Goal: Task Accomplishment & Management: Manage account settings

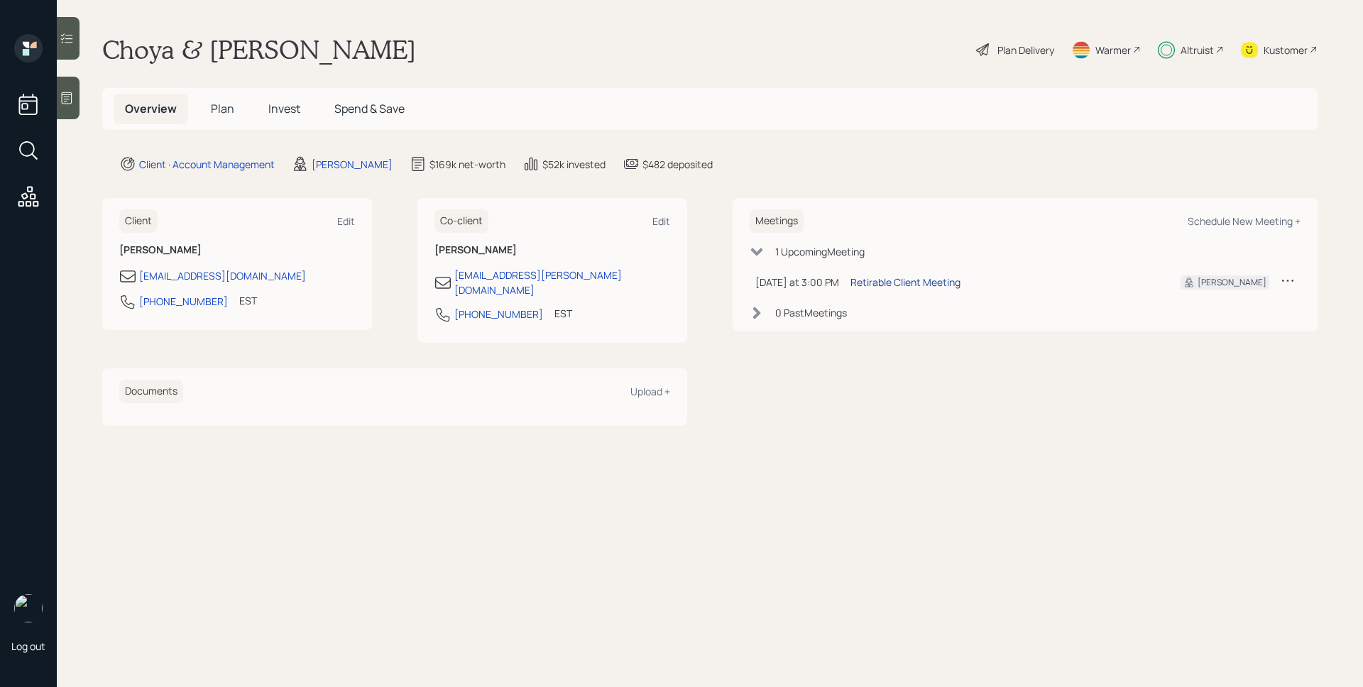
click at [934, 288] on div "Retirable Client Meeting" at bounding box center [905, 282] width 110 height 15
click at [1184, 54] on div "Altruist" at bounding box center [1196, 50] width 33 height 15
click at [1020, 53] on div "Plan Delivery" at bounding box center [1025, 50] width 57 height 15
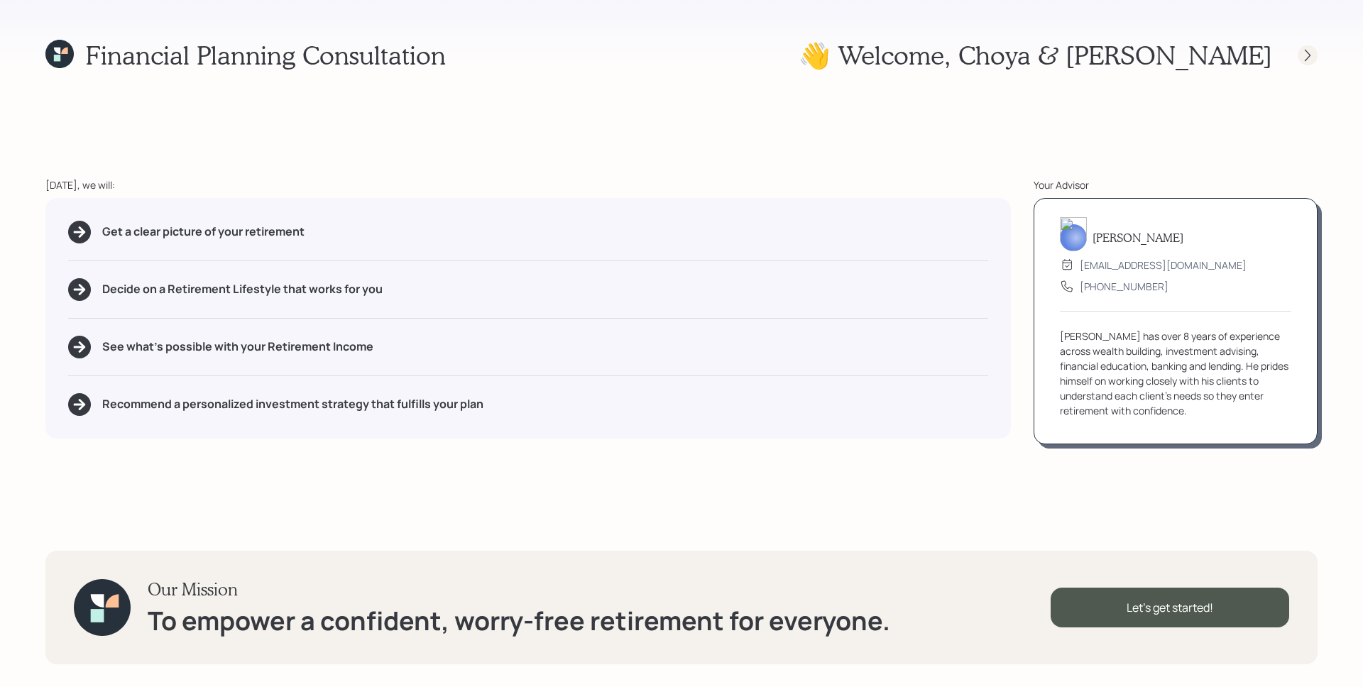
click at [1307, 46] on div at bounding box center [1307, 55] width 20 height 20
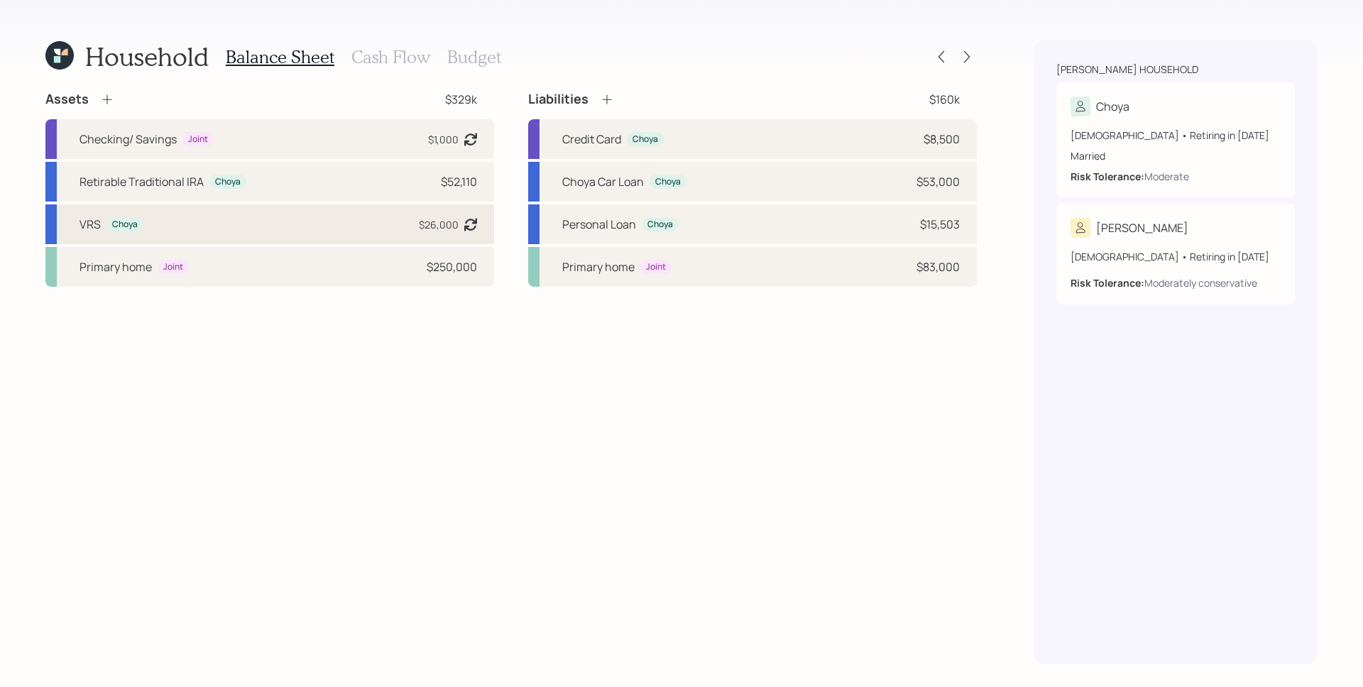
click at [352, 220] on div "VRS Choya $26,000 Asset balance last updated on [DATE]. Last year it was expect…" at bounding box center [269, 224] width 449 height 40
select select "public_school_sponsored"
select select "balanced"
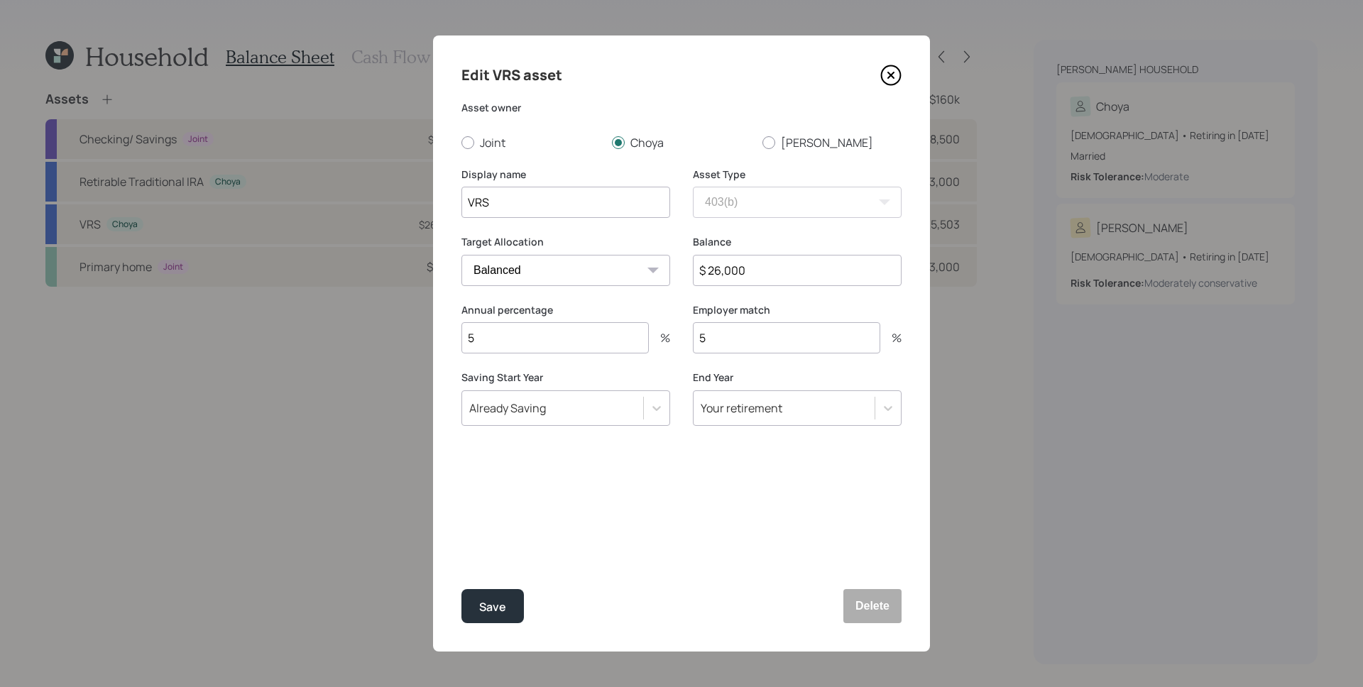
click at [774, 274] on input "$ 26,000" at bounding box center [797, 270] width 209 height 31
click at [773, 238] on label "Balance" at bounding box center [797, 242] width 209 height 14
click at [770, 275] on input "$ 26,000" at bounding box center [797, 270] width 209 height 31
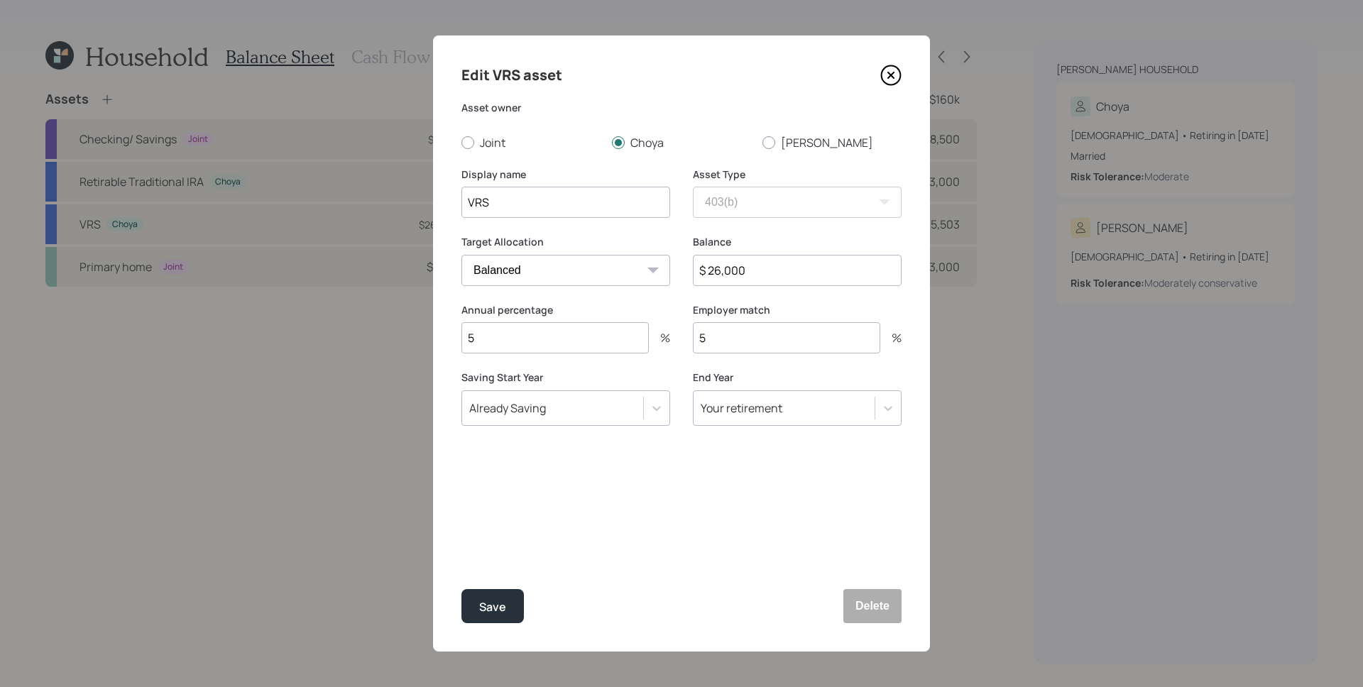
click at [770, 275] on input "$ 26,000" at bounding box center [797, 270] width 209 height 31
type input "$ 29,000"
click at [461, 589] on button "Save" at bounding box center [492, 606] width 62 height 34
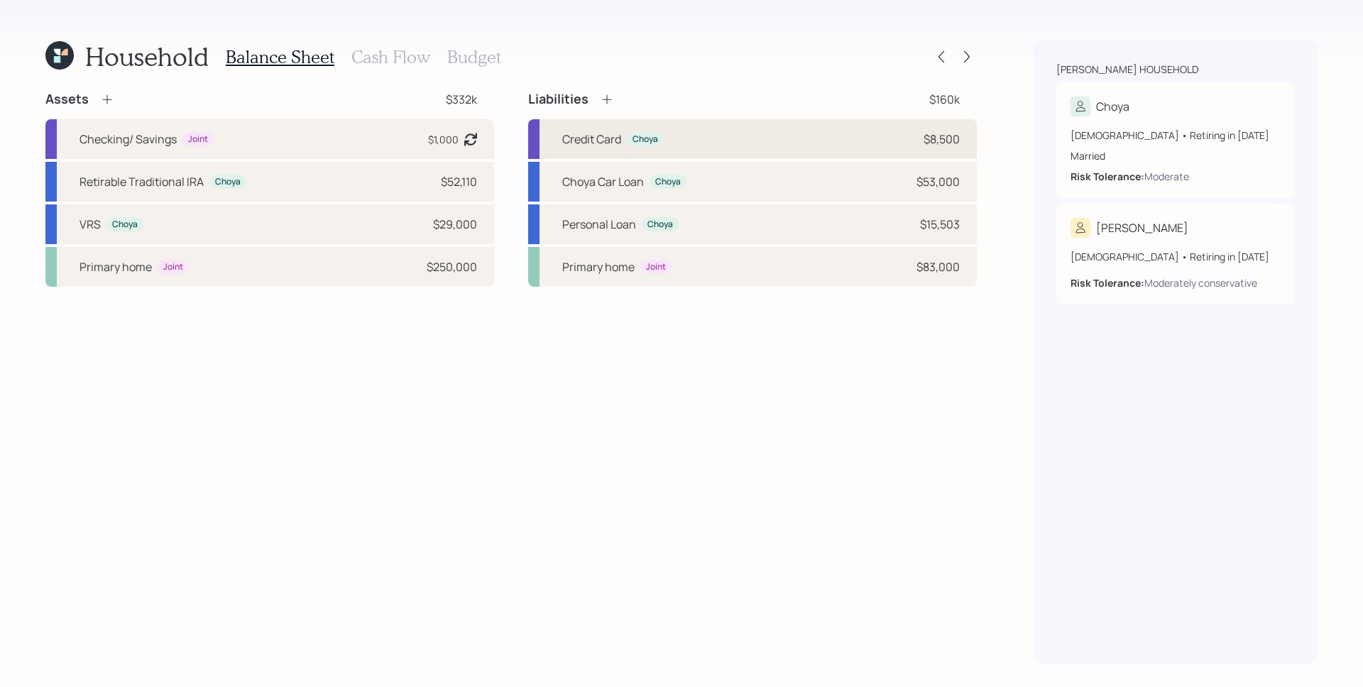
click at [792, 131] on div "Credit Card Choya $8,500" at bounding box center [752, 139] width 449 height 40
select select "credit_card"
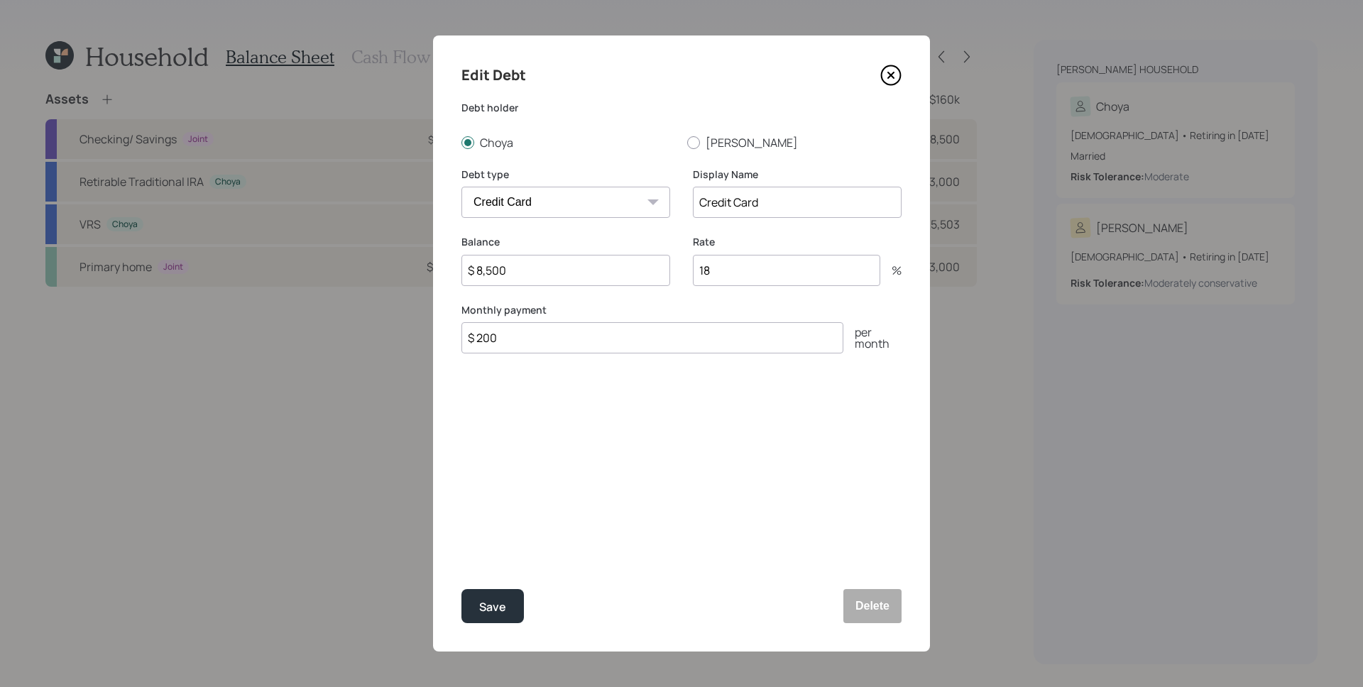
click at [568, 244] on label "Balance" at bounding box center [565, 242] width 209 height 14
click at [579, 275] on input "$ 8,500" at bounding box center [565, 270] width 209 height 31
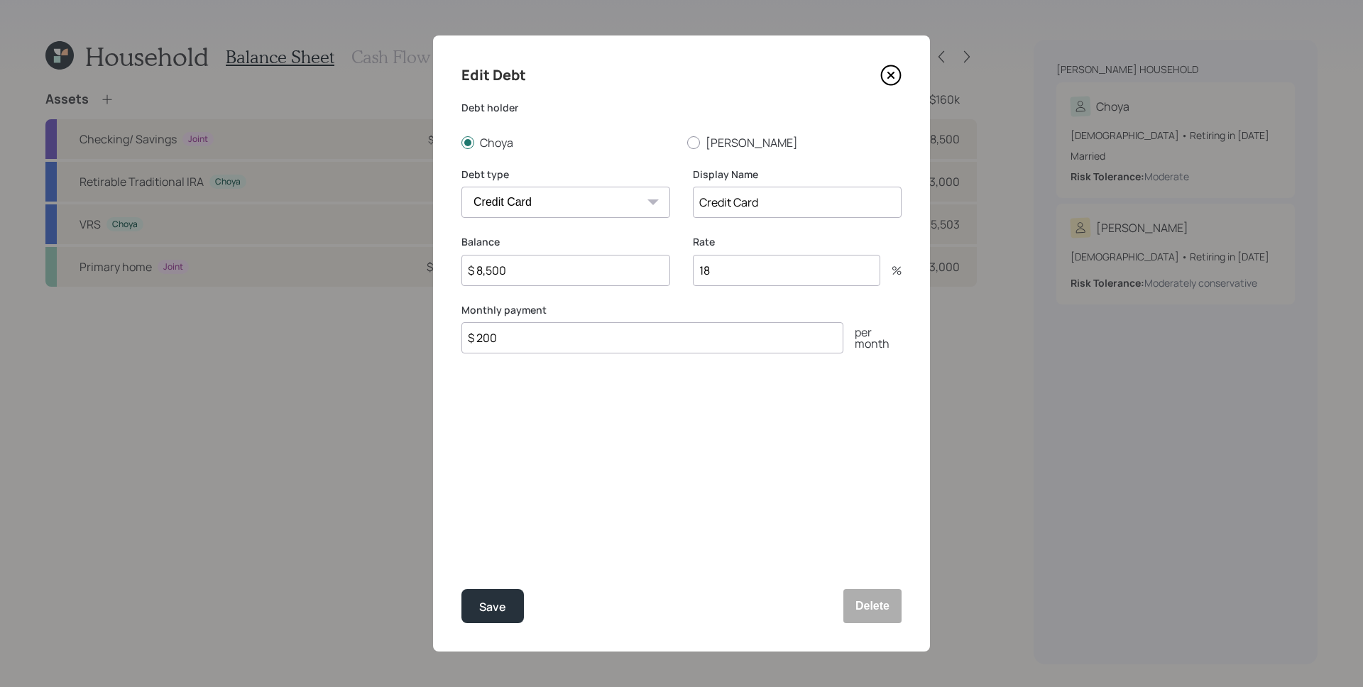
click at [581, 267] on input "$ 8,500" at bounding box center [565, 270] width 209 height 31
click at [884, 74] on icon at bounding box center [890, 75] width 21 height 21
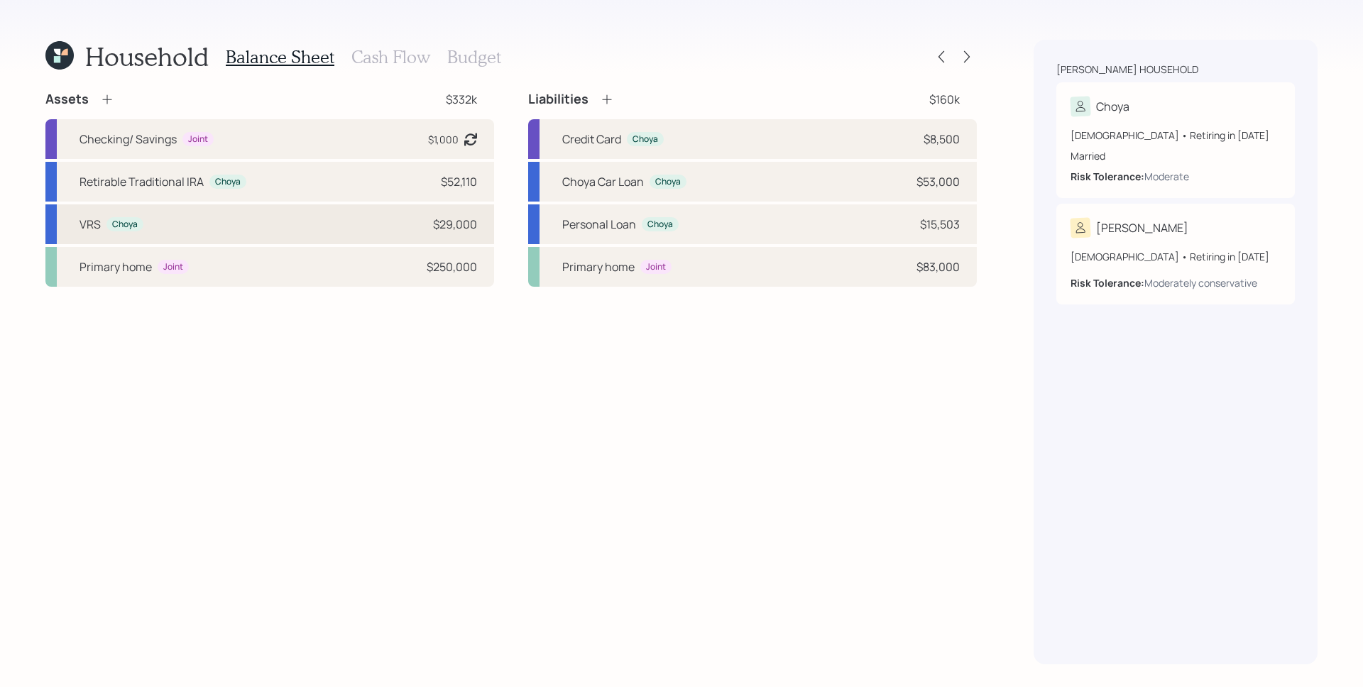
click at [450, 235] on div "VRS Choya $29,000" at bounding box center [269, 224] width 449 height 40
select select "public_school_sponsored"
select select "balanced"
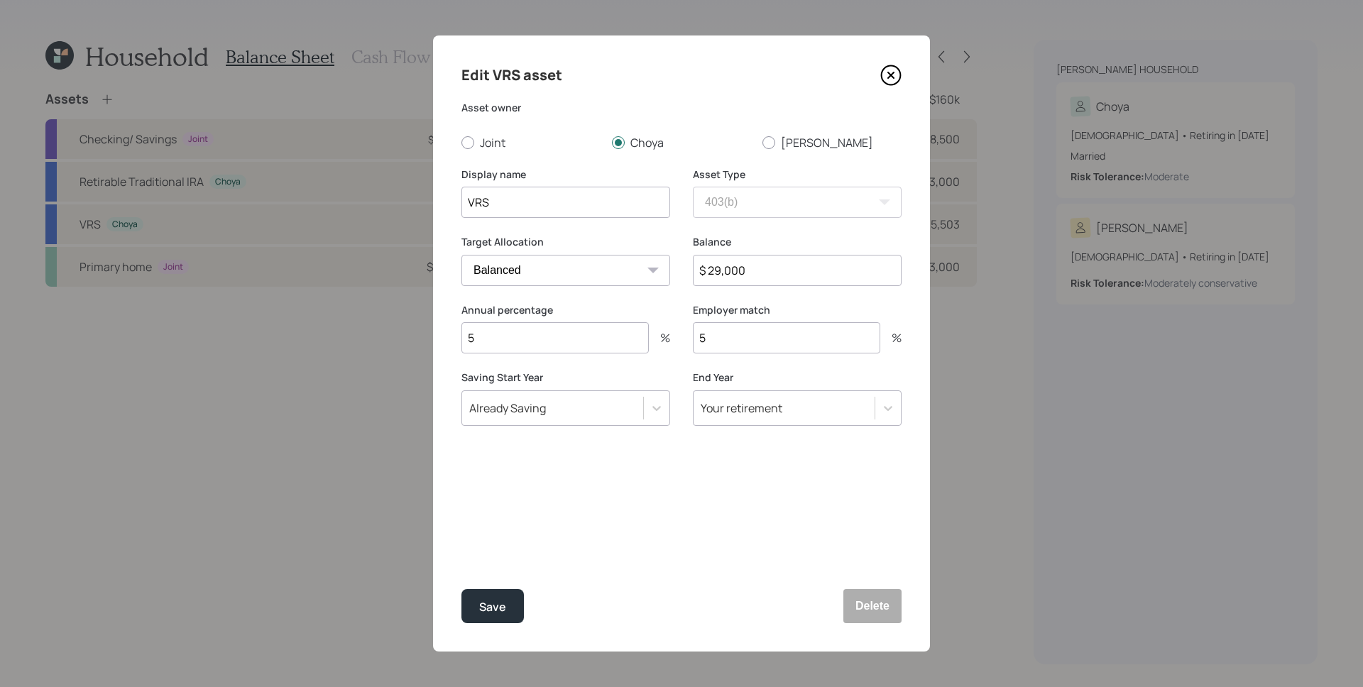
click at [730, 273] on input "$ 29,000" at bounding box center [797, 270] width 209 height 31
type input "$ 29,900"
click at [485, 605] on div "Save" at bounding box center [492, 607] width 27 height 19
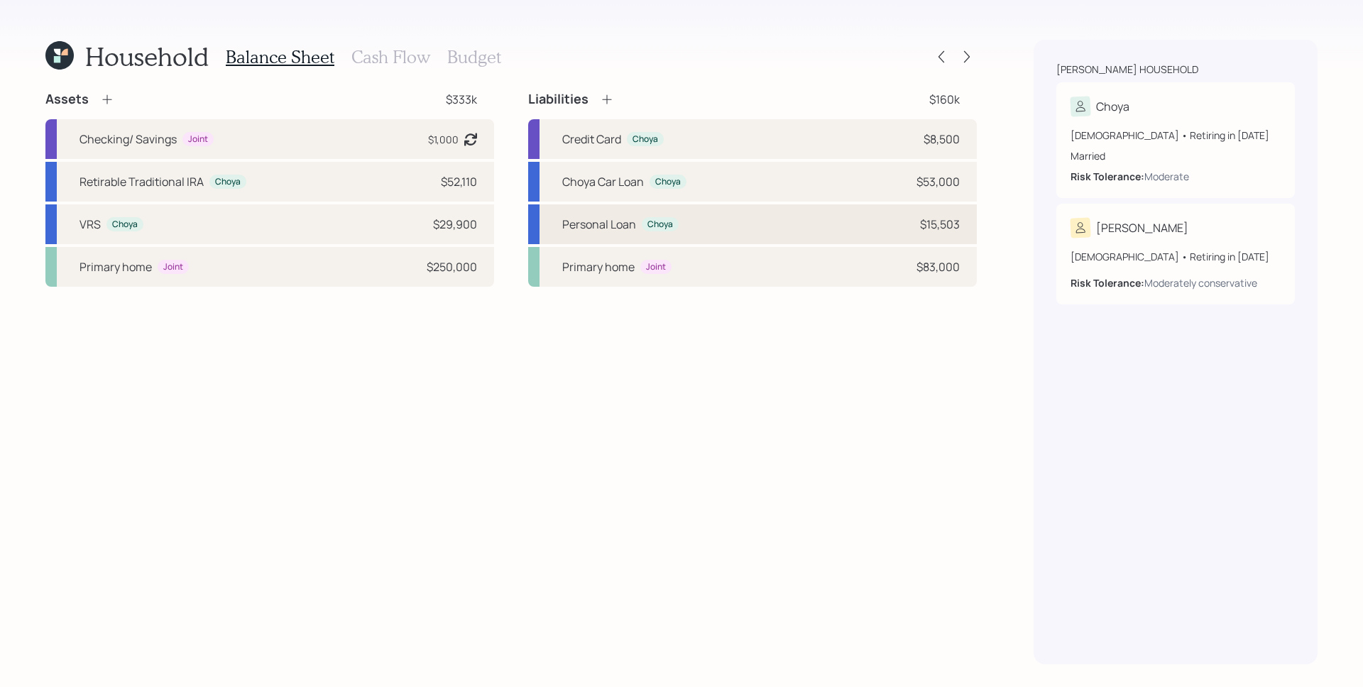
click at [743, 228] on div "Personal Loan Choya $15,503" at bounding box center [752, 224] width 449 height 40
select select "other"
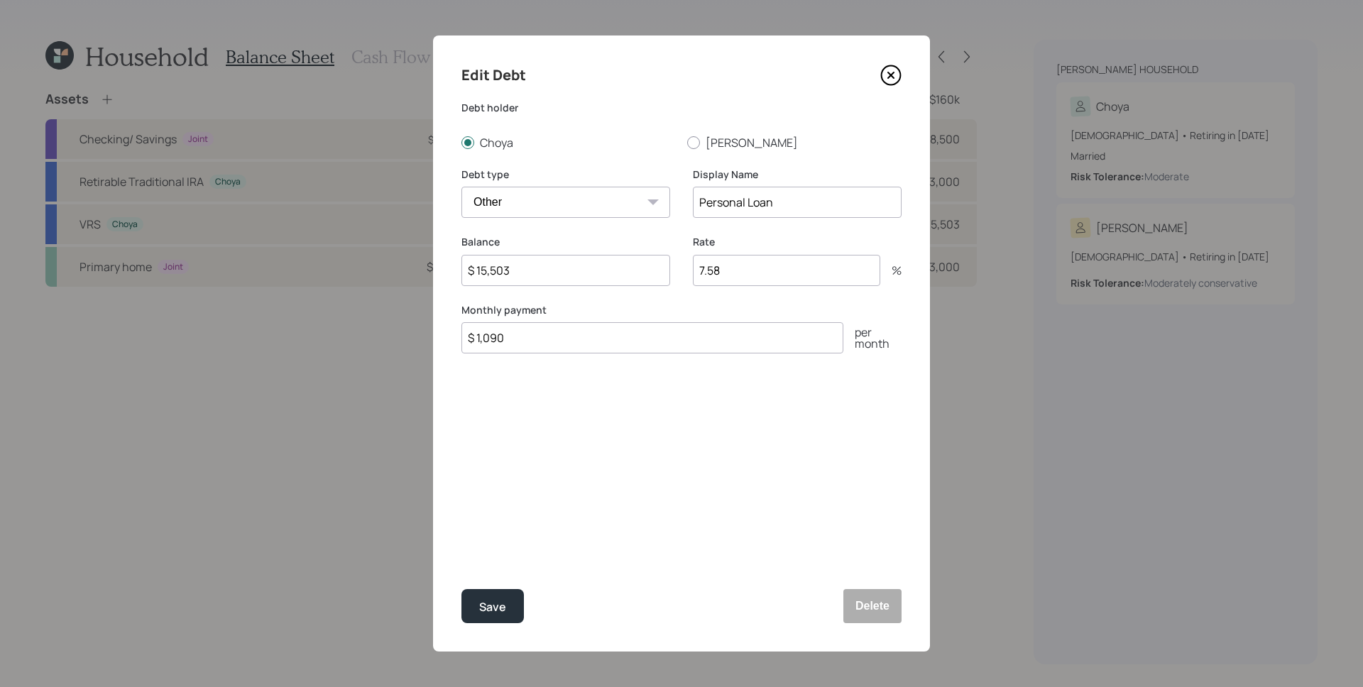
drag, startPoint x: 542, startPoint y: 270, endPoint x: 476, endPoint y: 263, distance: 66.3
click at [476, 263] on input "$ 15,503" at bounding box center [565, 270] width 209 height 31
type input "$ 2,180"
click at [739, 265] on input "7.58" at bounding box center [786, 270] width 187 height 31
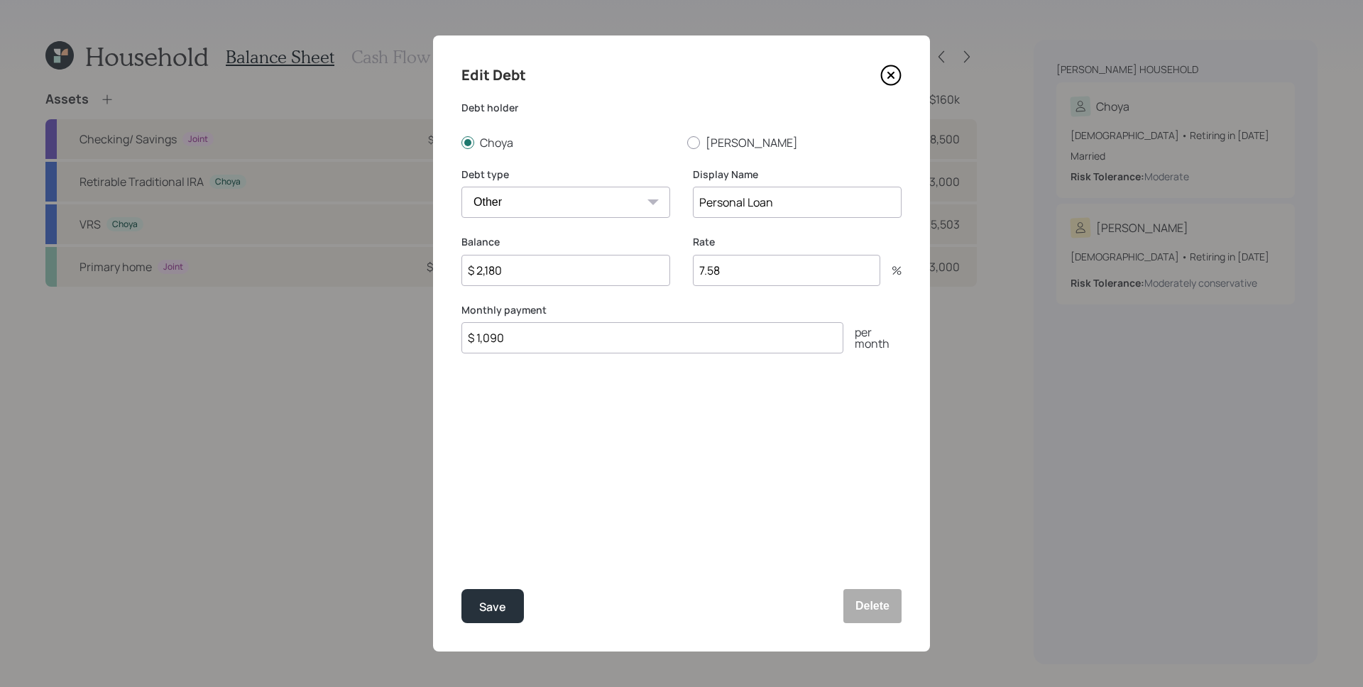
click at [739, 265] on input "7.58" at bounding box center [786, 270] width 187 height 31
type input "0"
click at [461, 589] on button "Save" at bounding box center [492, 606] width 62 height 34
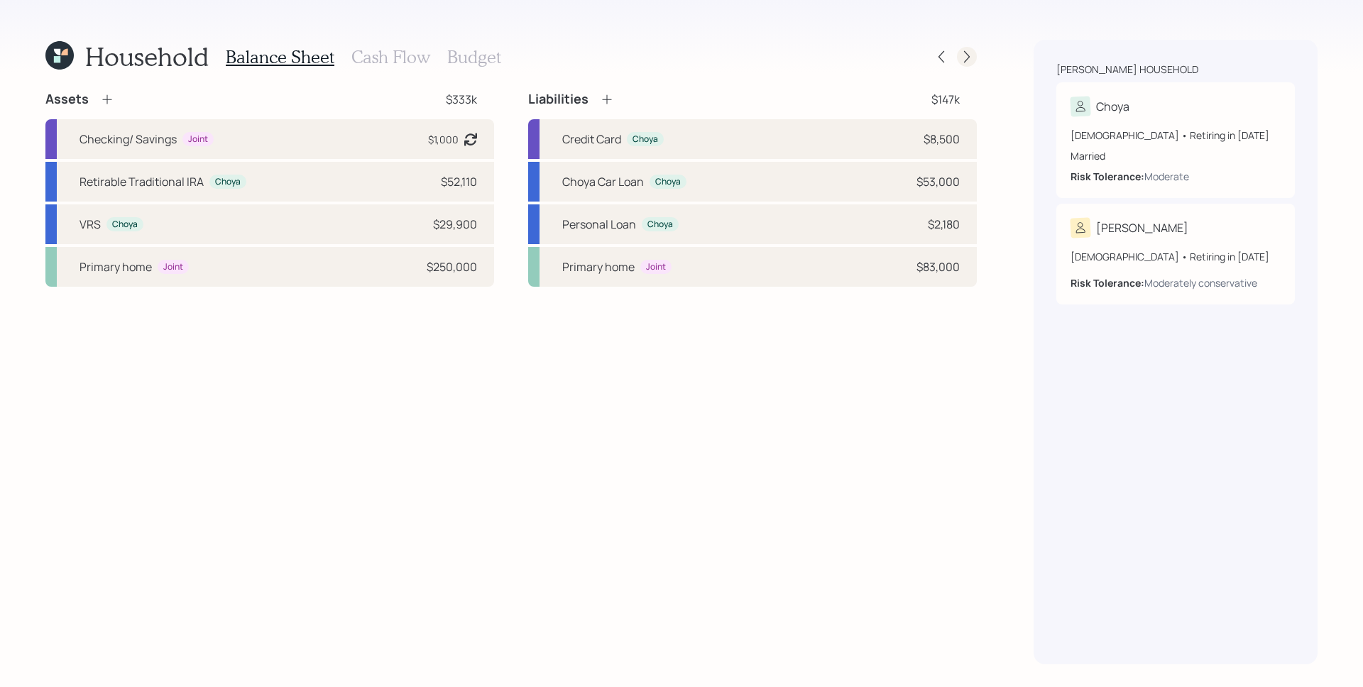
click at [962, 60] on icon at bounding box center [967, 57] width 14 height 14
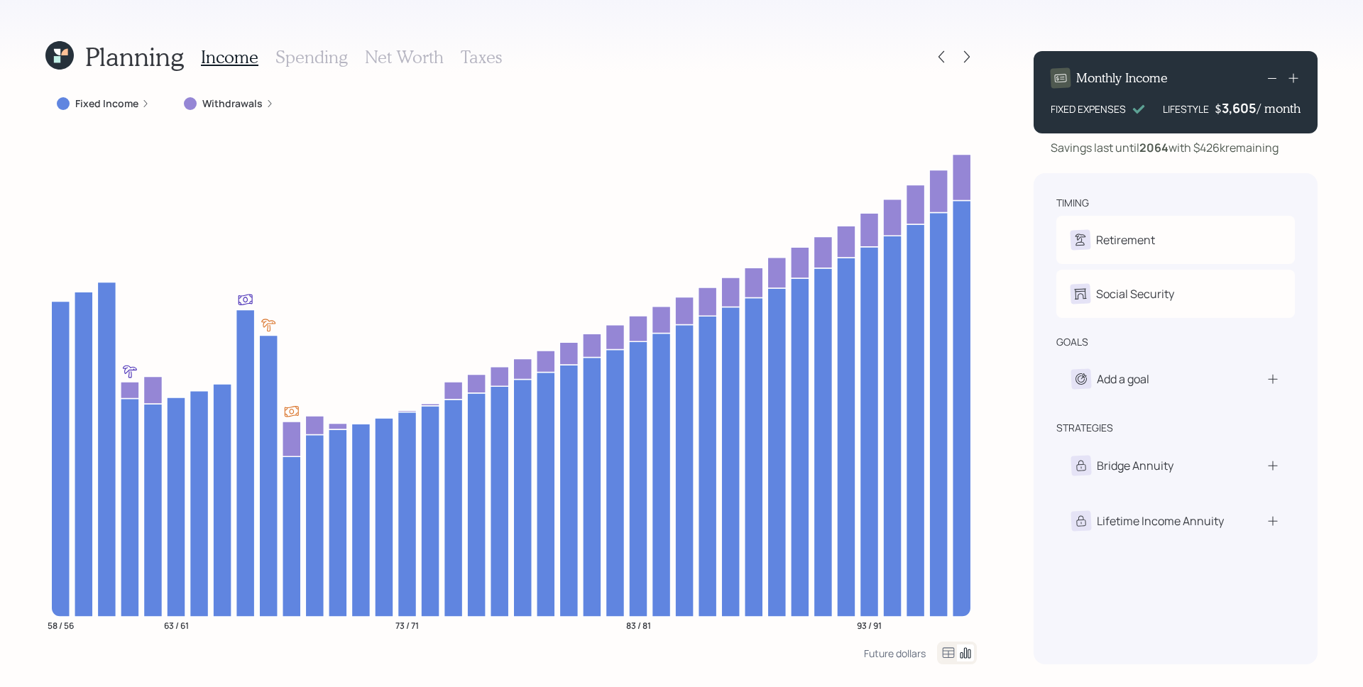
click at [249, 105] on label "Withdrawals" at bounding box center [232, 104] width 60 height 14
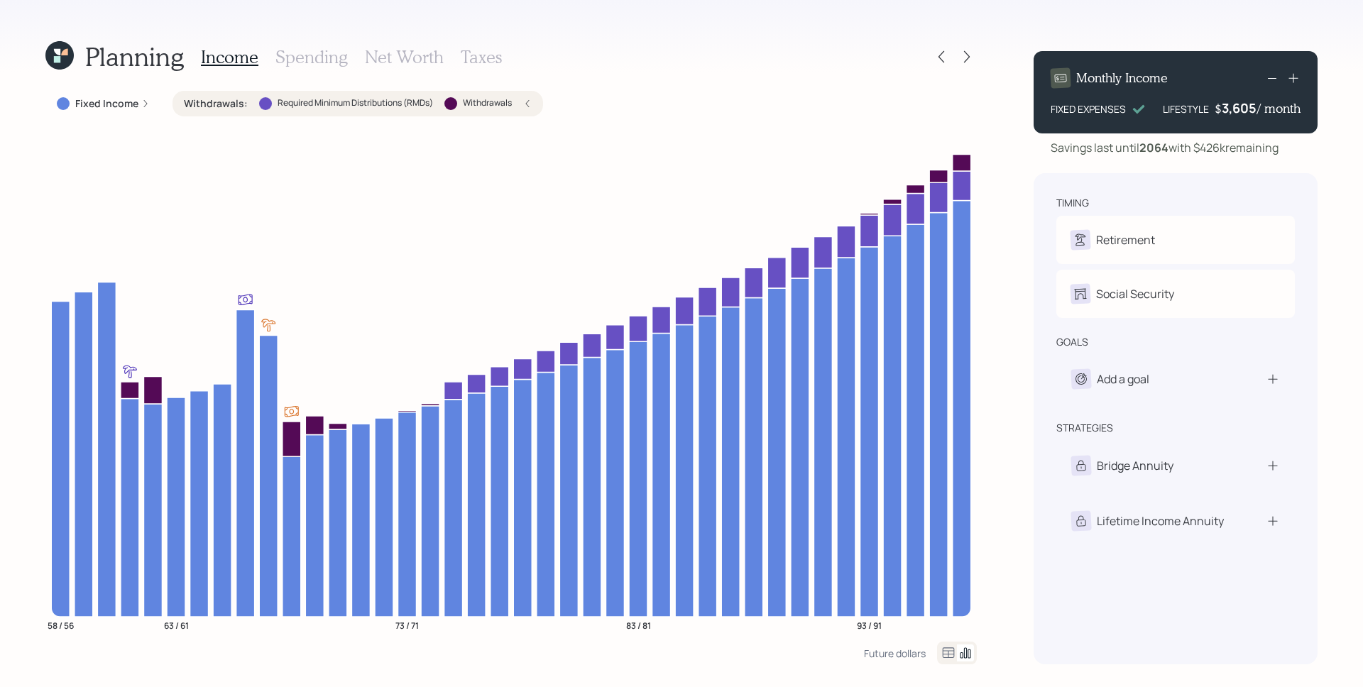
click at [293, 57] on h3 "Spending" at bounding box center [311, 57] width 72 height 21
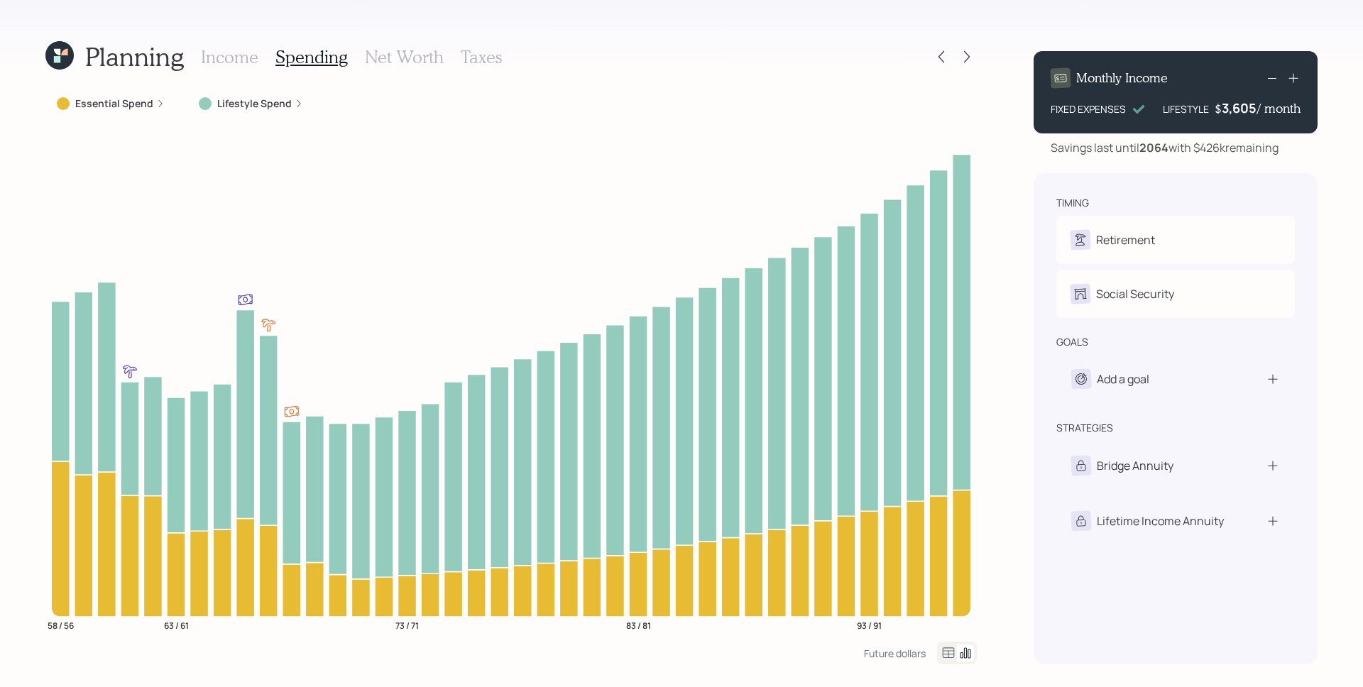
click at [237, 111] on div "Lifestyle Spend" at bounding box center [250, 104] width 127 height 26
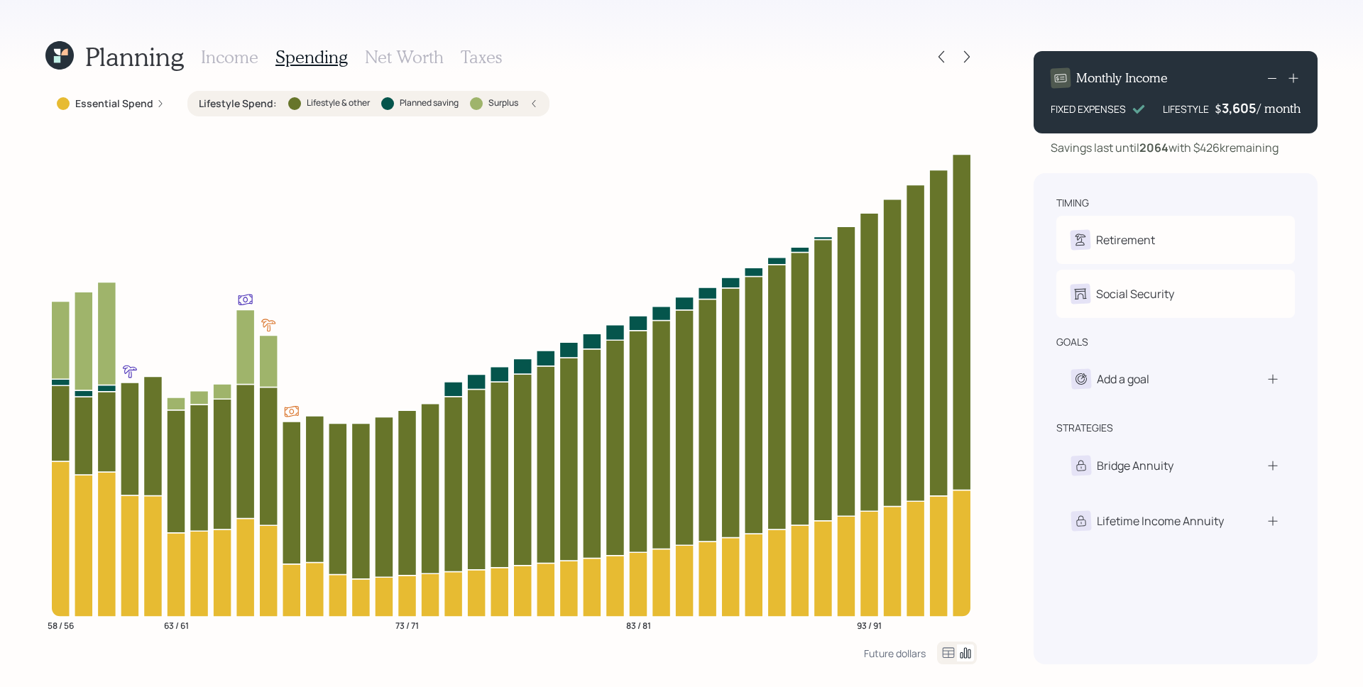
click at [527, 101] on div "Lifestyle Spend : Lifestyle & other Planned saving Surplus" at bounding box center [368, 104] width 339 height 14
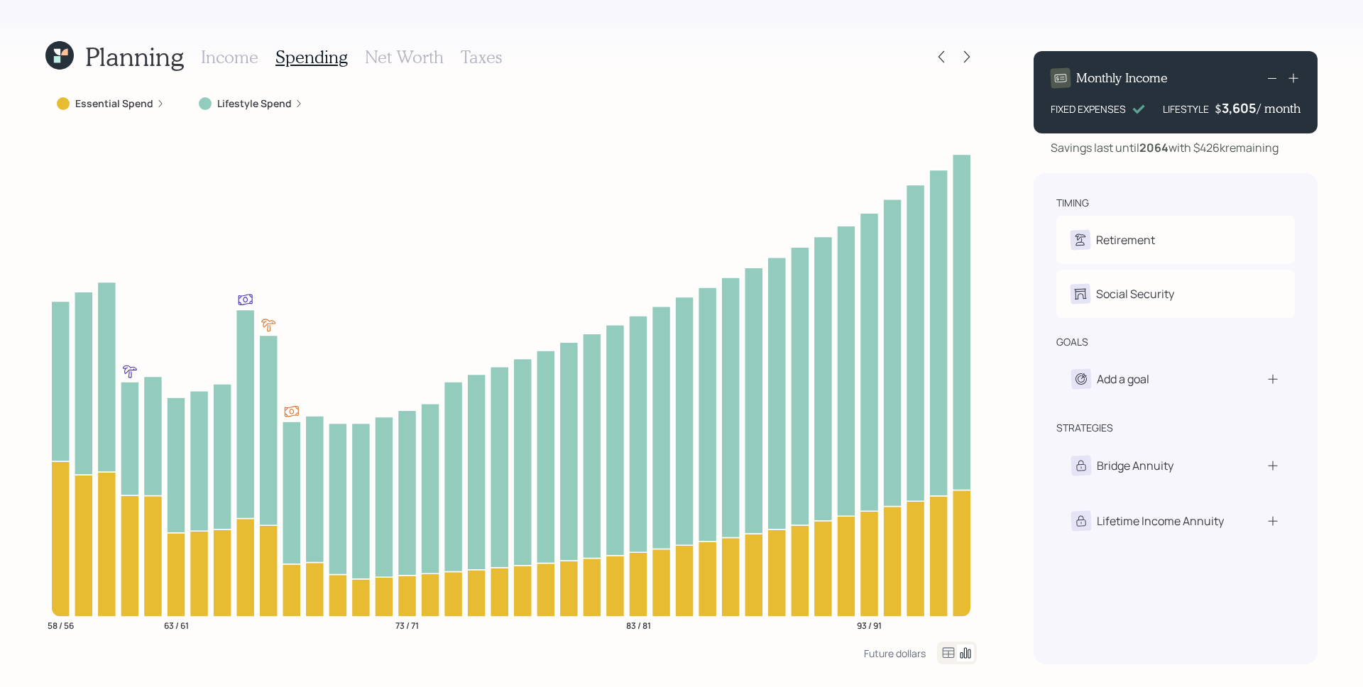
click at [282, 103] on label "Lifestyle Spend" at bounding box center [254, 104] width 75 height 14
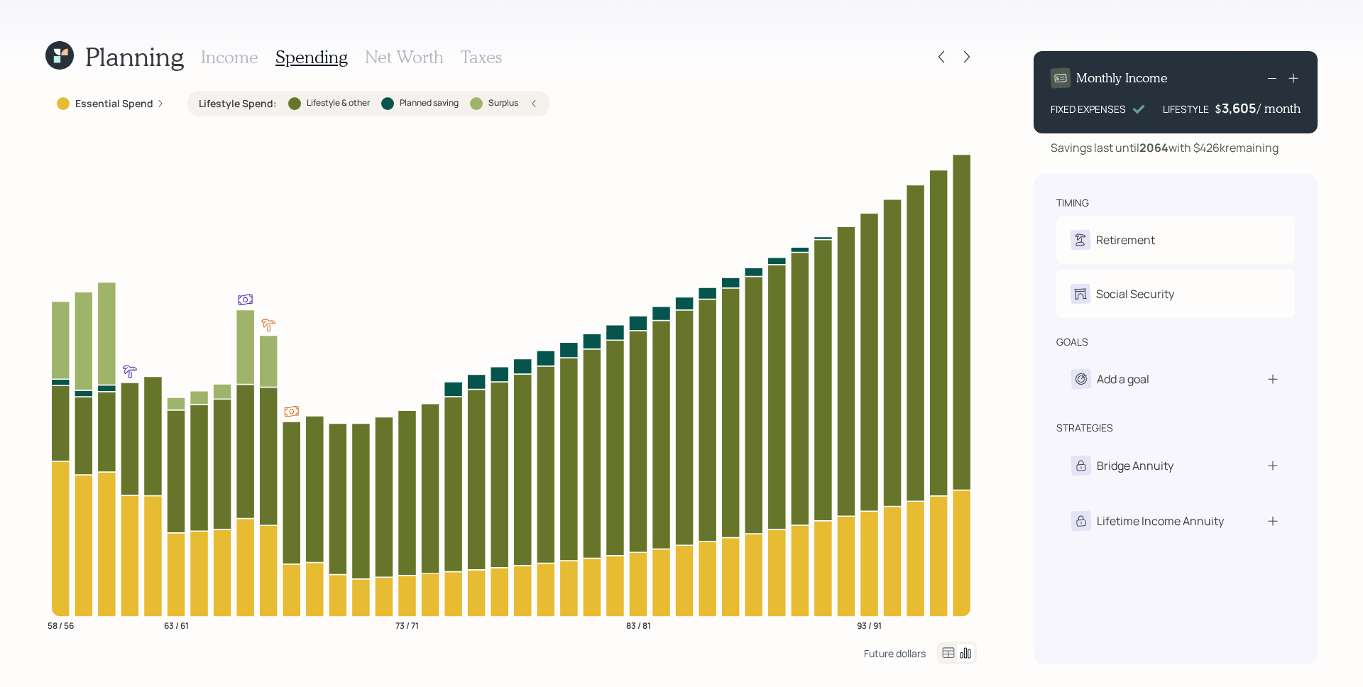
click at [901, 647] on div "Future dollars" at bounding box center [895, 653] width 62 height 13
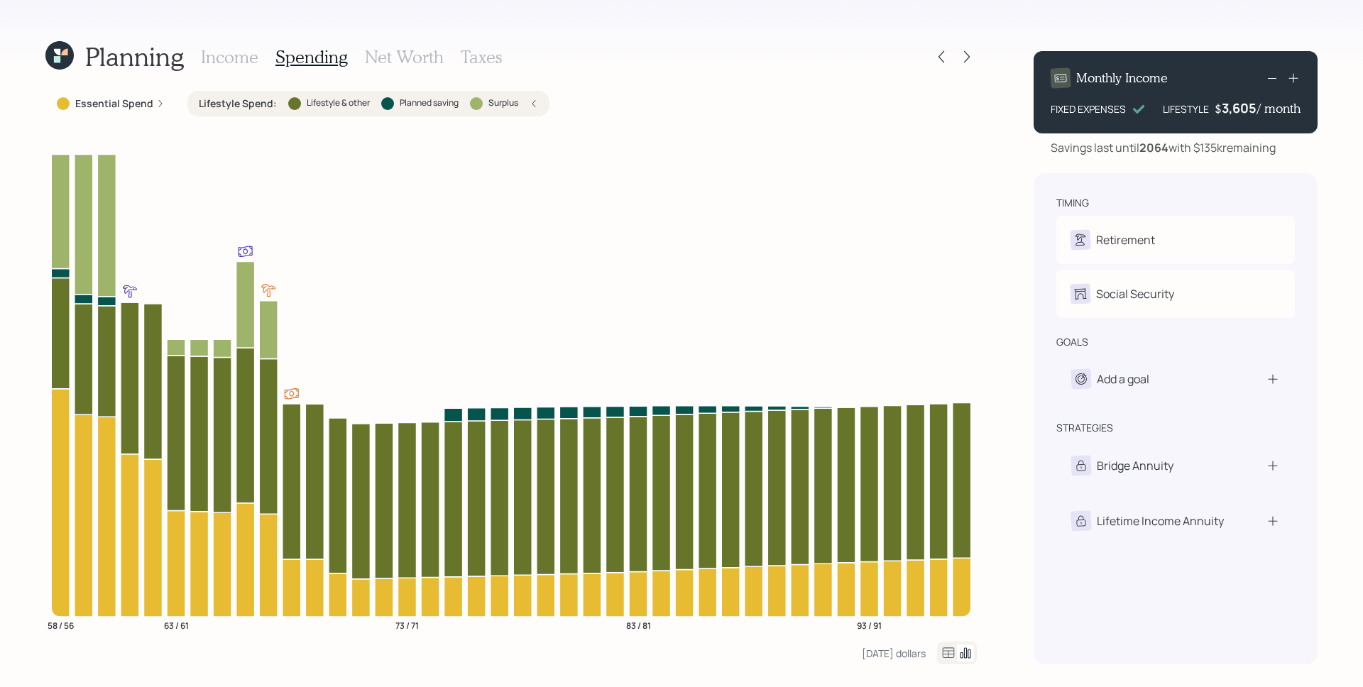
click at [943, 652] on icon at bounding box center [949, 652] width 12 height 11
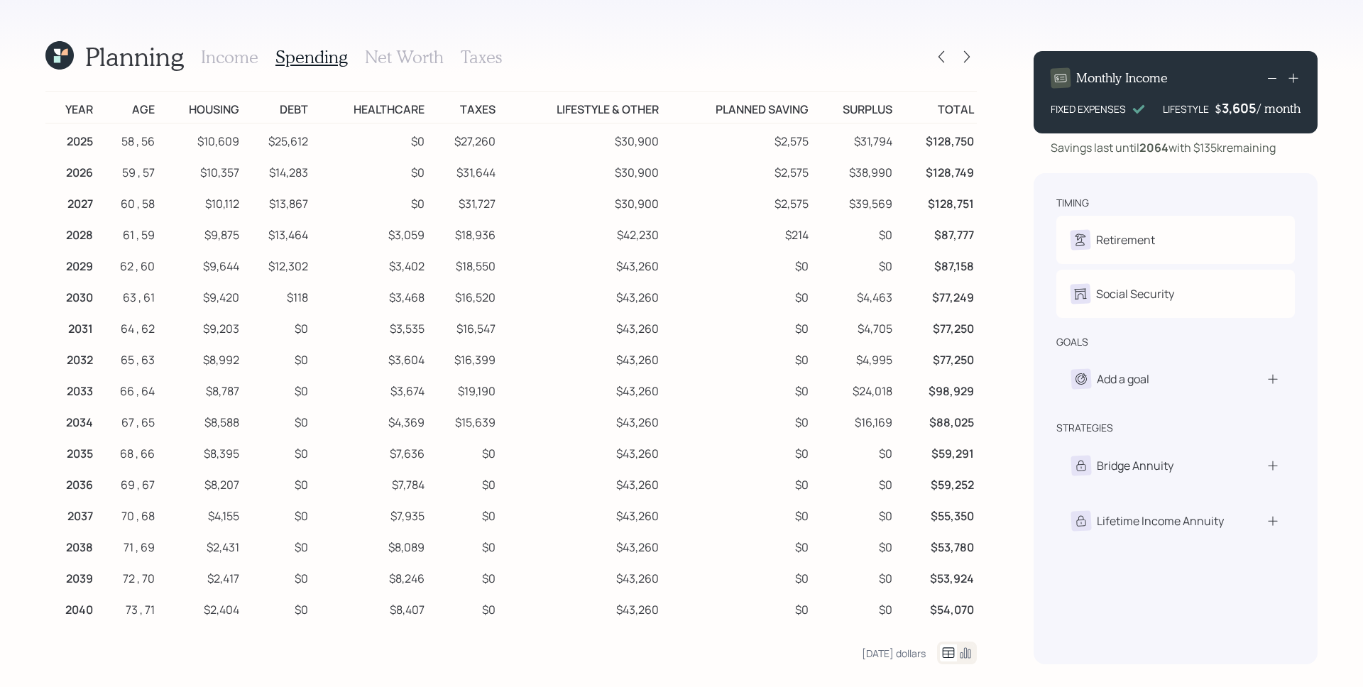
click at [965, 654] on icon at bounding box center [965, 652] width 17 height 17
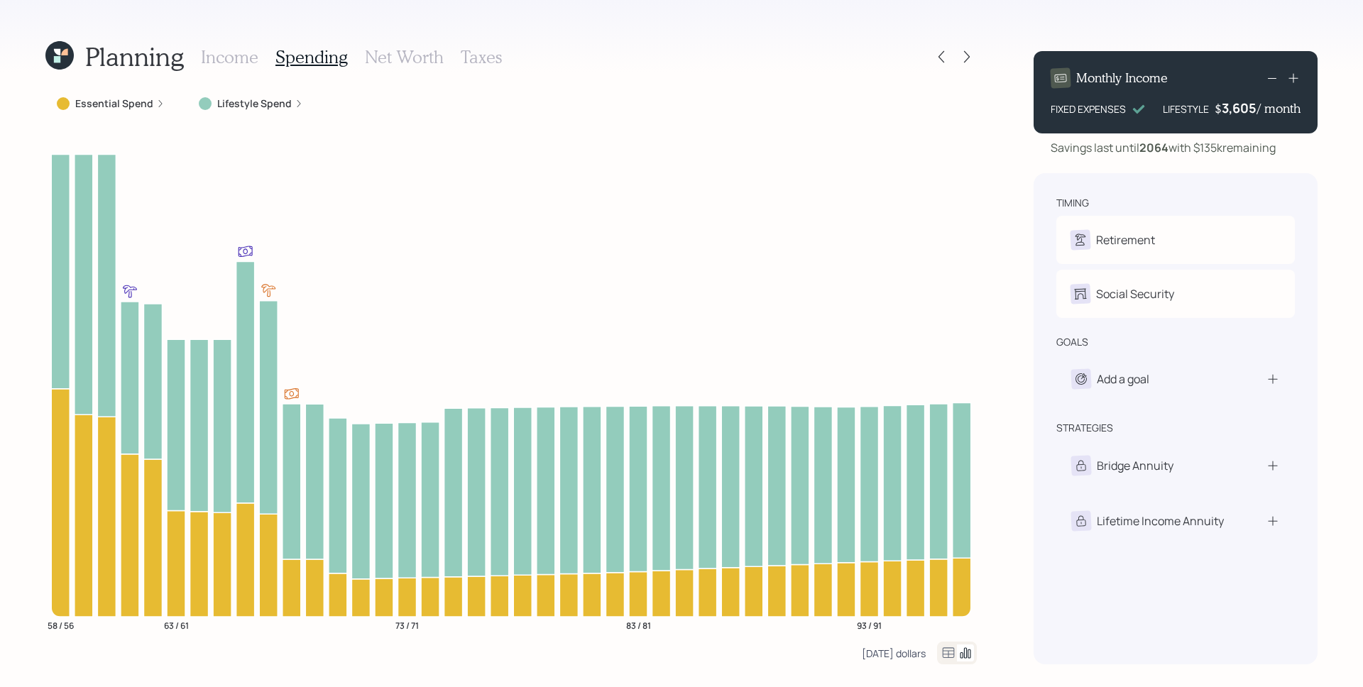
click at [891, 649] on div "[DATE] dollars" at bounding box center [894, 653] width 64 height 13
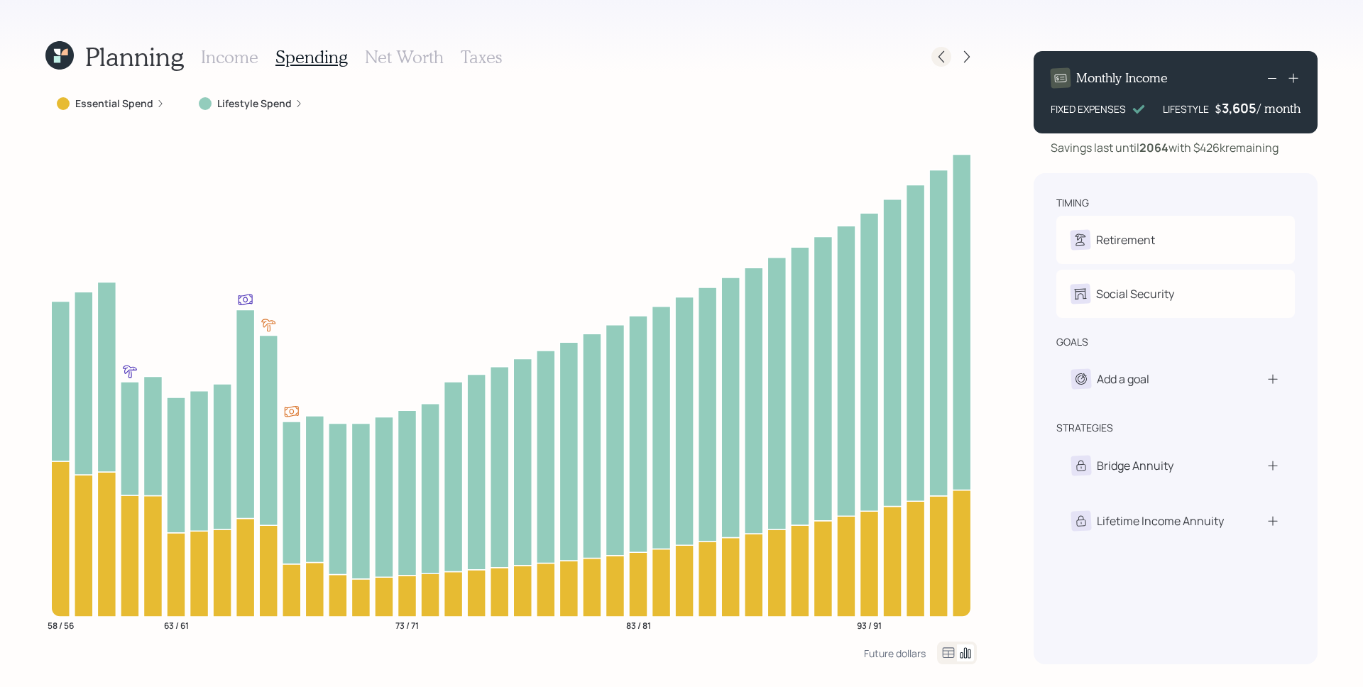
click at [941, 58] on icon at bounding box center [941, 57] width 14 height 14
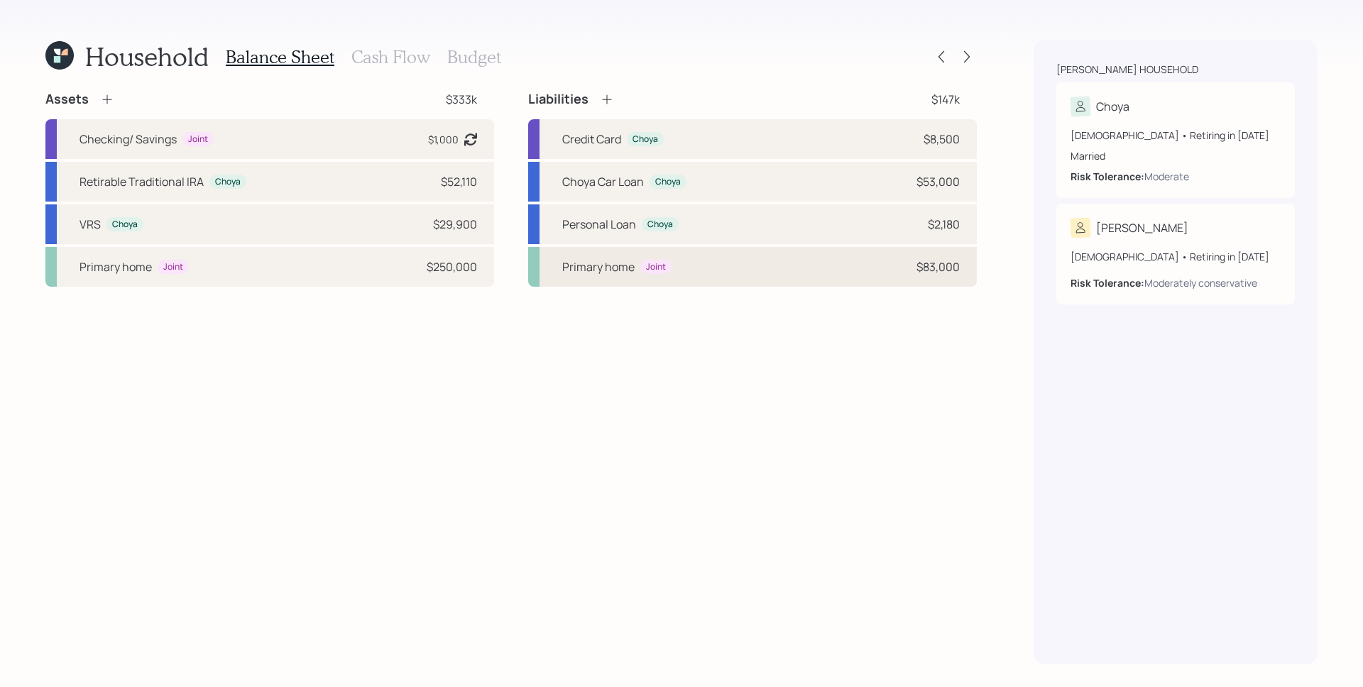
click at [783, 265] on div "Primary home Joint $83,000" at bounding box center [752, 267] width 449 height 40
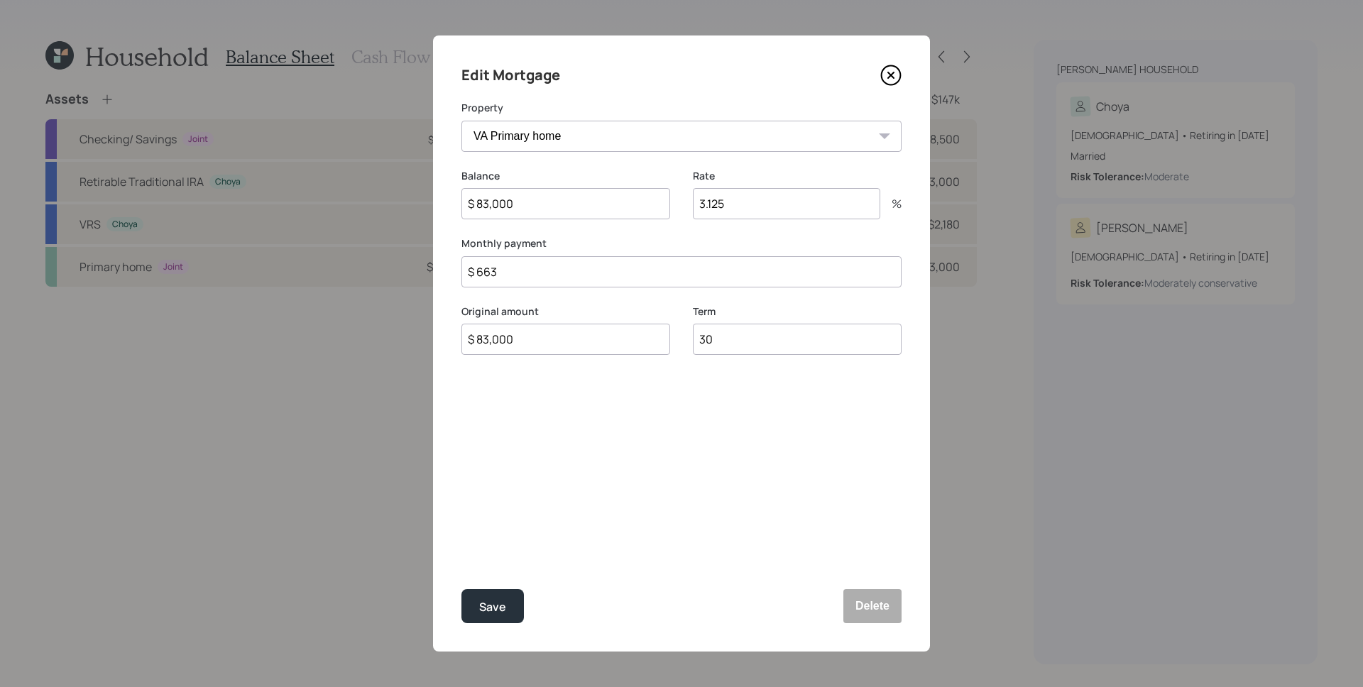
click at [895, 74] on icon at bounding box center [890, 75] width 21 height 21
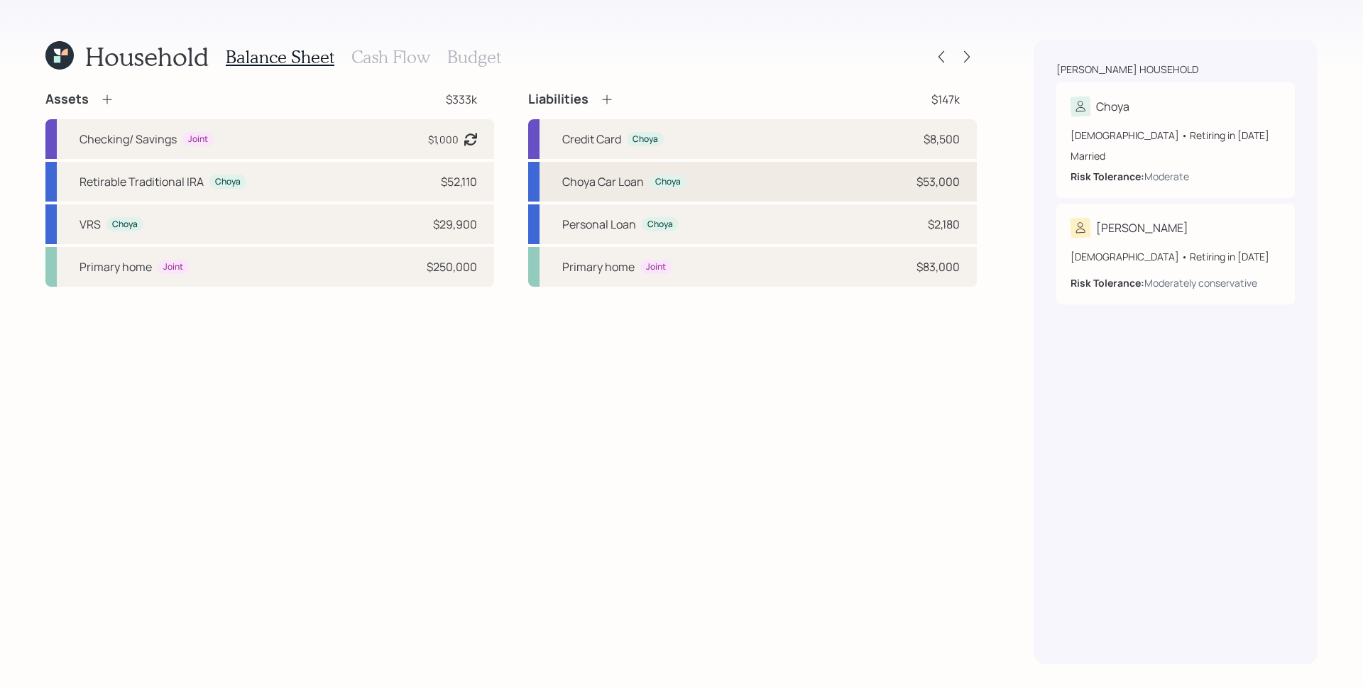
click at [921, 177] on div "$53,000" at bounding box center [937, 181] width 43 height 17
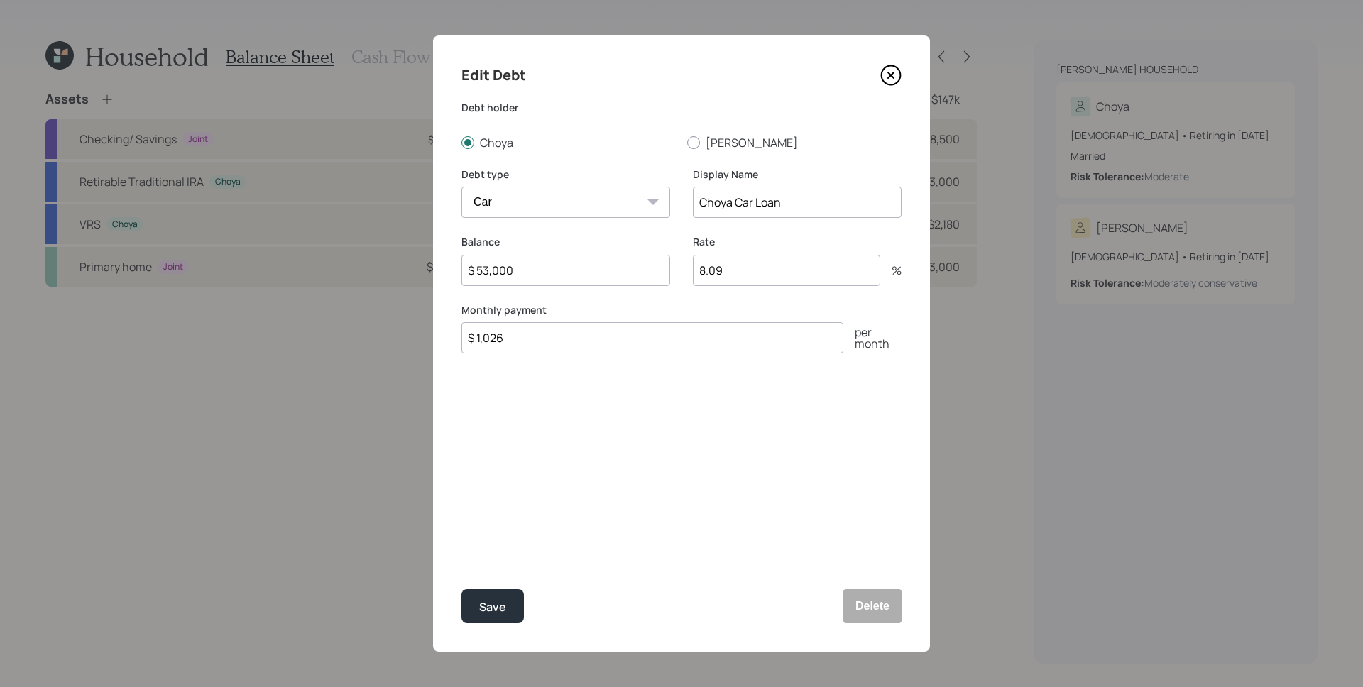
click at [803, 437] on div "Edit Debt Debt [PERSON_NAME] [PERSON_NAME] Debt type Car Credit Card Medical St…" at bounding box center [681, 343] width 497 height 616
click at [562, 267] on input "$ 53,000" at bounding box center [565, 270] width 209 height 31
click at [562, 266] on input "$ 53,000" at bounding box center [565, 270] width 209 height 31
type input "$ 41,000"
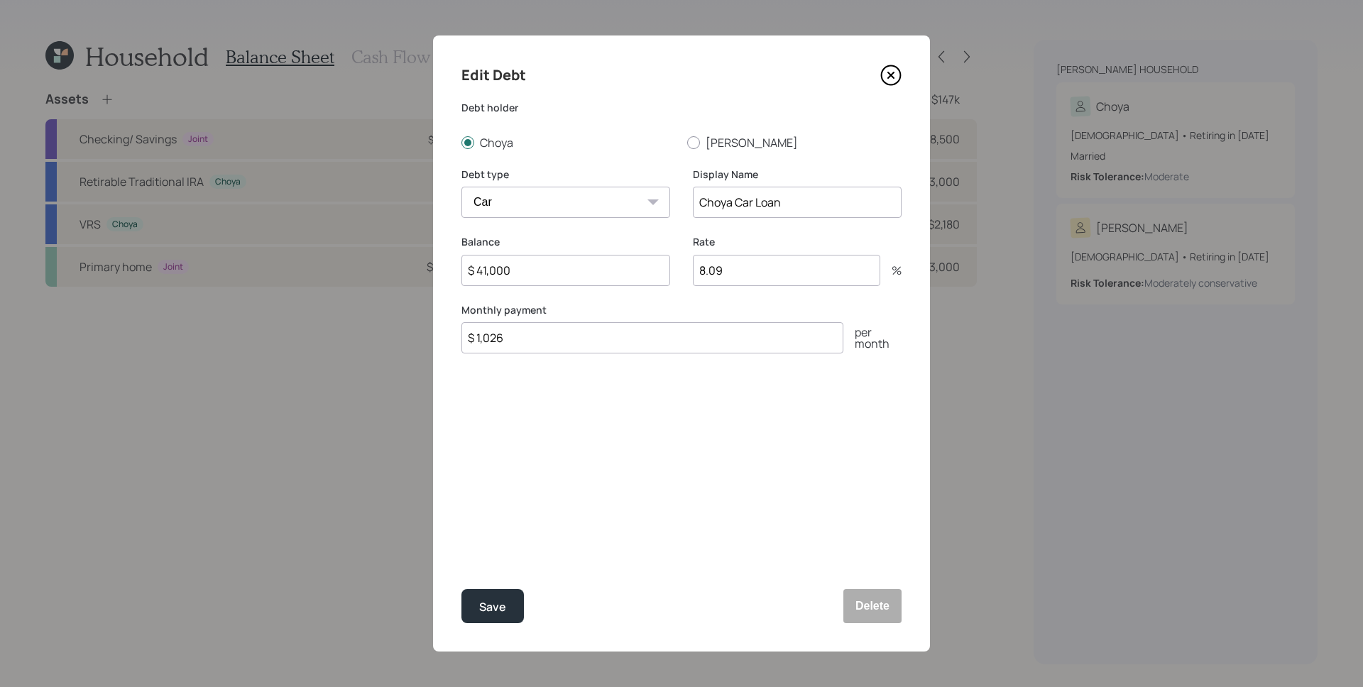
click at [461, 589] on button "Save" at bounding box center [492, 606] width 62 height 34
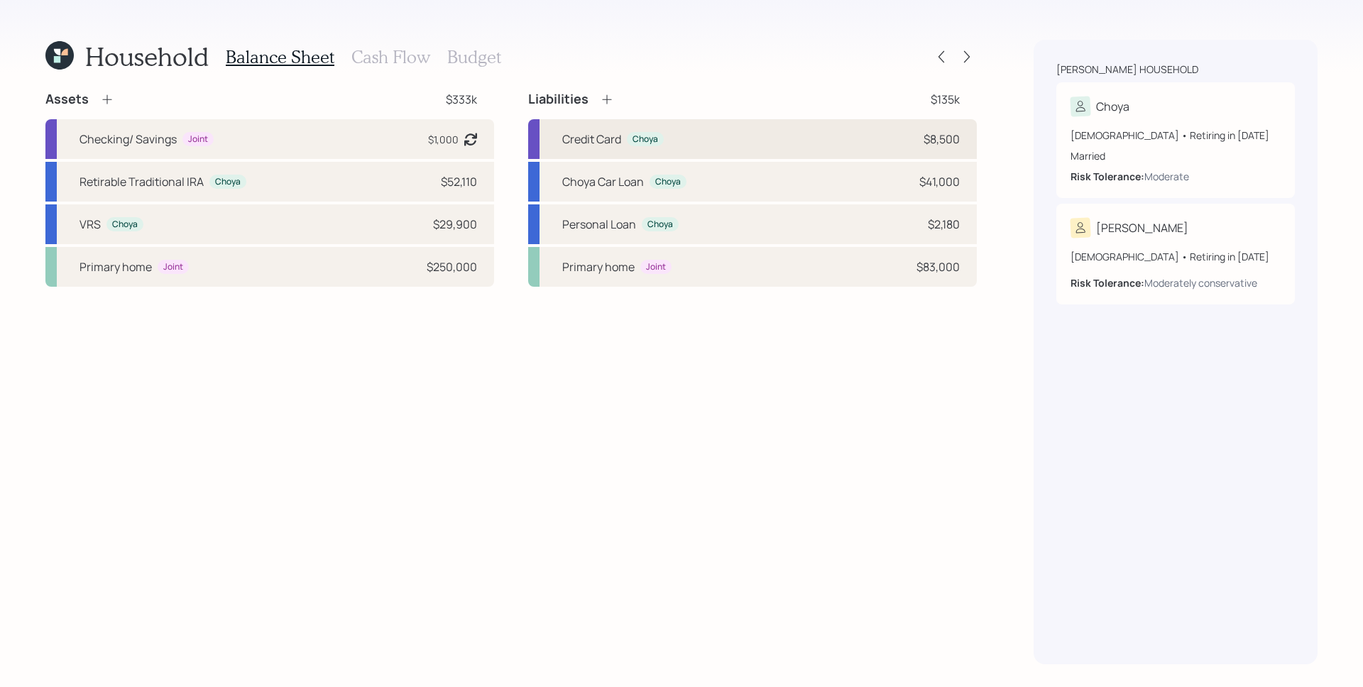
click at [809, 139] on div "Credit Card Choya $8,500" at bounding box center [752, 139] width 449 height 40
select select "credit_card"
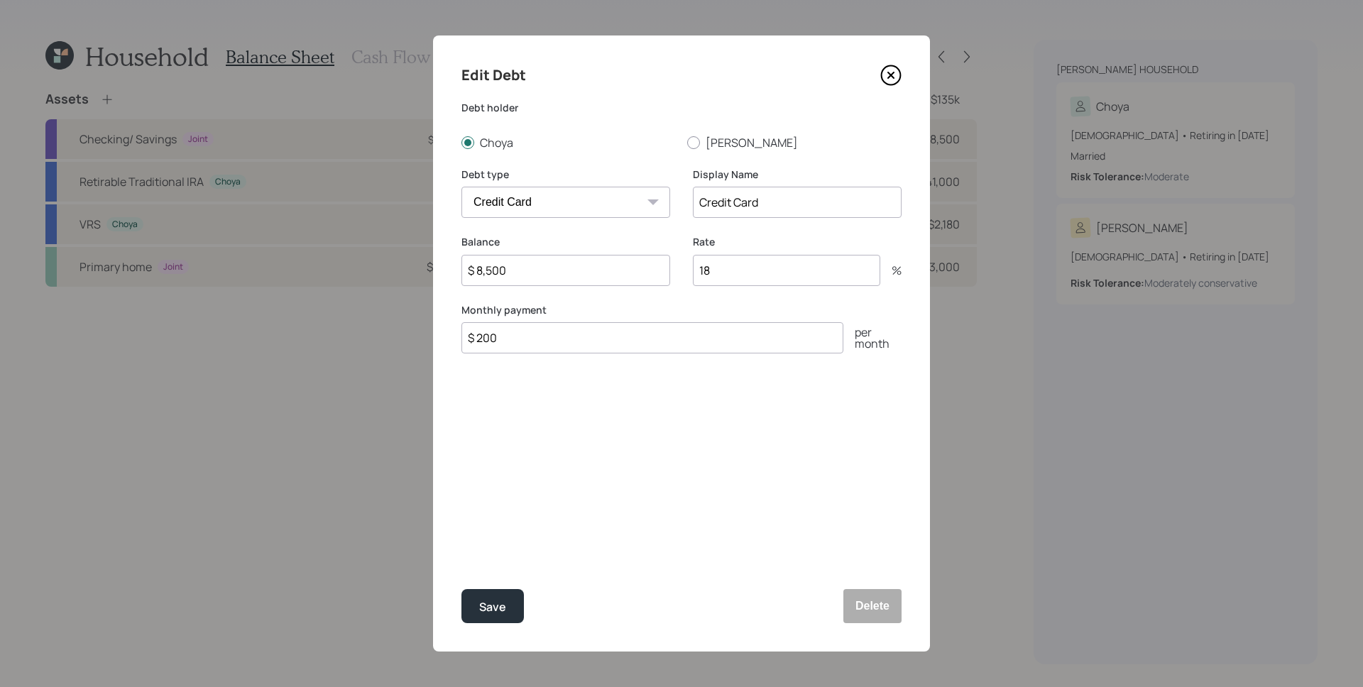
click at [570, 280] on input "$ 8,500" at bounding box center [565, 270] width 209 height 31
type input "$ 9,000"
click at [461, 589] on button "Save" at bounding box center [492, 606] width 62 height 34
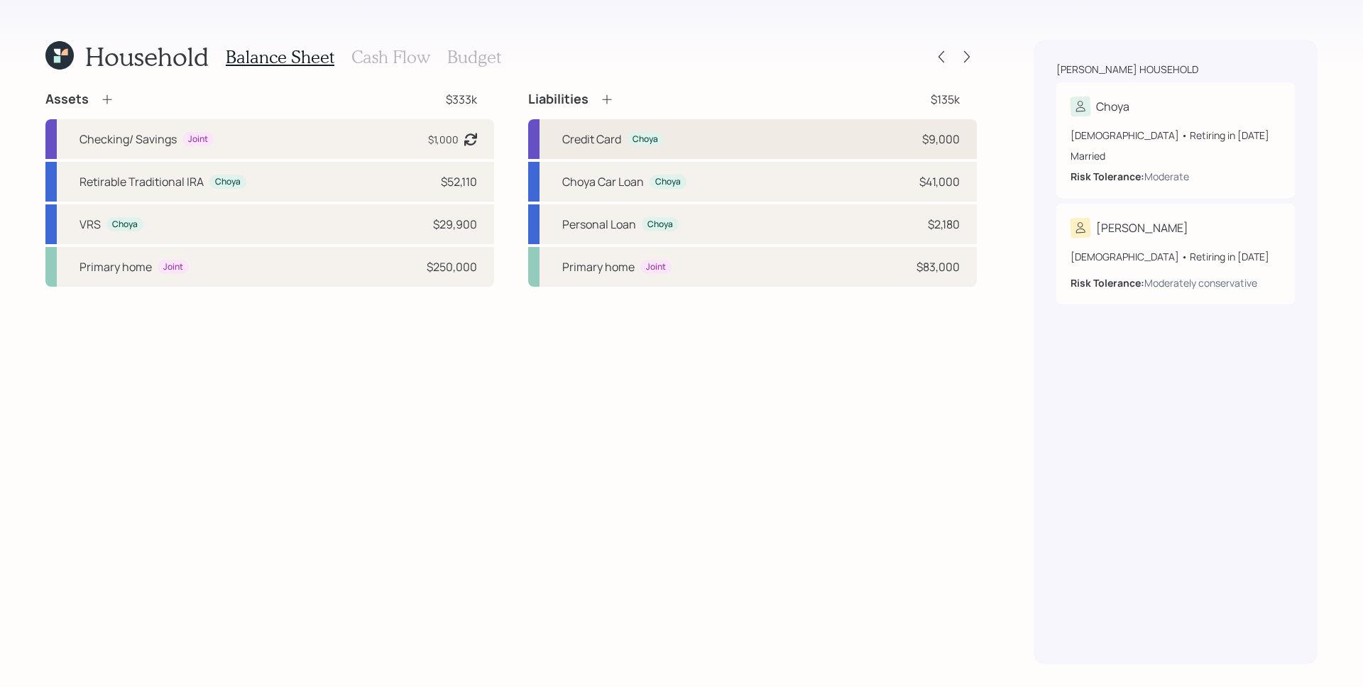
click at [683, 150] on div "Credit Card Choya $9,000" at bounding box center [752, 139] width 449 height 40
select select "credit_card"
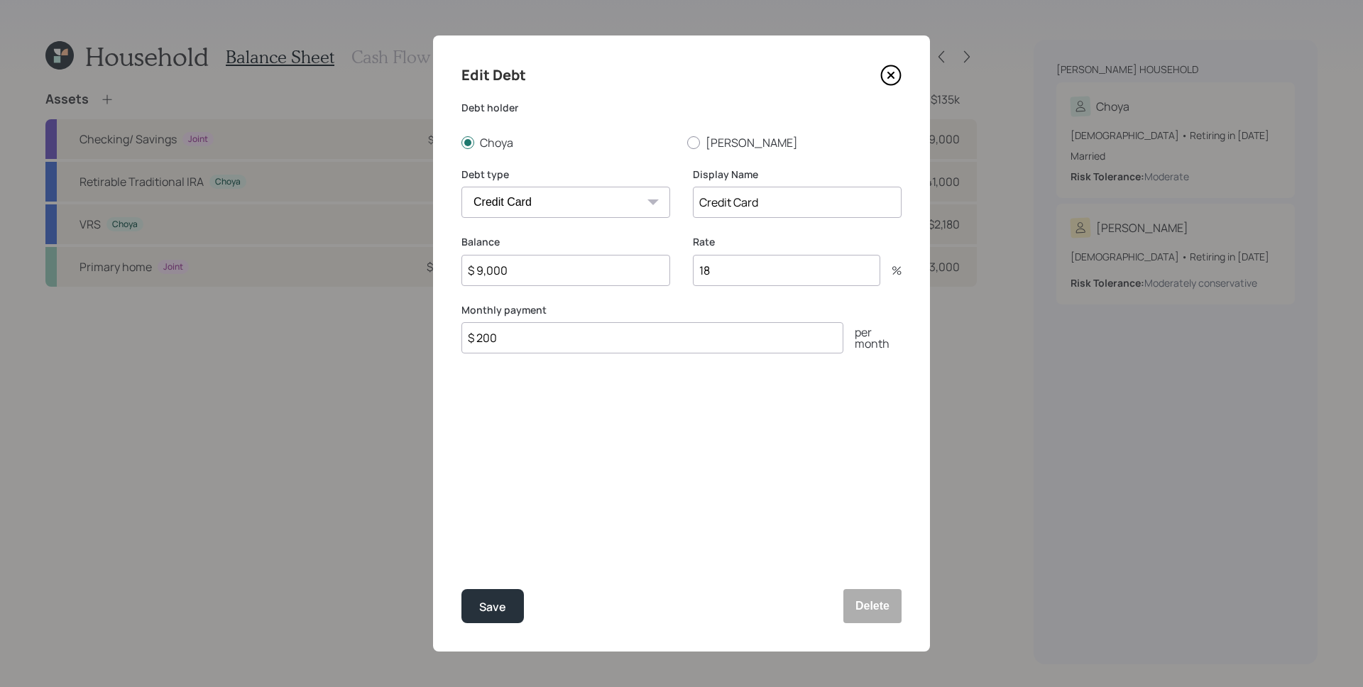
click at [757, 273] on input "18" at bounding box center [786, 270] width 187 height 31
click at [758, 271] on input "18" at bounding box center [786, 270] width 187 height 31
drag, startPoint x: 759, startPoint y: 271, endPoint x: 673, endPoint y: 268, distance: 85.9
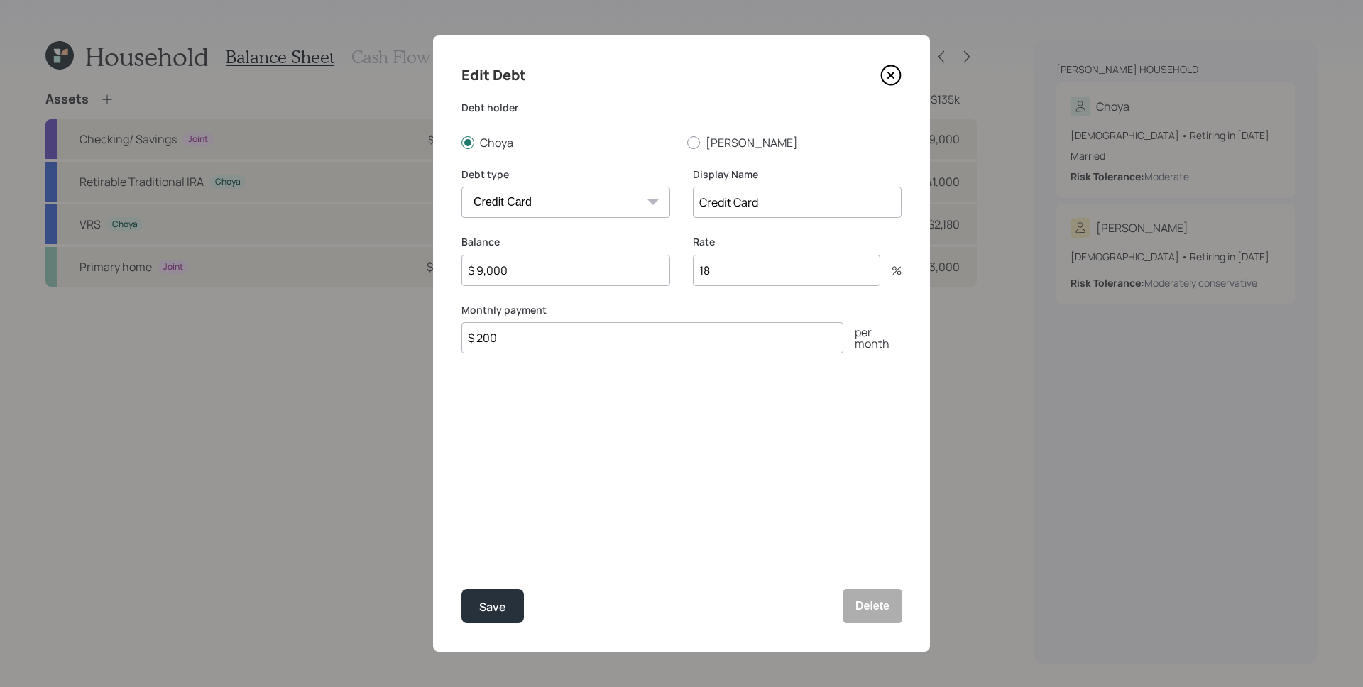
click at [673, 268] on div "Balance $ 9,000 Rate 18 %" at bounding box center [681, 269] width 440 height 68
type input "0"
click at [499, 609] on div "Save" at bounding box center [492, 607] width 27 height 19
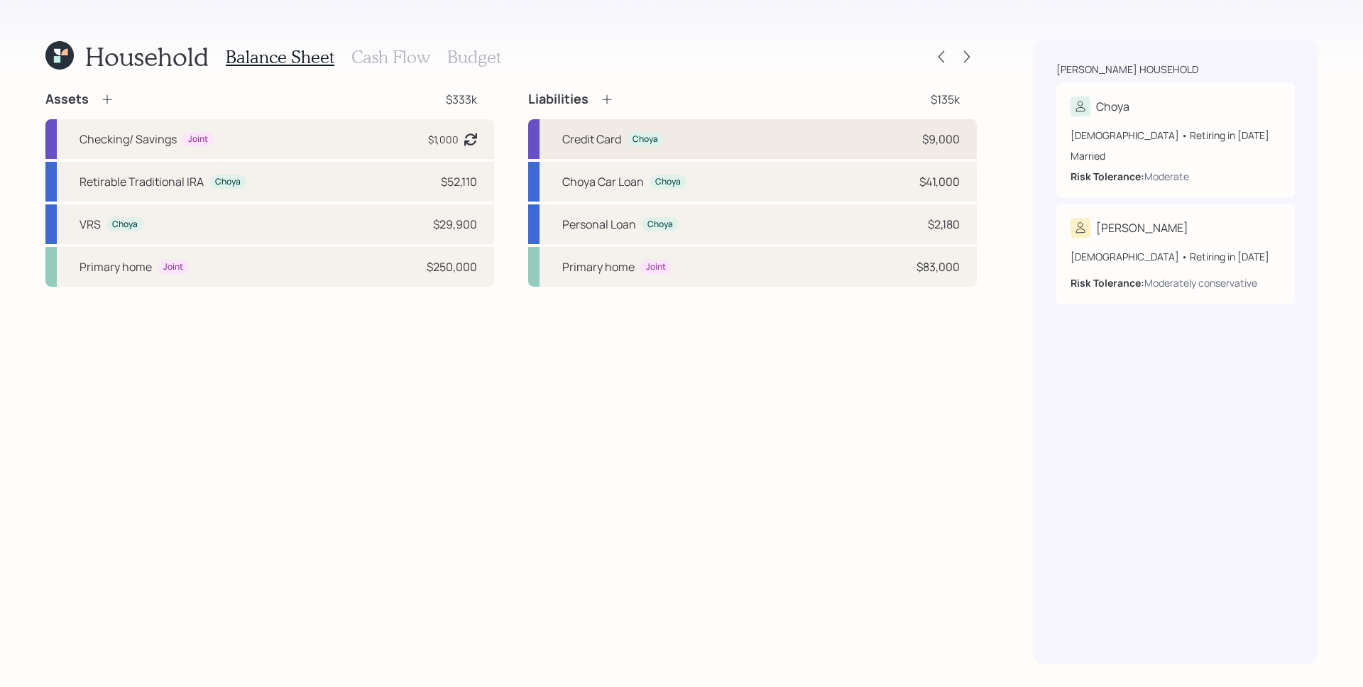
click at [703, 148] on div "Credit Card Choya $9,000" at bounding box center [752, 139] width 449 height 40
select select "credit_card"
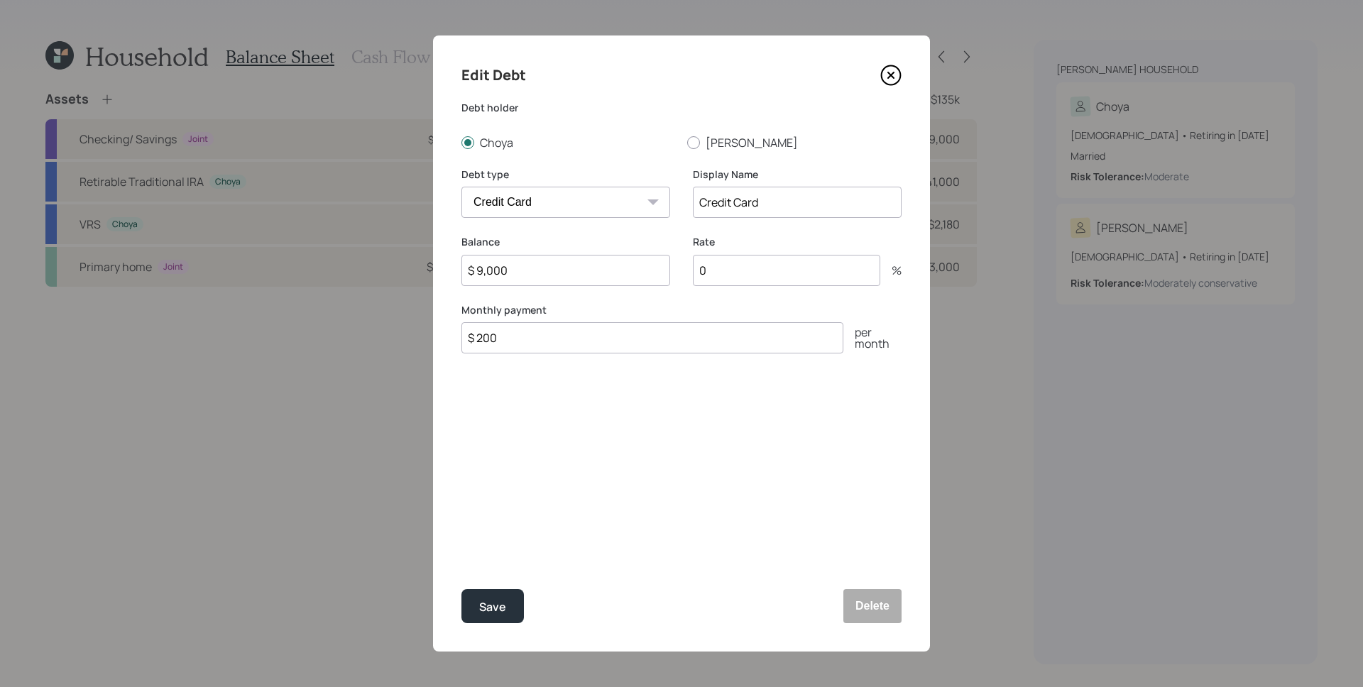
drag, startPoint x: 520, startPoint y: 339, endPoint x: 473, endPoint y: 340, distance: 46.9
click at [473, 340] on input "$ 200" at bounding box center [652, 337] width 382 height 31
type input "$ 1,000"
click button "Save" at bounding box center [492, 606] width 62 height 34
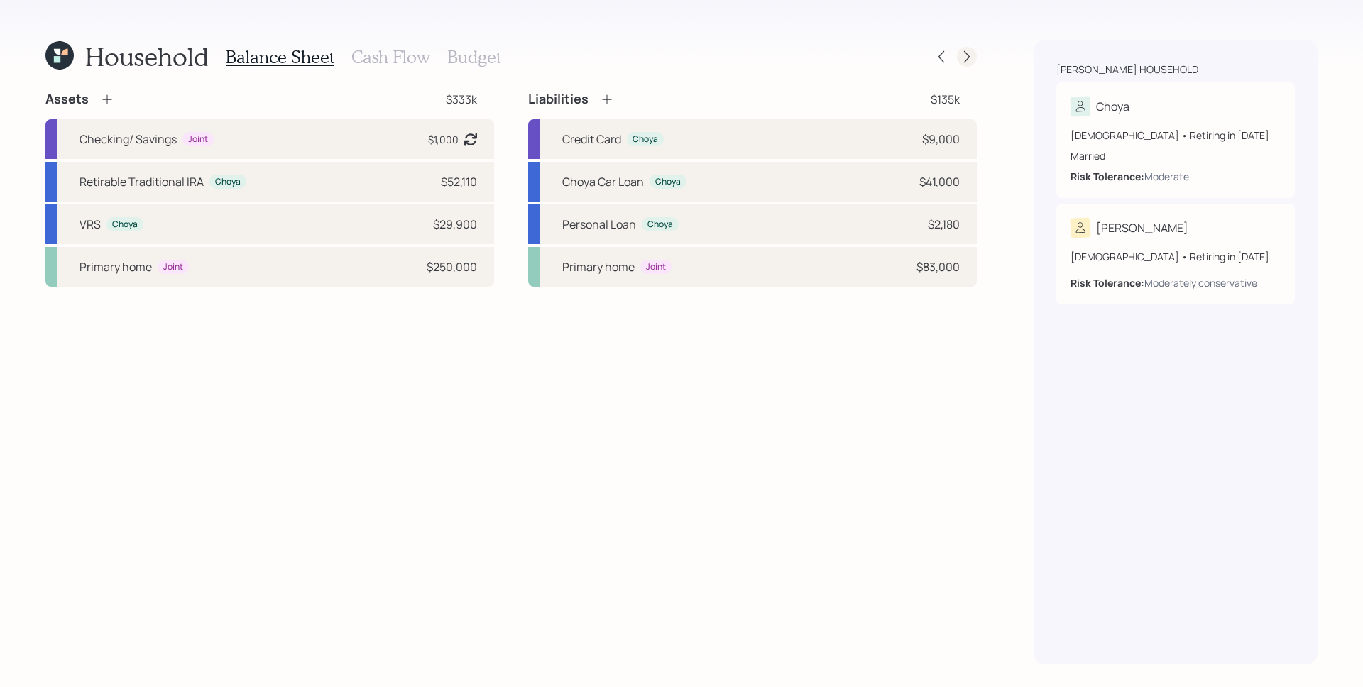
click at [971, 61] on icon at bounding box center [967, 57] width 14 height 14
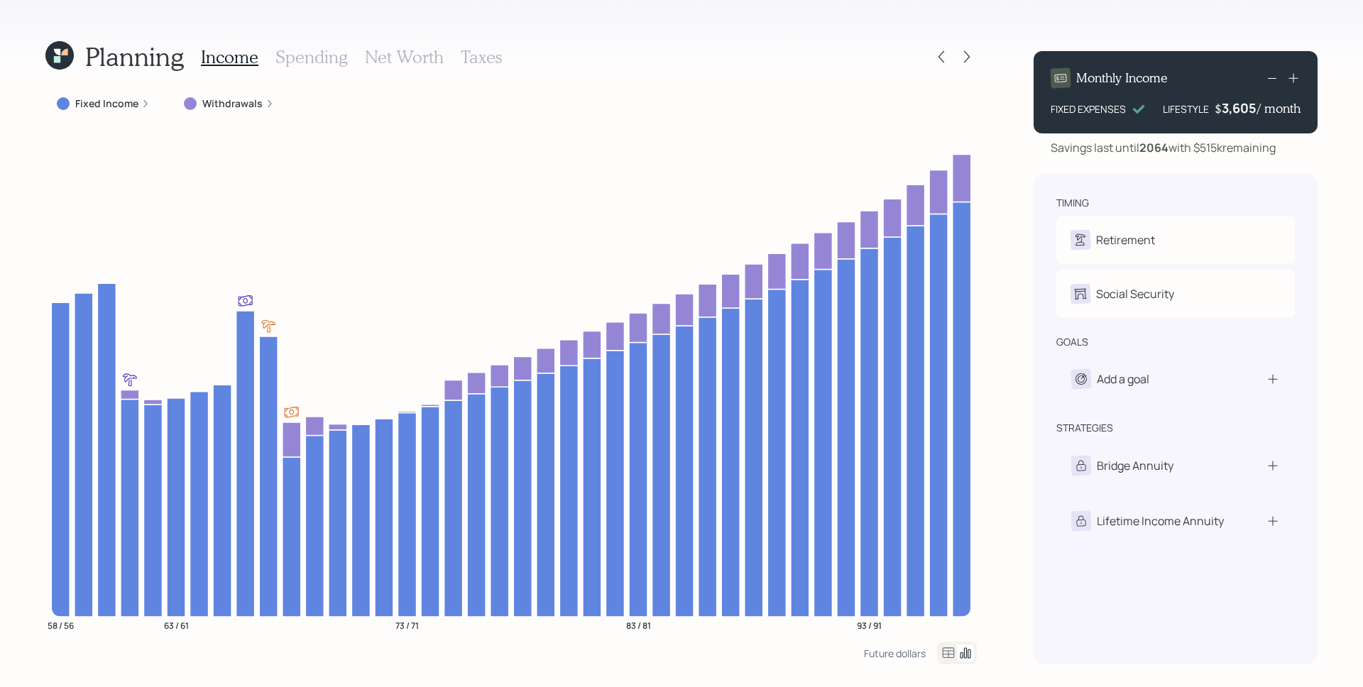
click at [334, 57] on h3 "Spending" at bounding box center [311, 57] width 72 height 21
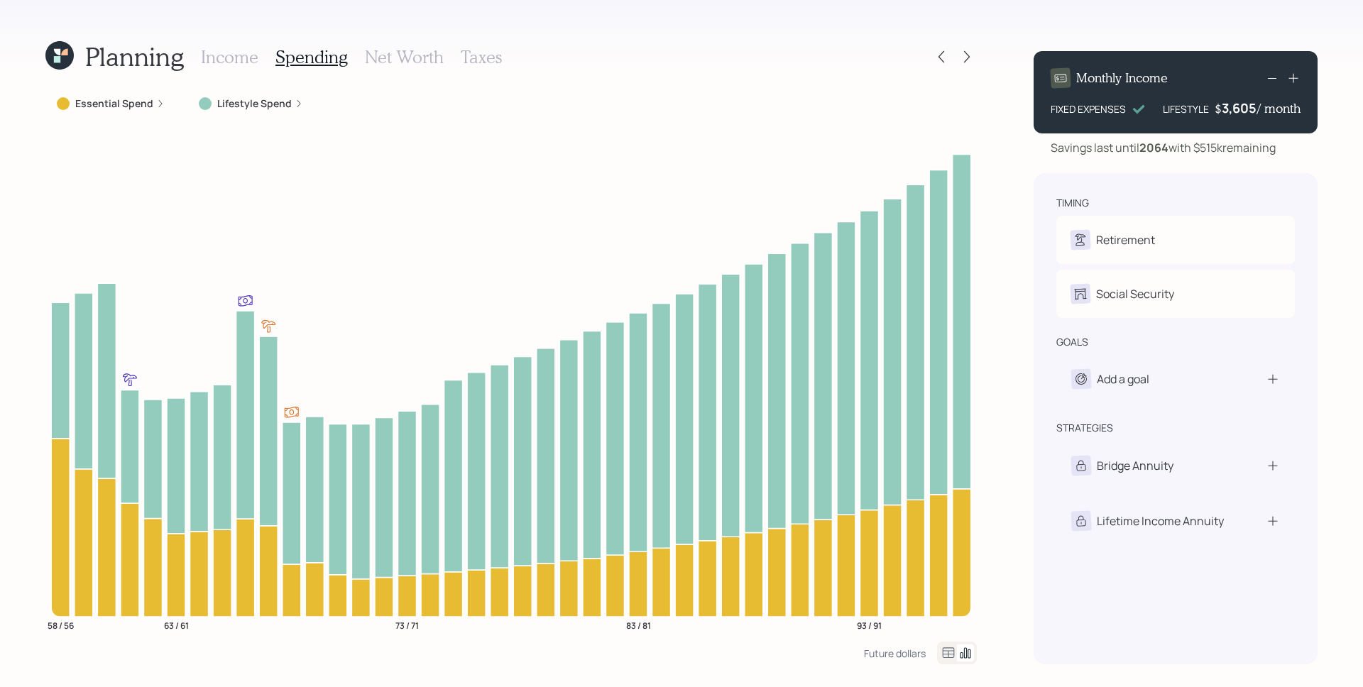
click at [153, 101] on div "Essential Spend" at bounding box center [111, 104] width 108 height 14
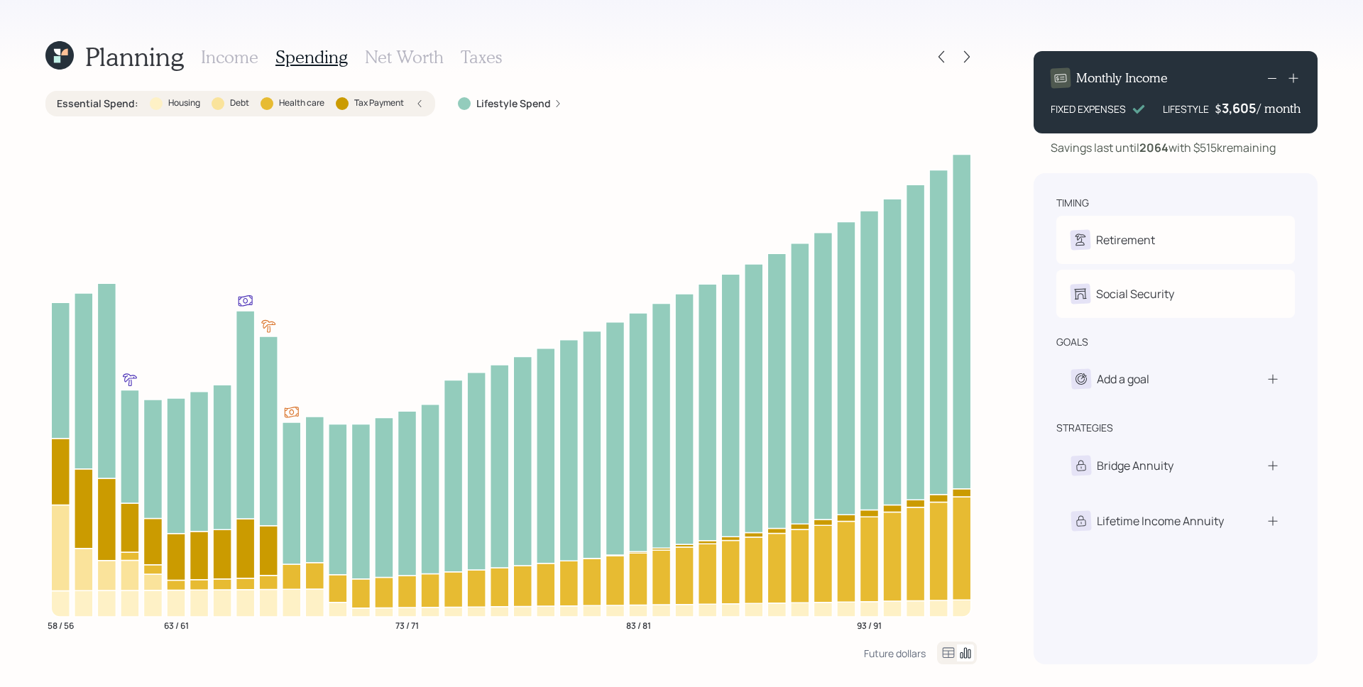
click at [242, 50] on h3 "Income" at bounding box center [229, 57] width 57 height 21
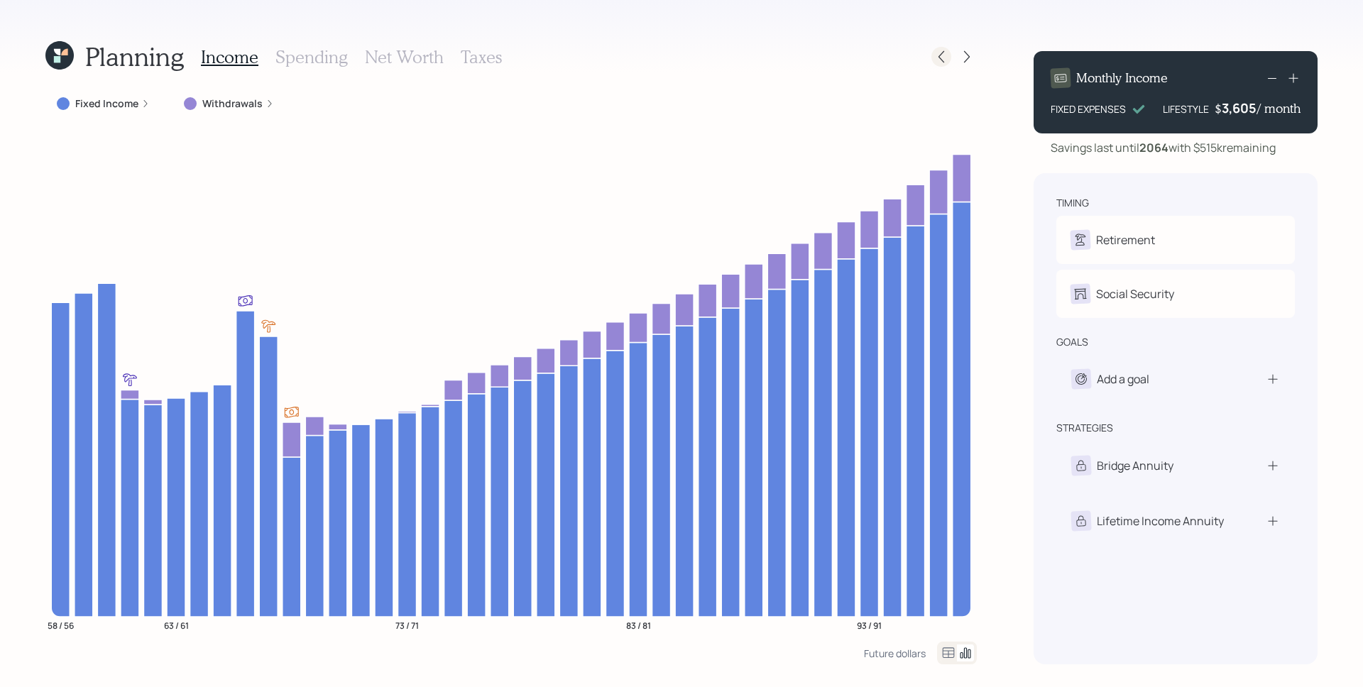
click at [941, 60] on icon at bounding box center [941, 57] width 14 height 14
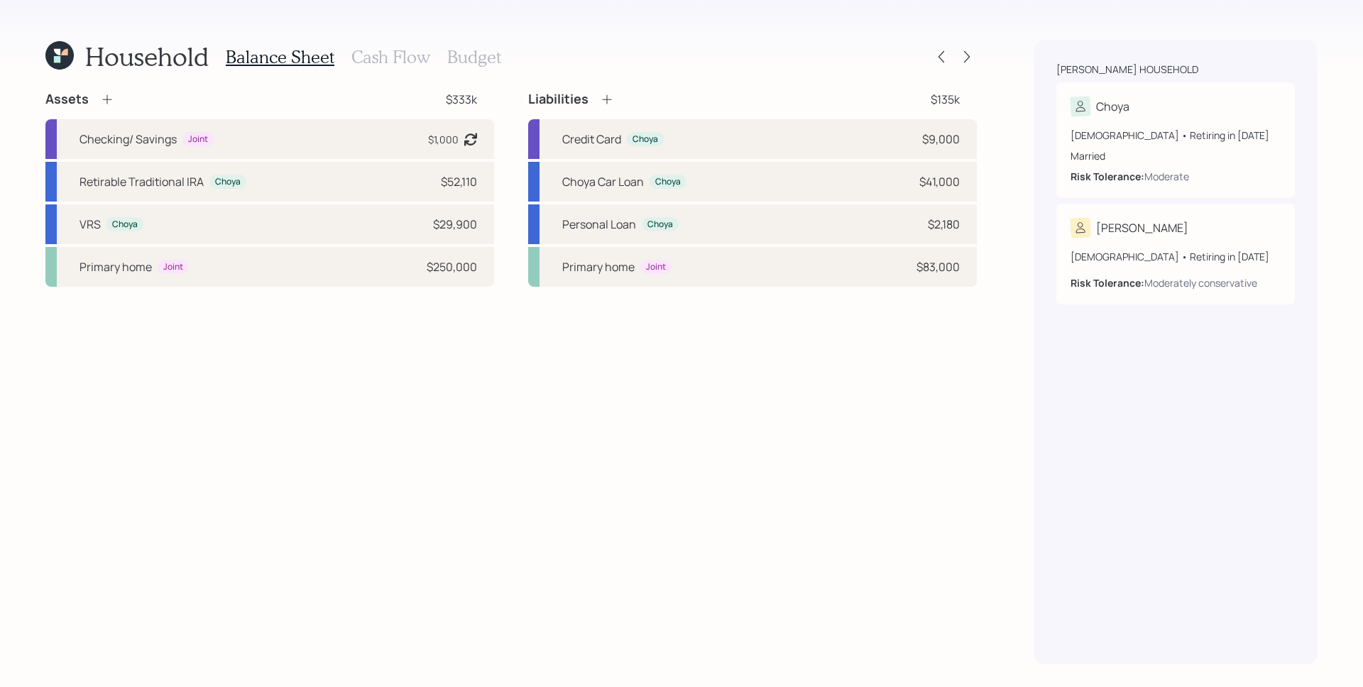
click at [406, 60] on h3 "Cash Flow" at bounding box center [390, 57] width 79 height 21
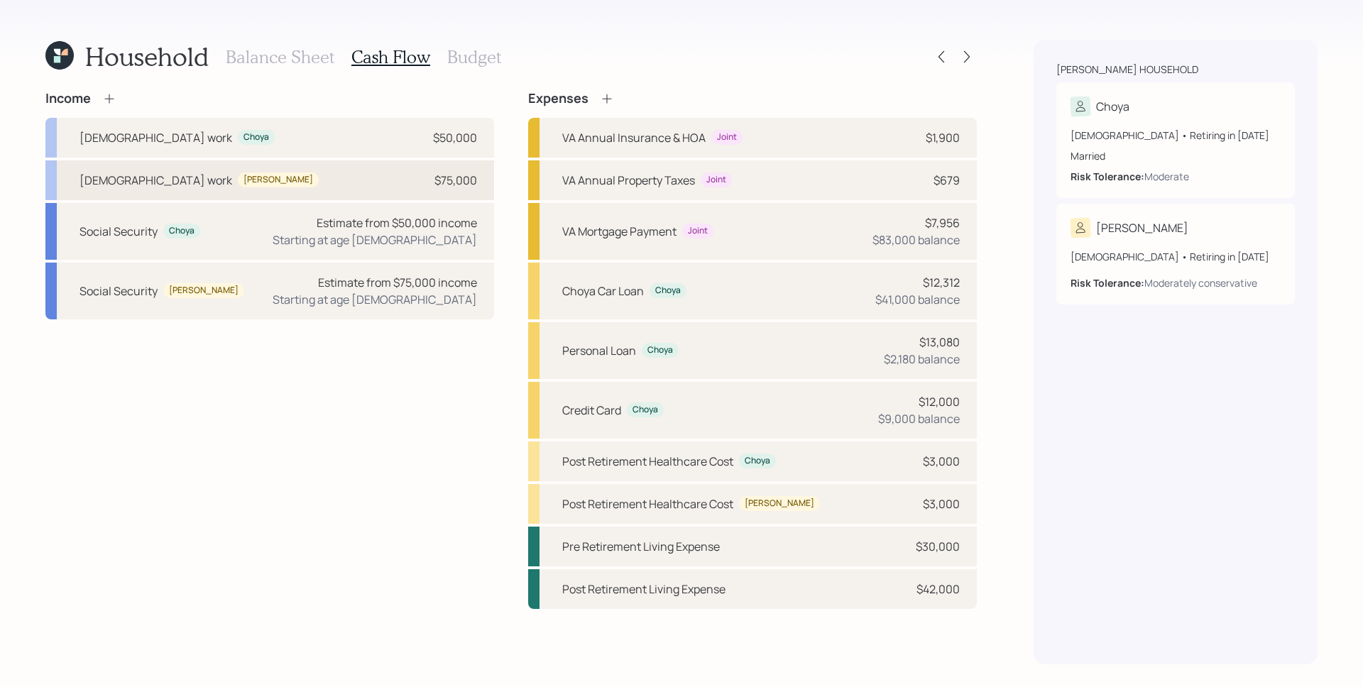
click at [458, 183] on div "$75,000" at bounding box center [455, 180] width 43 height 17
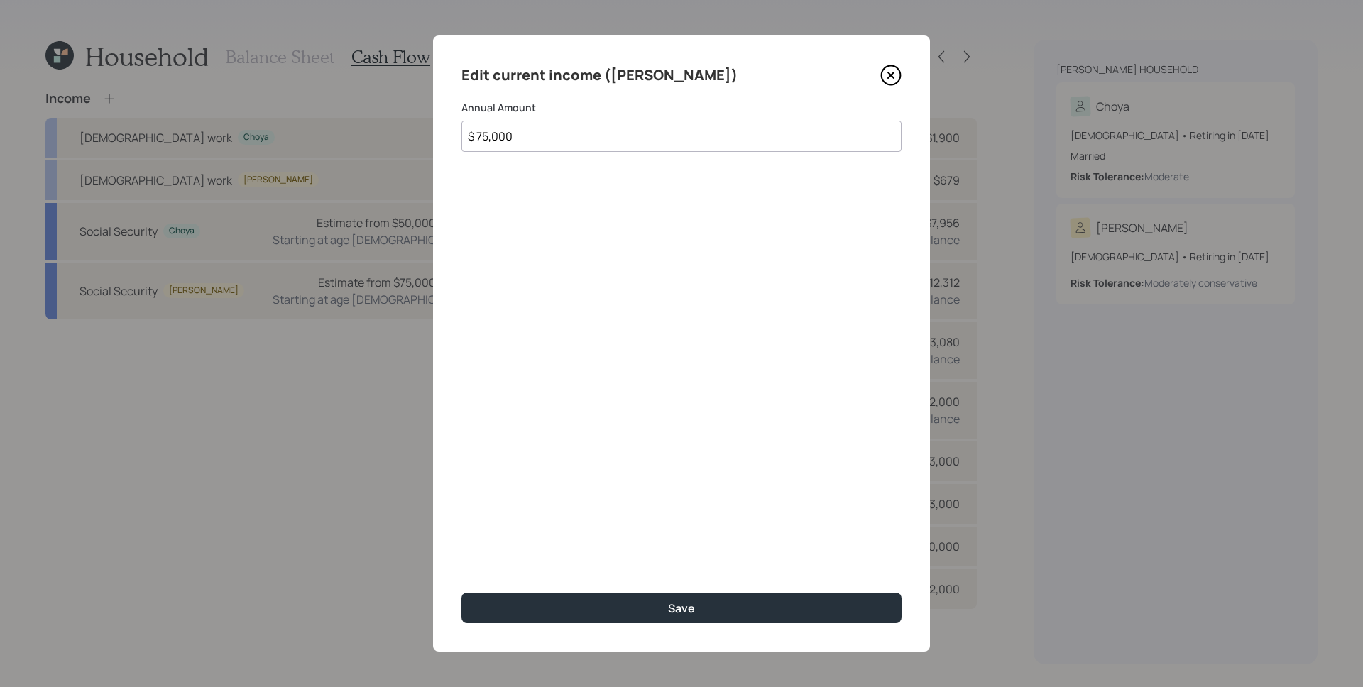
click at [573, 142] on input "$ 75,000" at bounding box center [681, 136] width 440 height 31
type input "$ 52,000"
click at [461, 593] on button "Save" at bounding box center [681, 608] width 440 height 31
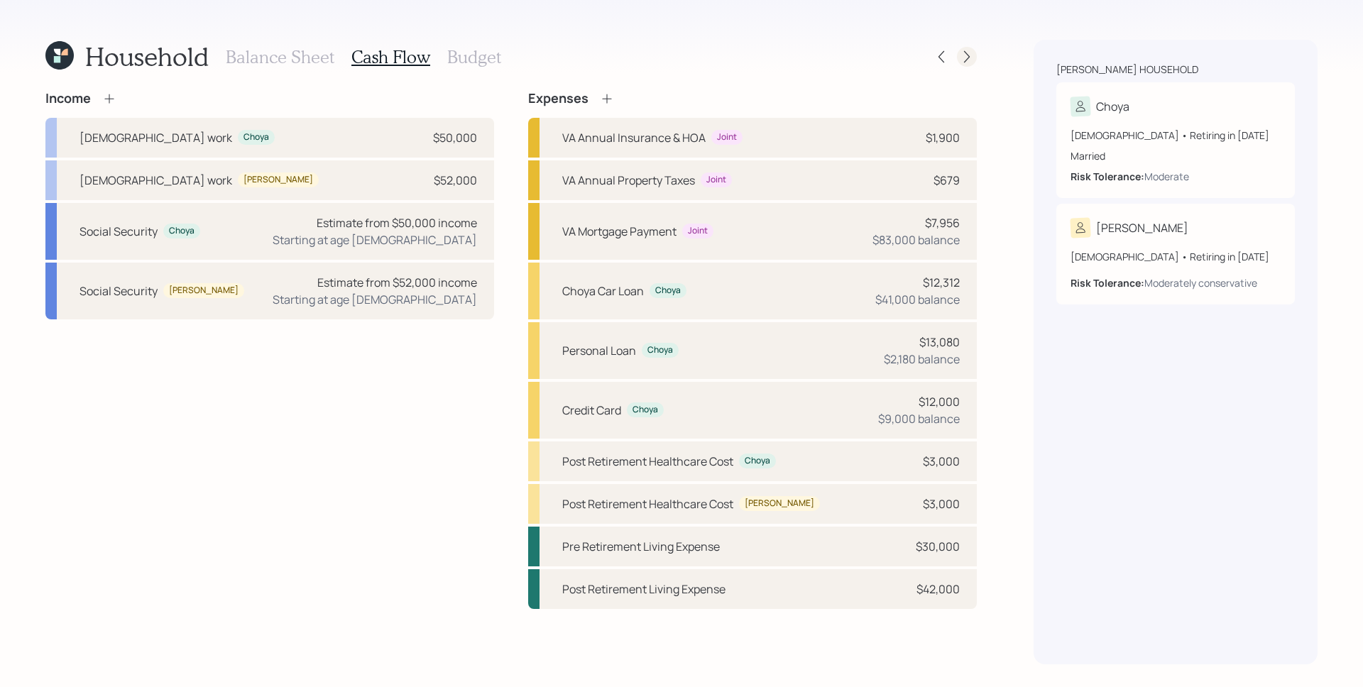
click at [959, 60] on div at bounding box center [967, 57] width 20 height 20
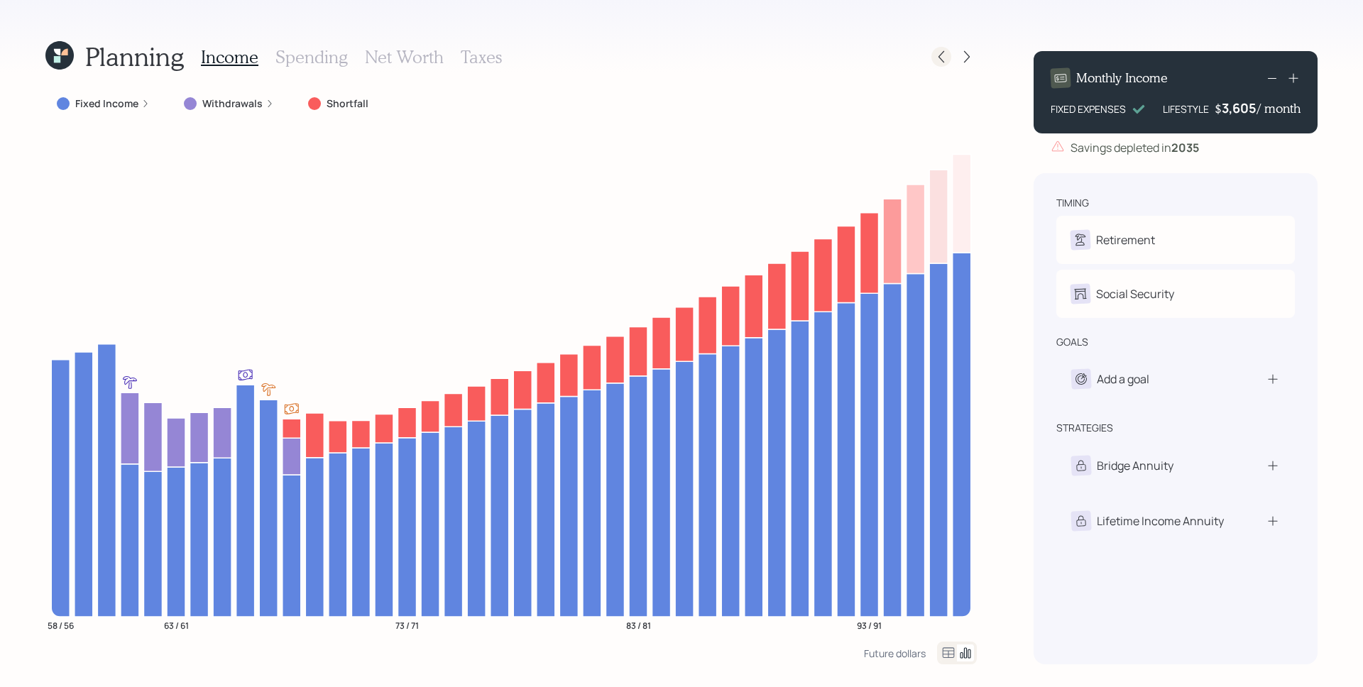
click at [940, 57] on icon at bounding box center [941, 57] width 14 height 14
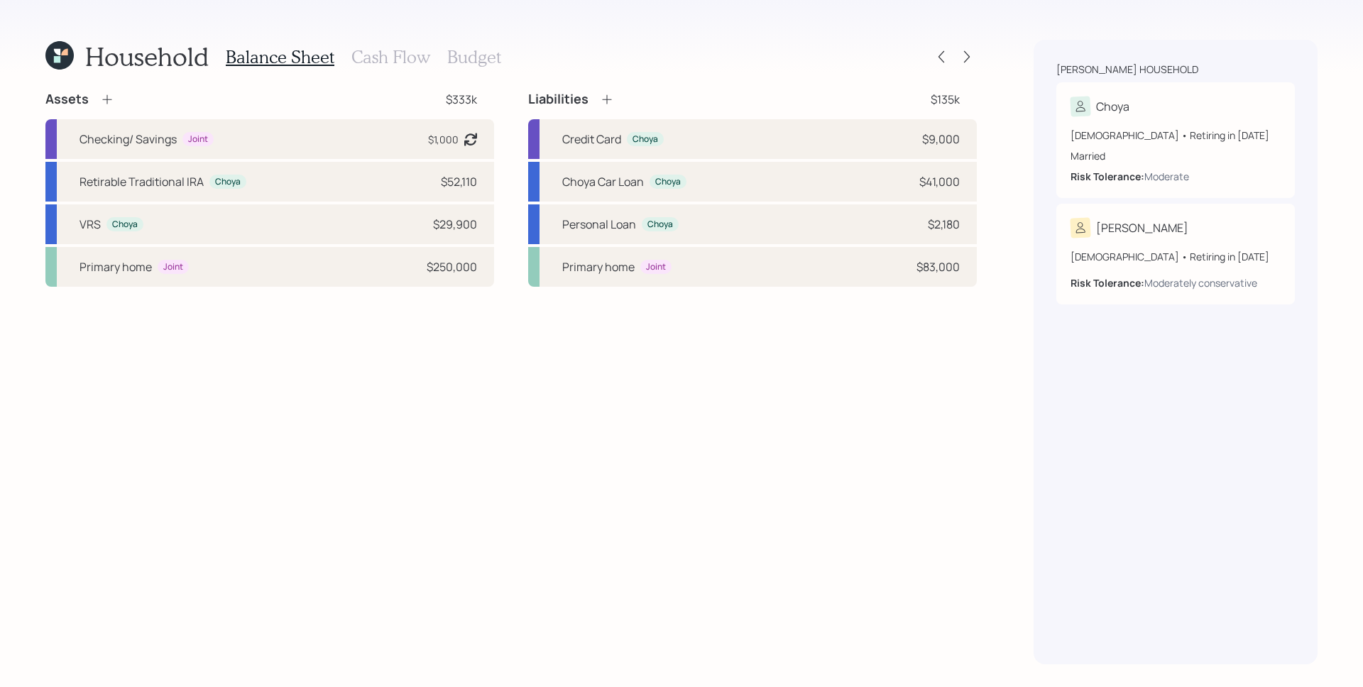
click at [371, 57] on h3 "Cash Flow" at bounding box center [390, 57] width 79 height 21
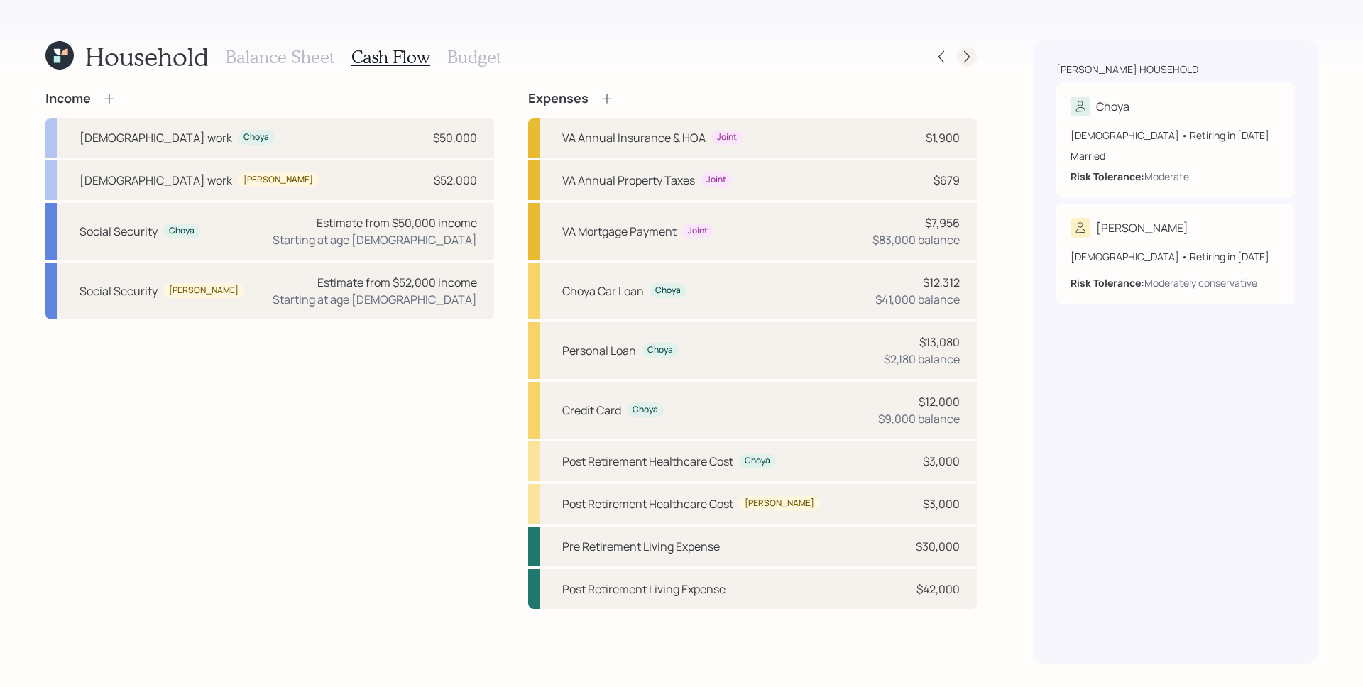
click at [964, 57] on icon at bounding box center [967, 57] width 14 height 14
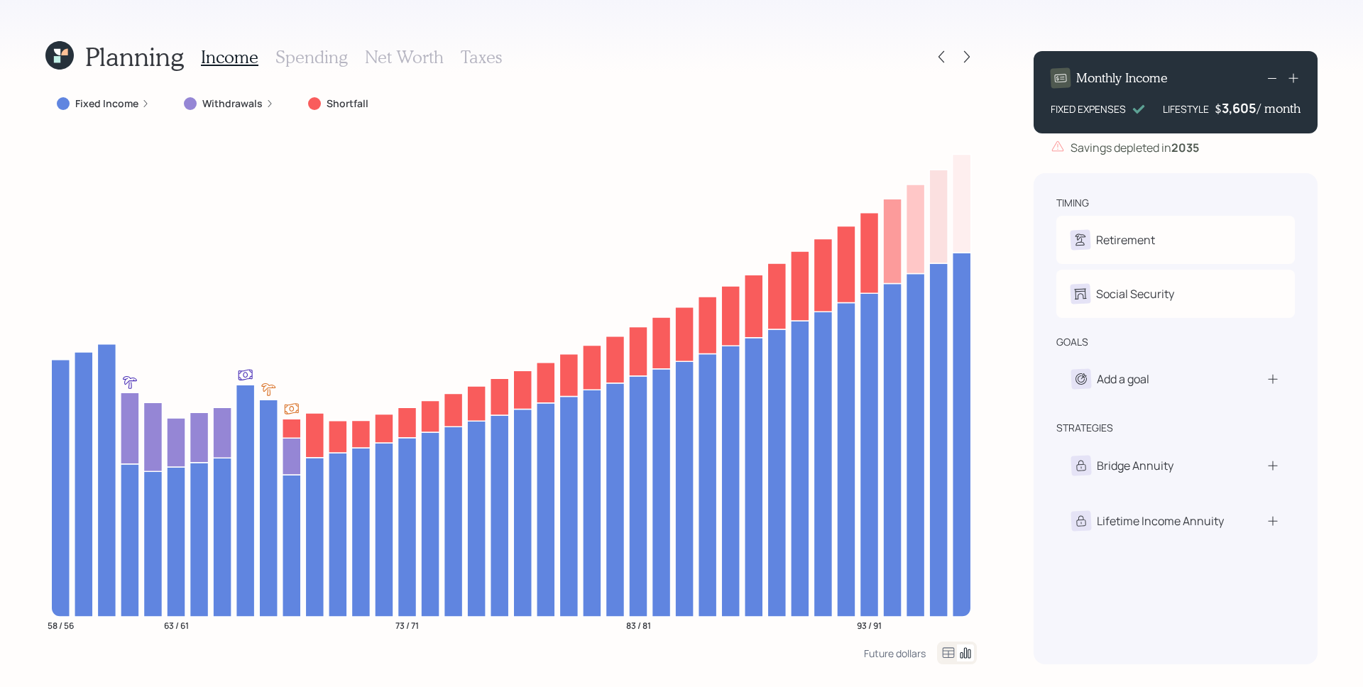
click at [320, 54] on h3 "Spending" at bounding box center [311, 57] width 72 height 21
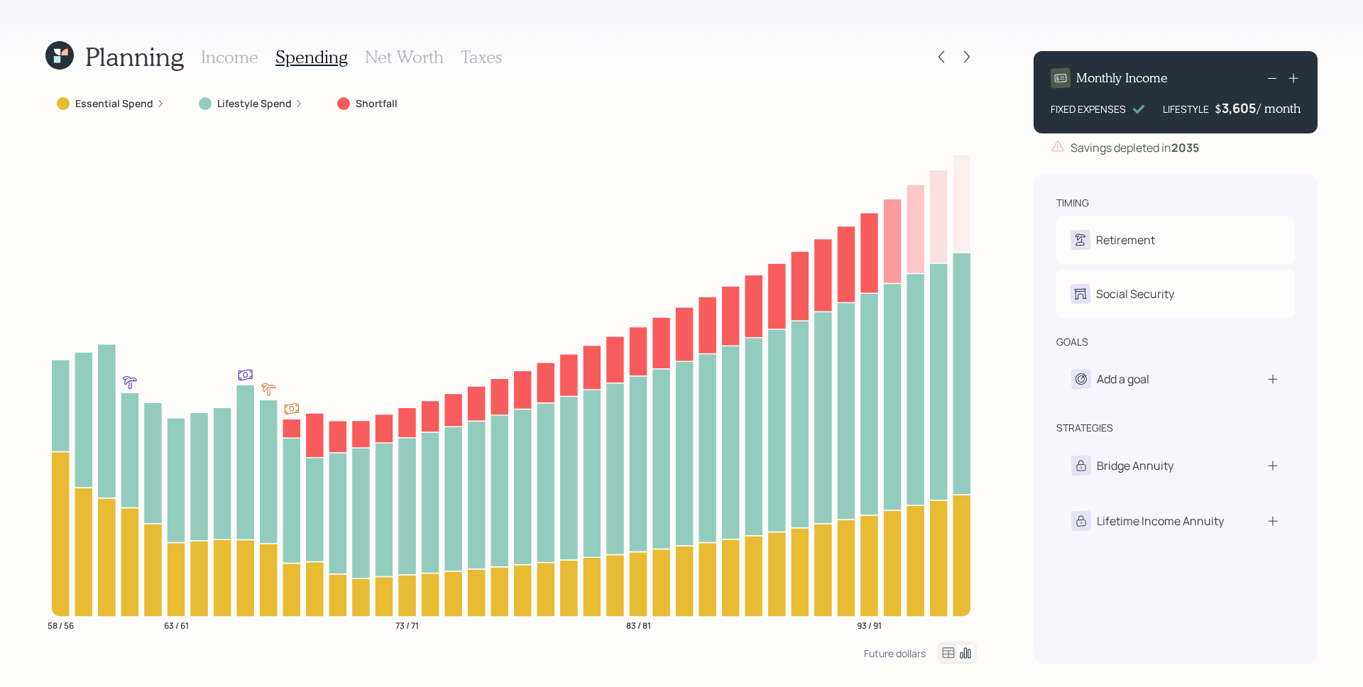
click at [262, 111] on div "Lifestyle Spend" at bounding box center [250, 104] width 127 height 26
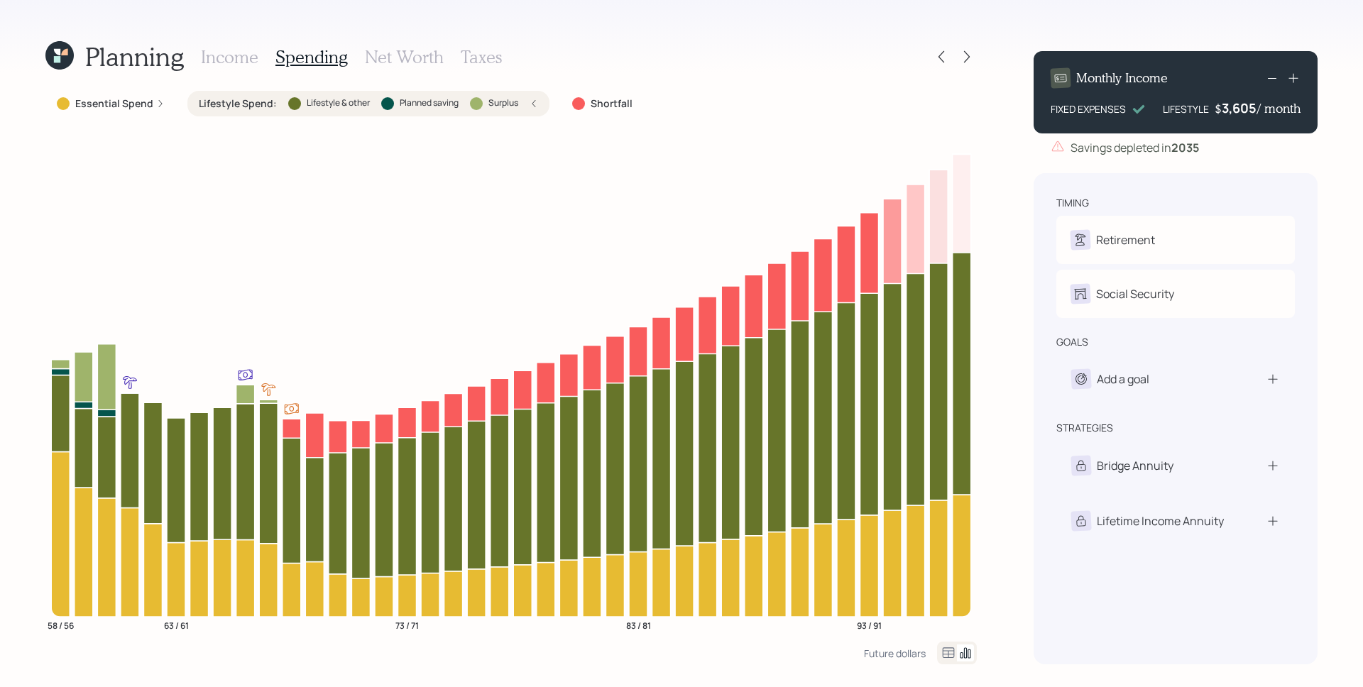
click at [255, 62] on h3 "Income" at bounding box center [229, 57] width 57 height 21
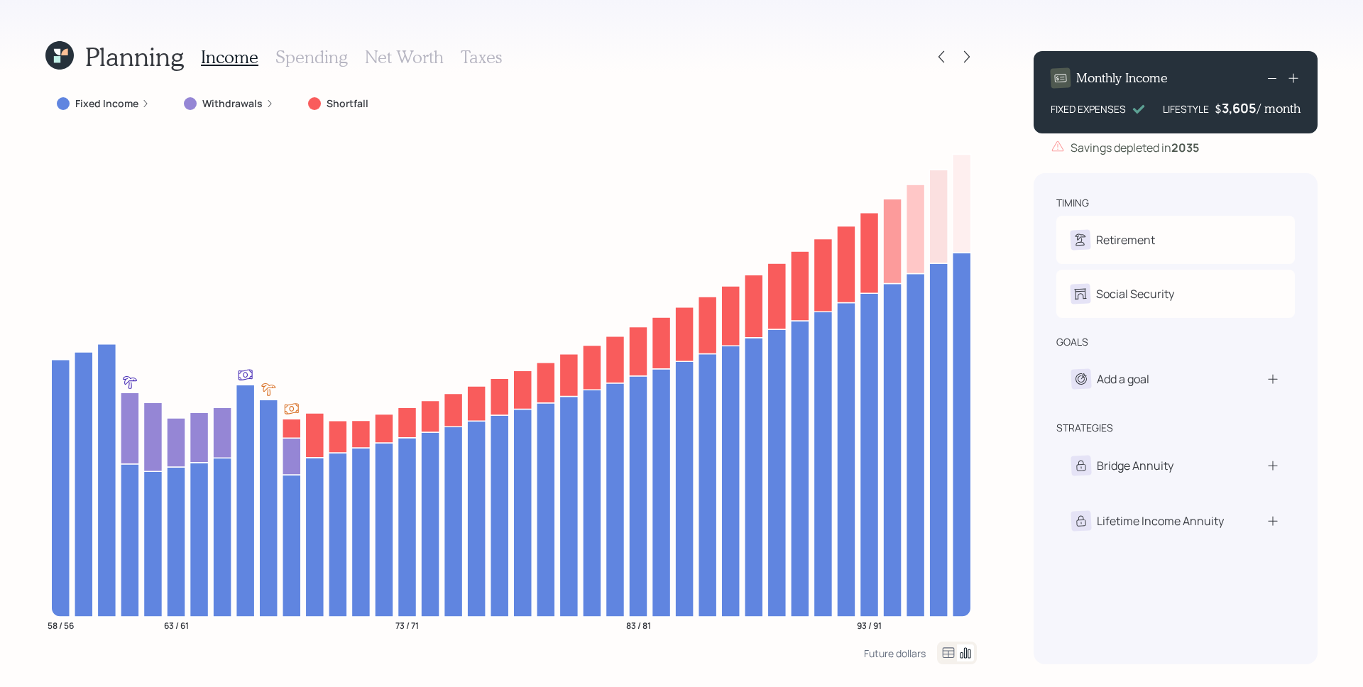
click at [101, 112] on div "Fixed Income" at bounding box center [103, 104] width 116 height 26
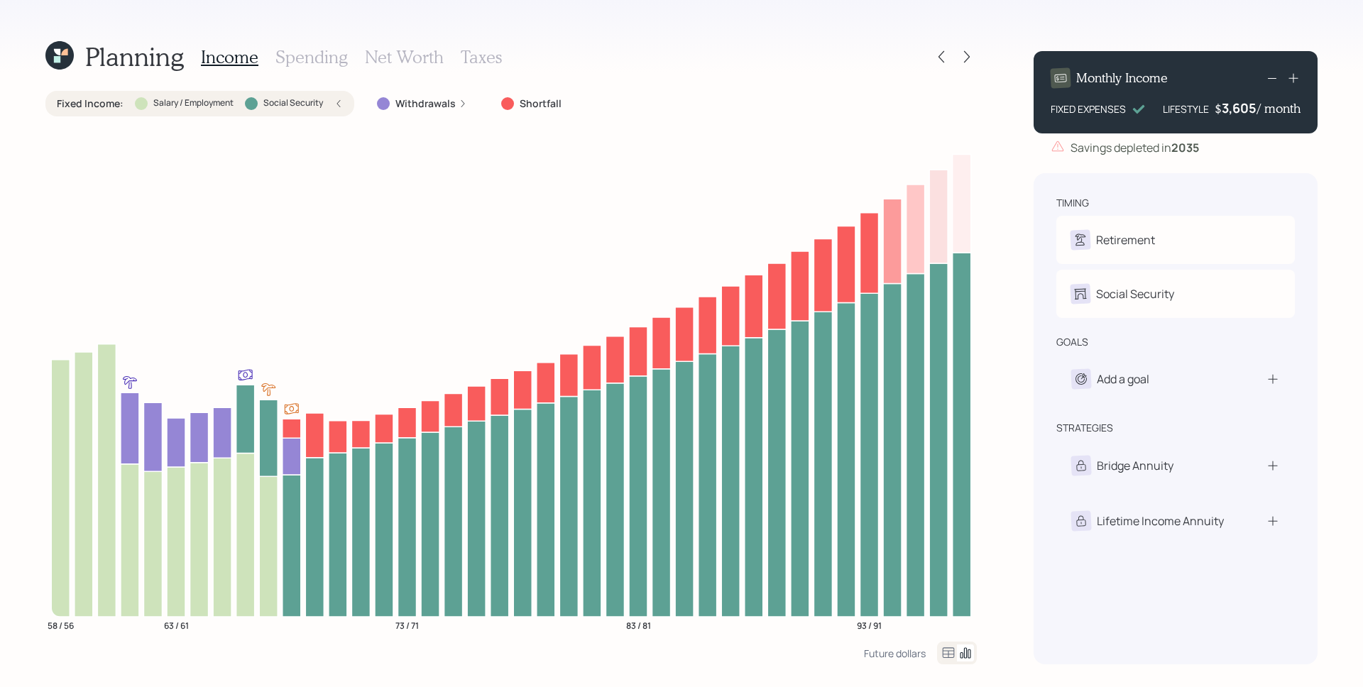
click at [336, 48] on h3 "Spending" at bounding box center [311, 57] width 72 height 21
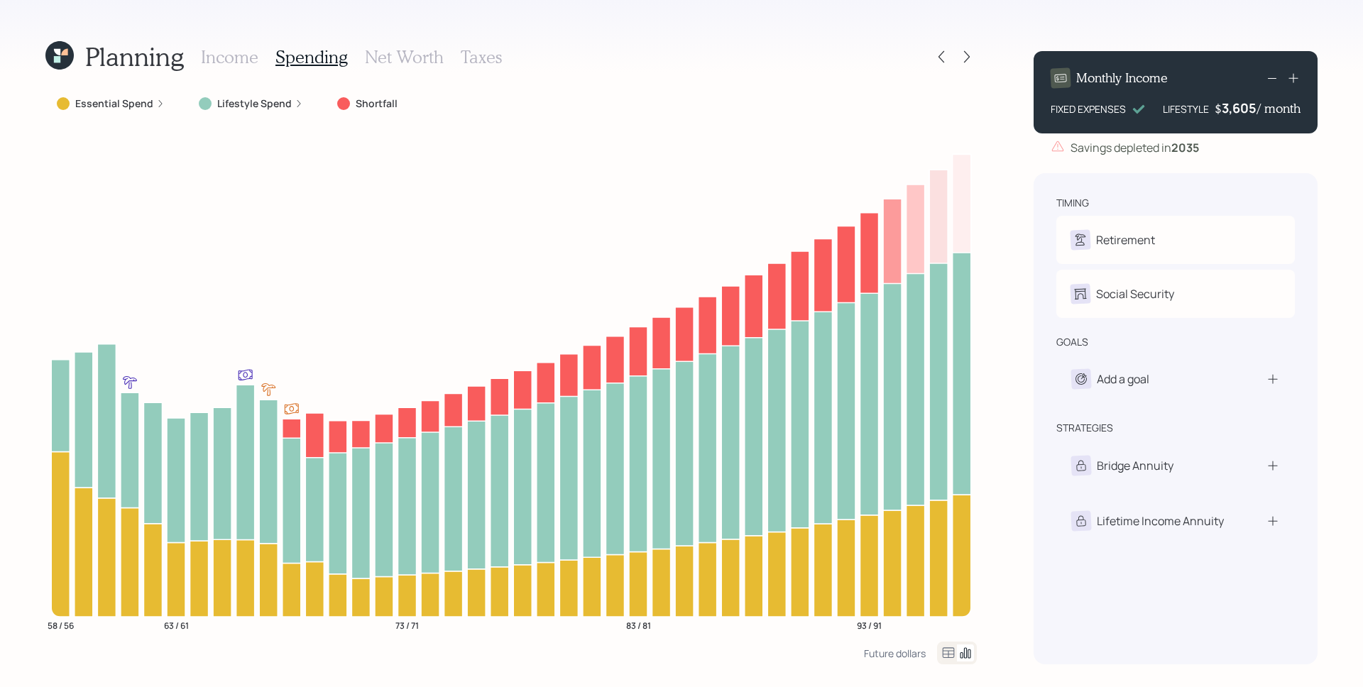
click at [282, 97] on label "Lifestyle Spend" at bounding box center [254, 104] width 75 height 14
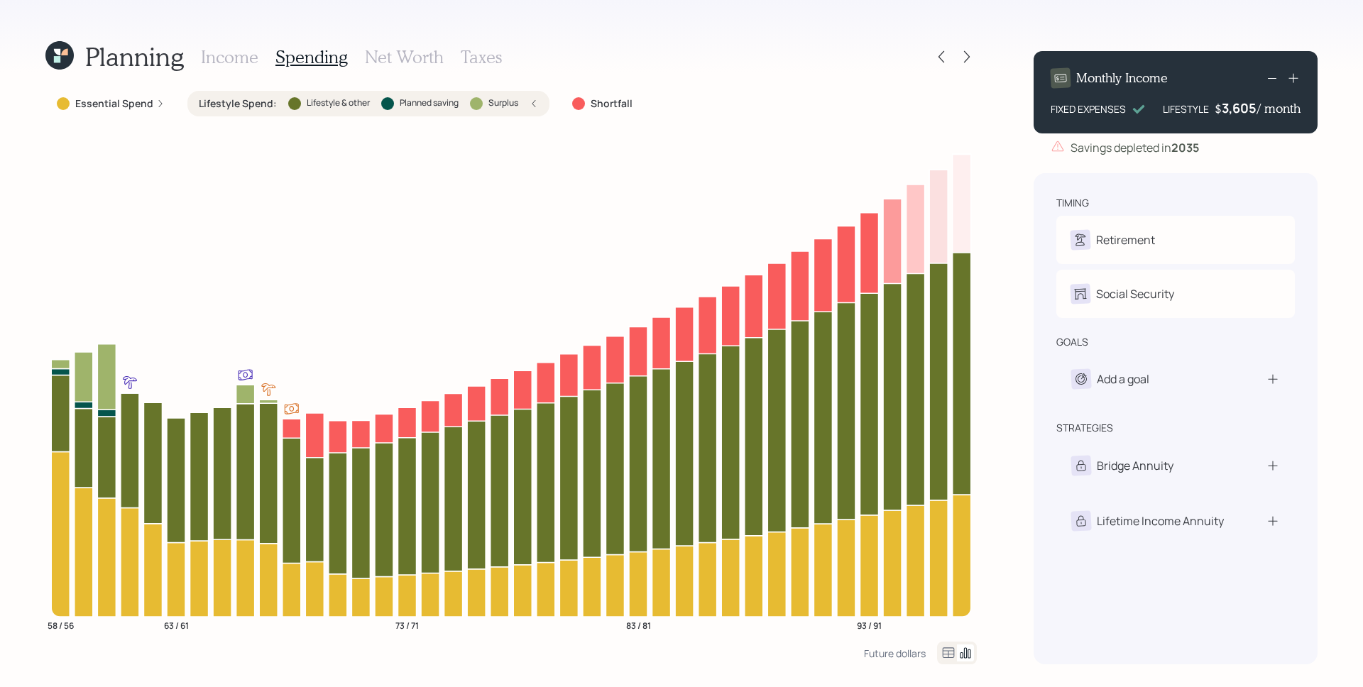
click at [159, 103] on icon at bounding box center [160, 103] width 9 height 9
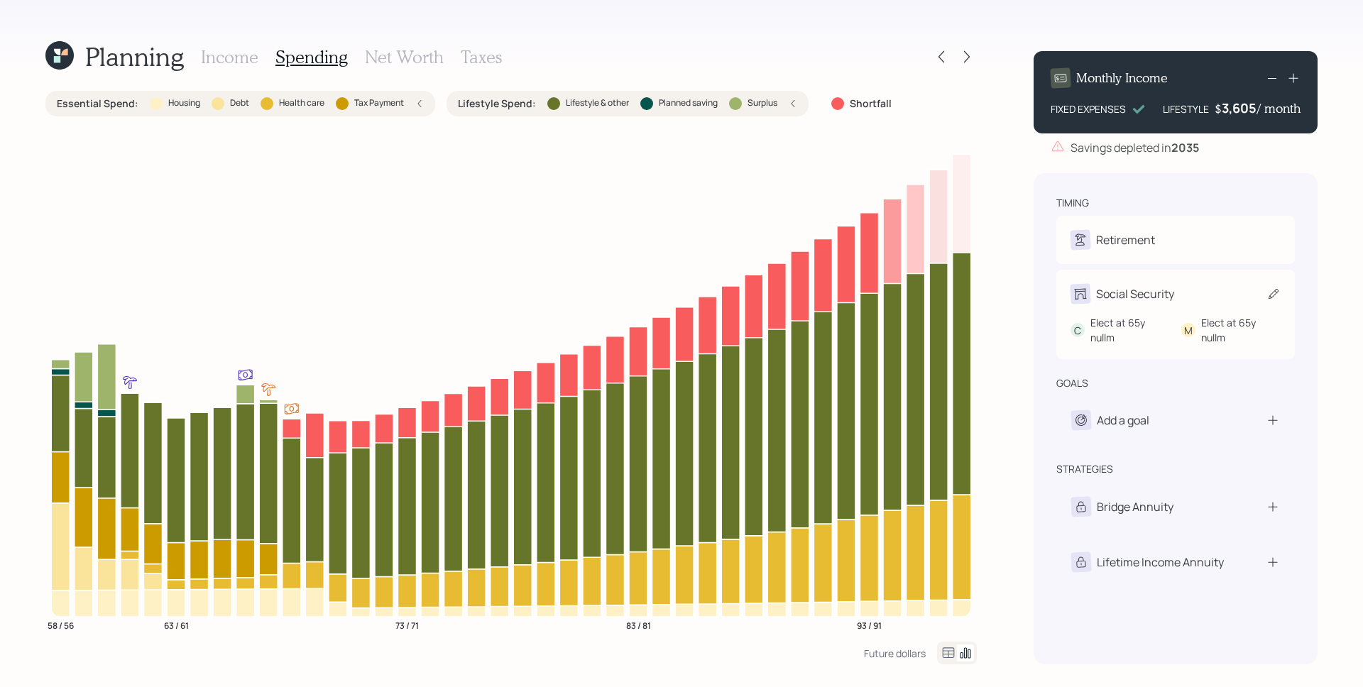
click at [1204, 315] on div "Elect at 65y nullm" at bounding box center [1240, 330] width 79 height 30
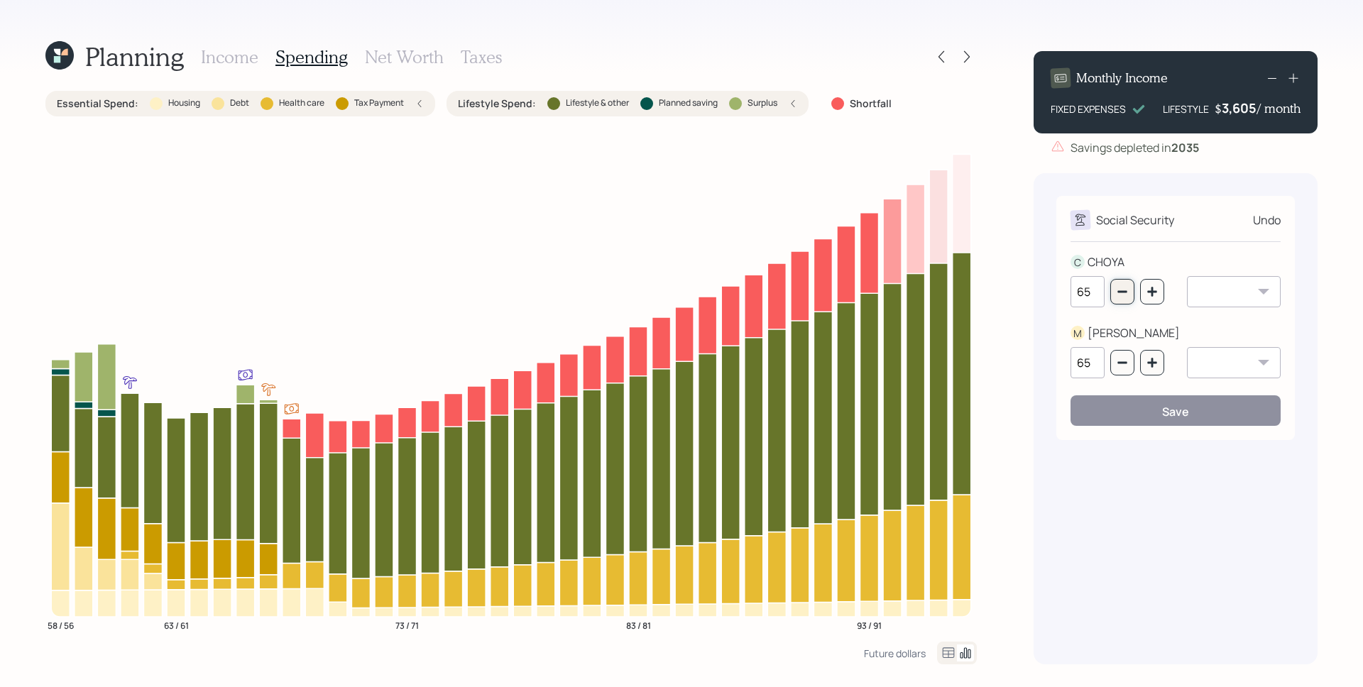
click at [1121, 292] on icon "button" at bounding box center [1121, 292] width 9 height 2
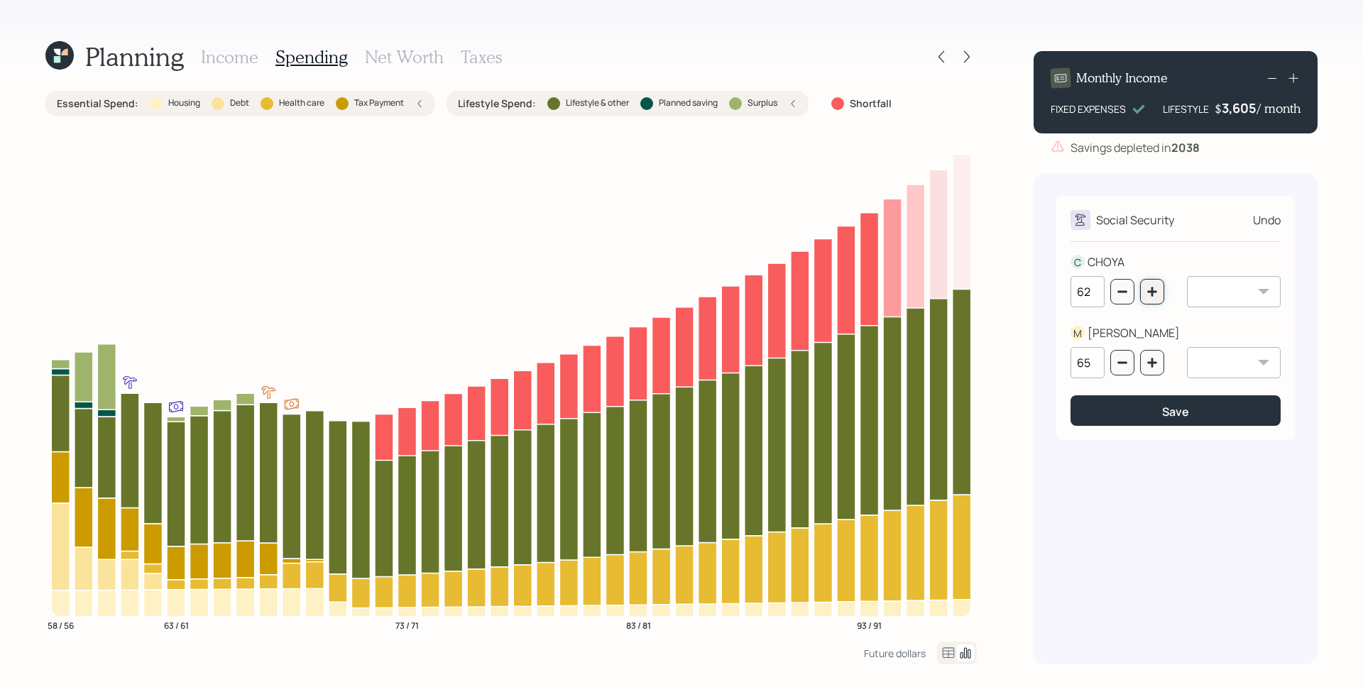
click at [1149, 294] on icon "button" at bounding box center [1151, 291] width 11 height 11
type input "65"
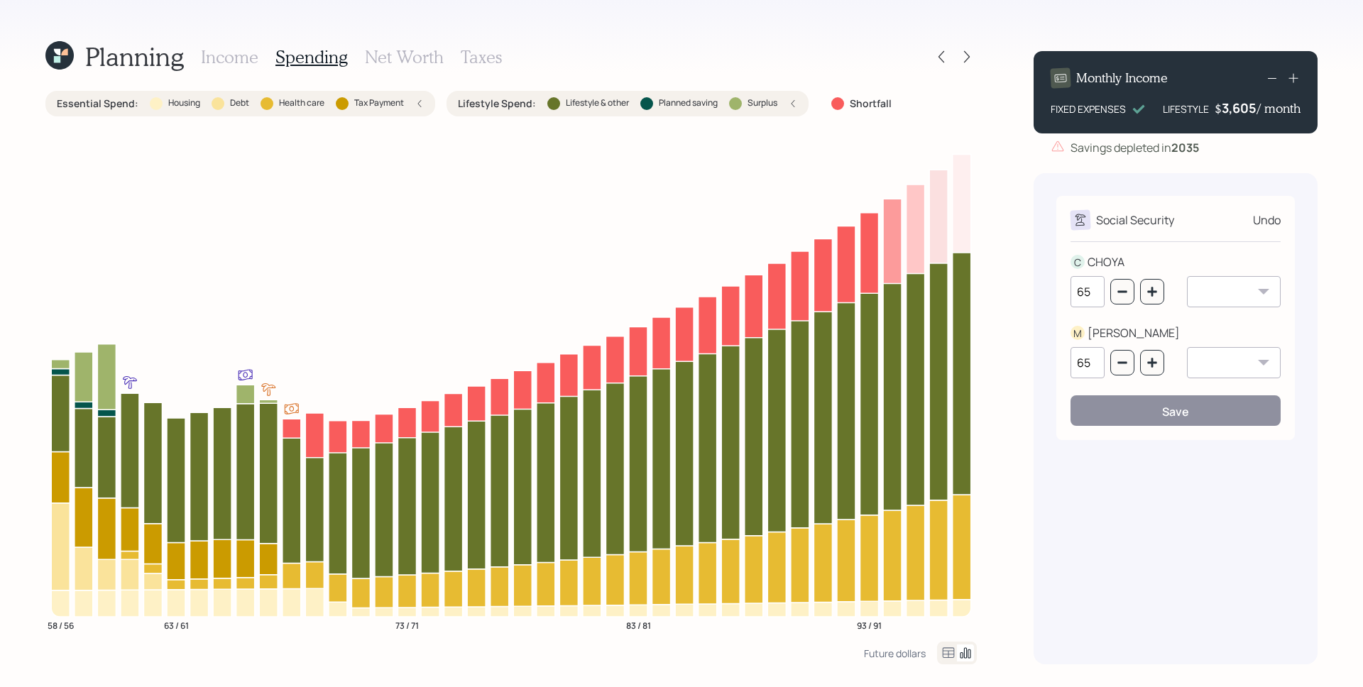
click at [241, 47] on h3 "Income" at bounding box center [229, 57] width 57 height 21
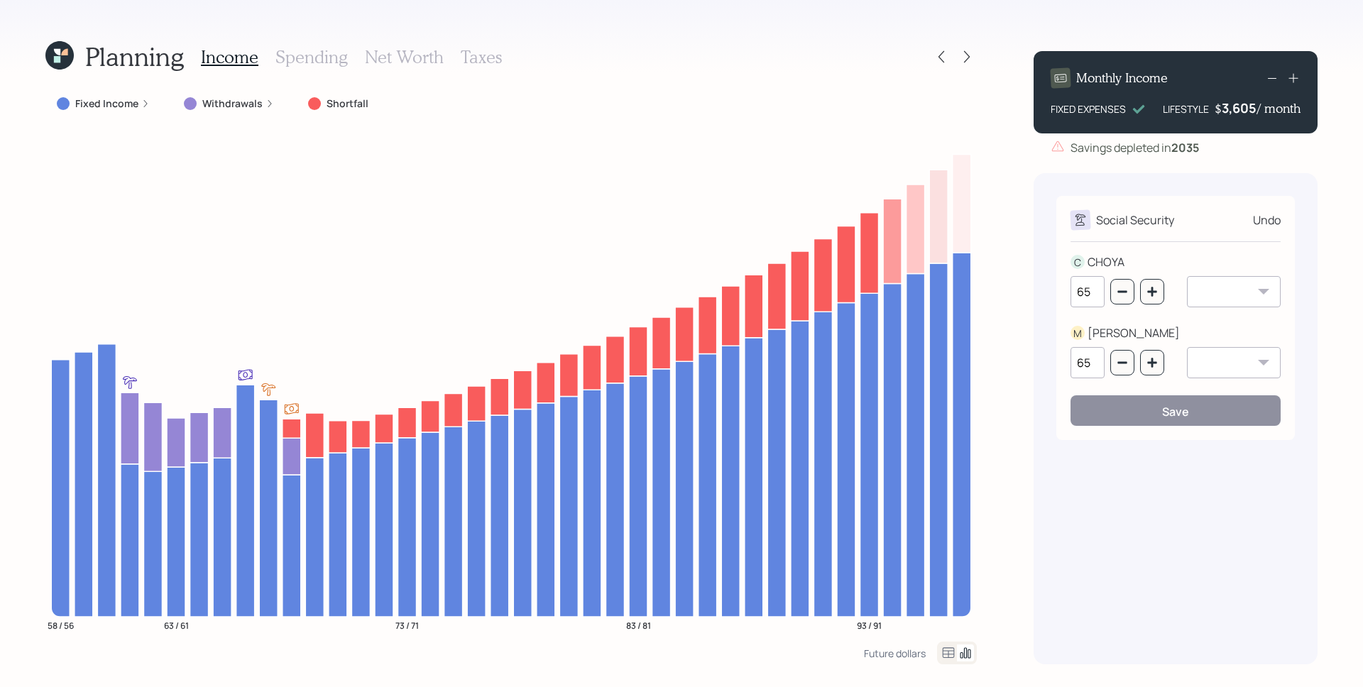
click at [1261, 212] on div "Undo" at bounding box center [1267, 220] width 28 height 17
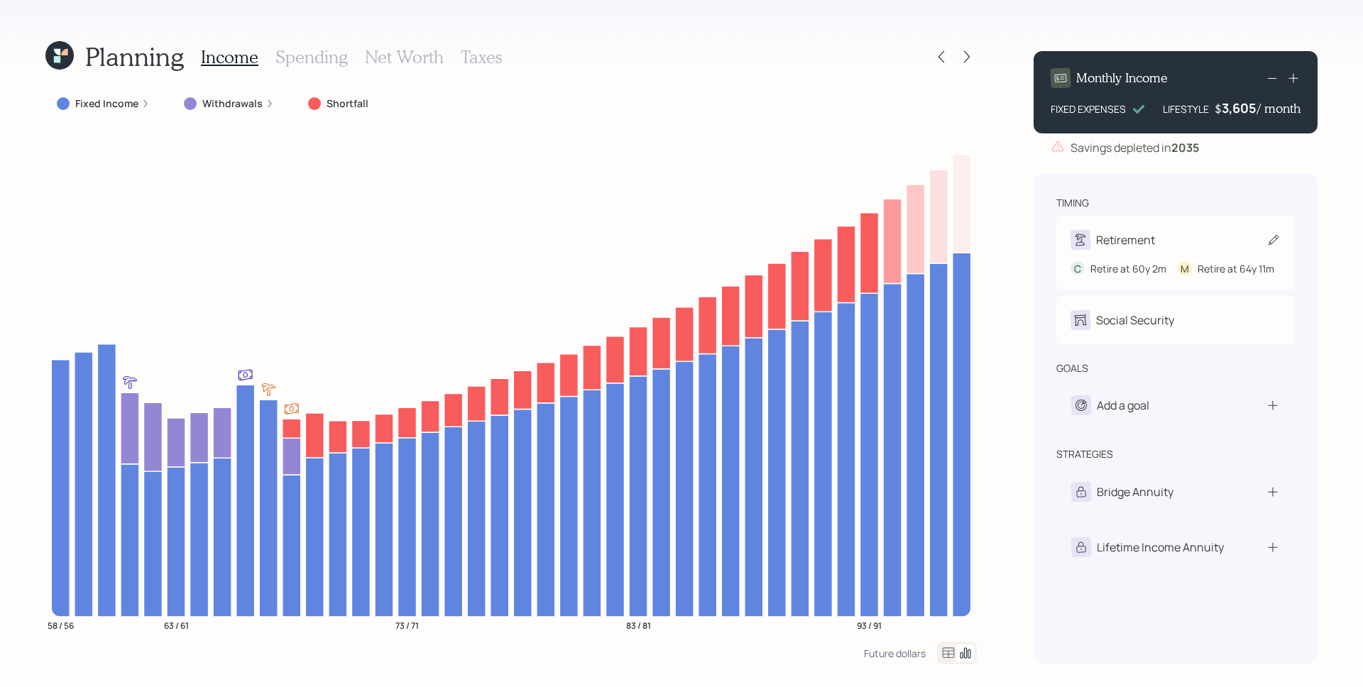
click at [1175, 252] on div "C Retire at 60y 2m M Retire at 64y 11m" at bounding box center [1175, 263] width 210 height 26
select select "2"
select select "11"
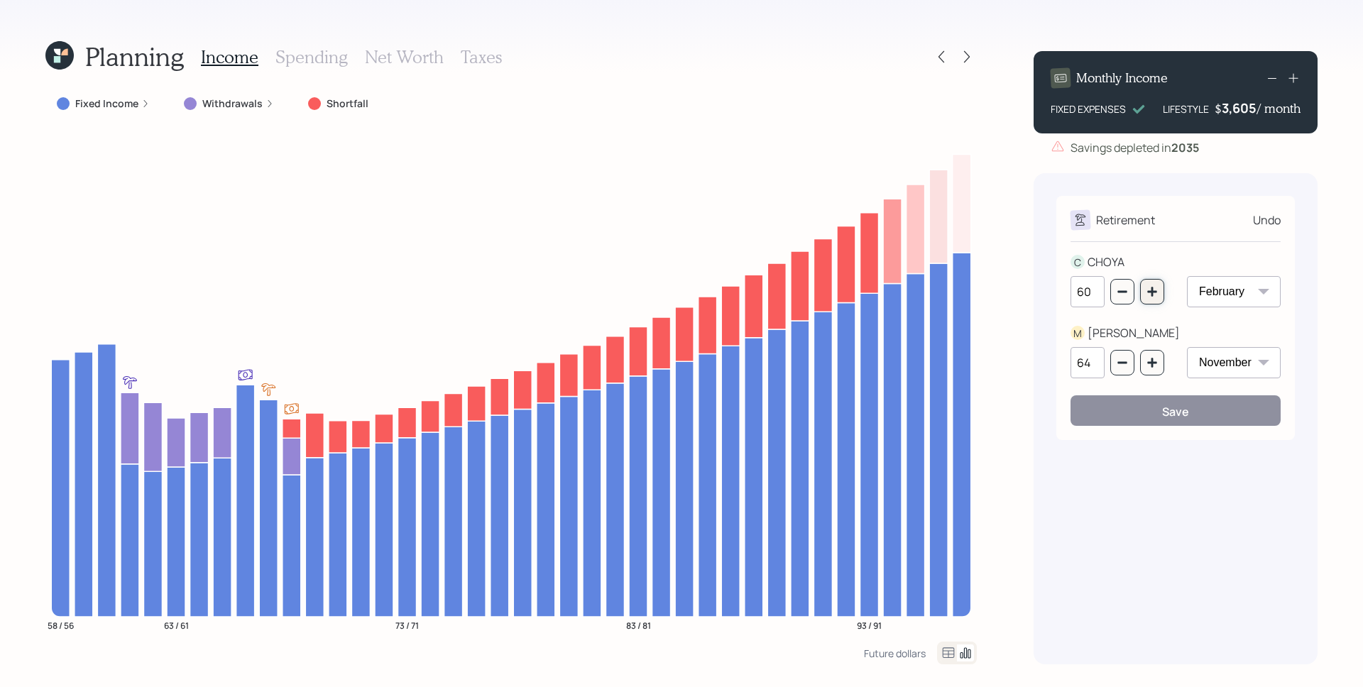
click at [1152, 297] on button "button" at bounding box center [1152, 292] width 24 height 26
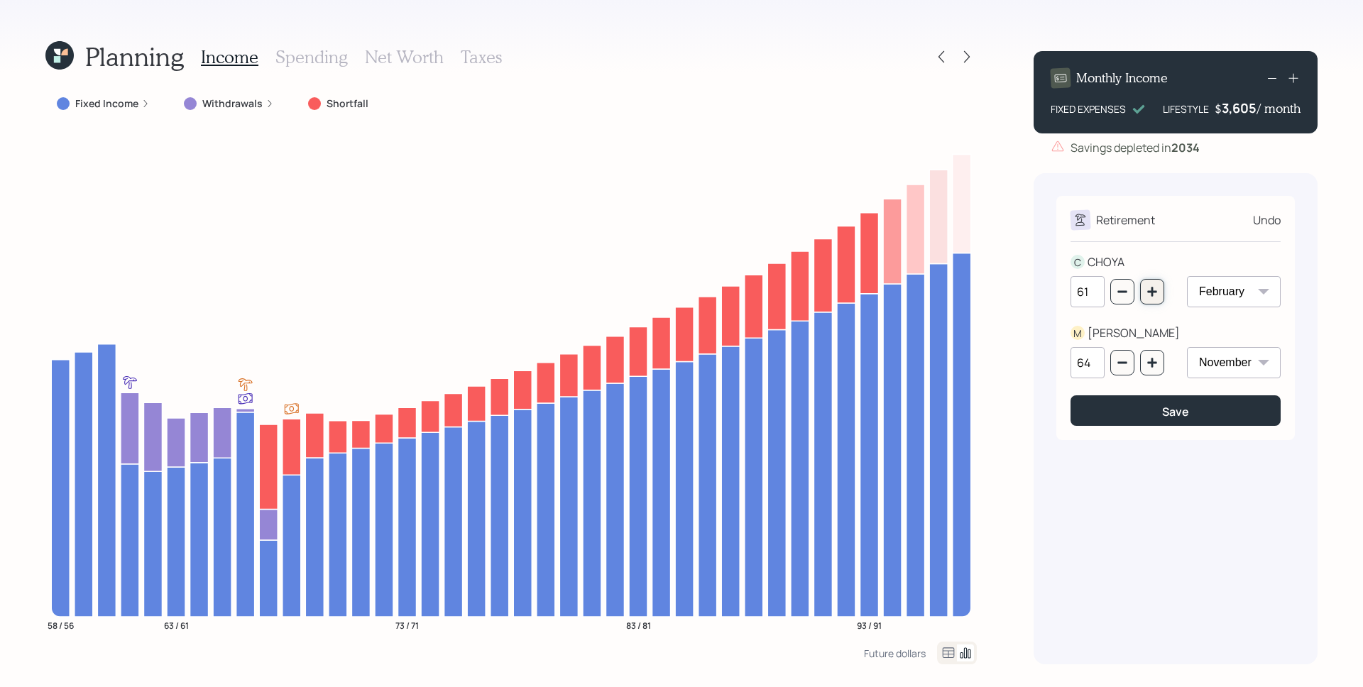
click at [1152, 297] on button "button" at bounding box center [1152, 292] width 24 height 26
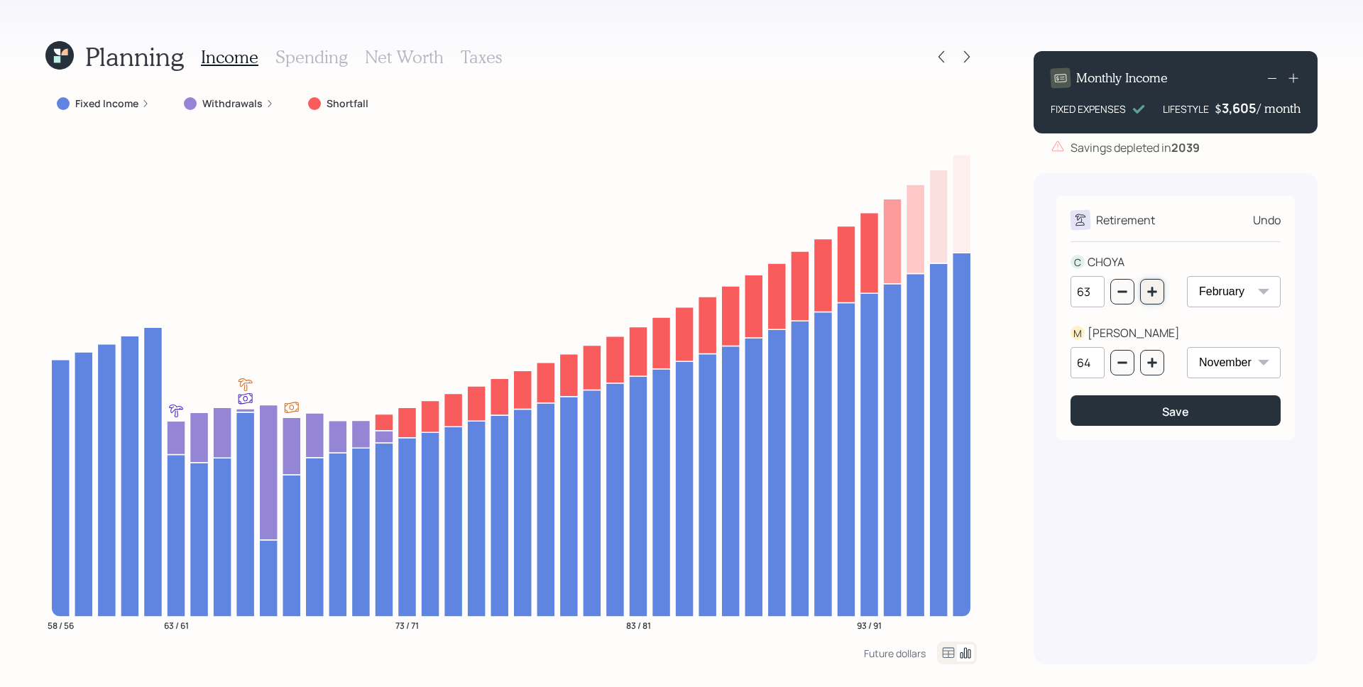
click at [1152, 297] on button "button" at bounding box center [1152, 292] width 24 height 26
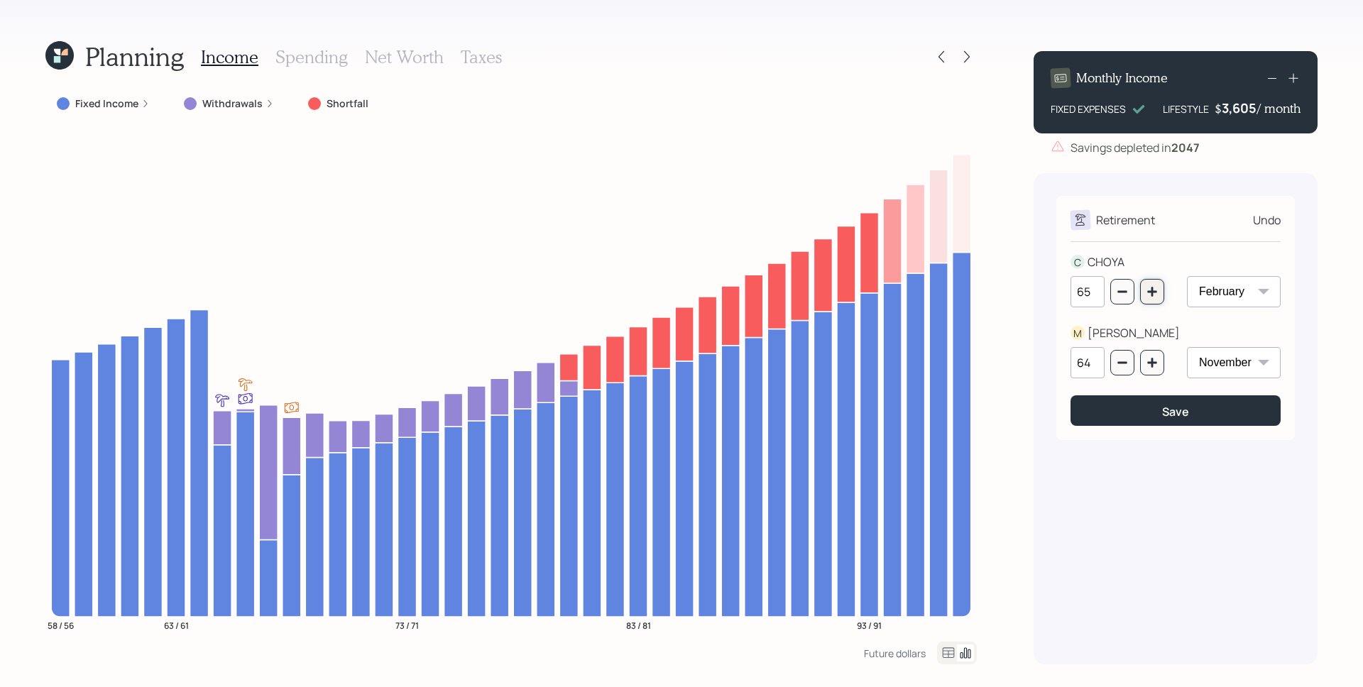
click at [1152, 297] on button "button" at bounding box center [1152, 292] width 24 height 26
type input "66"
click at [1151, 361] on icon "button" at bounding box center [1151, 362] width 11 height 11
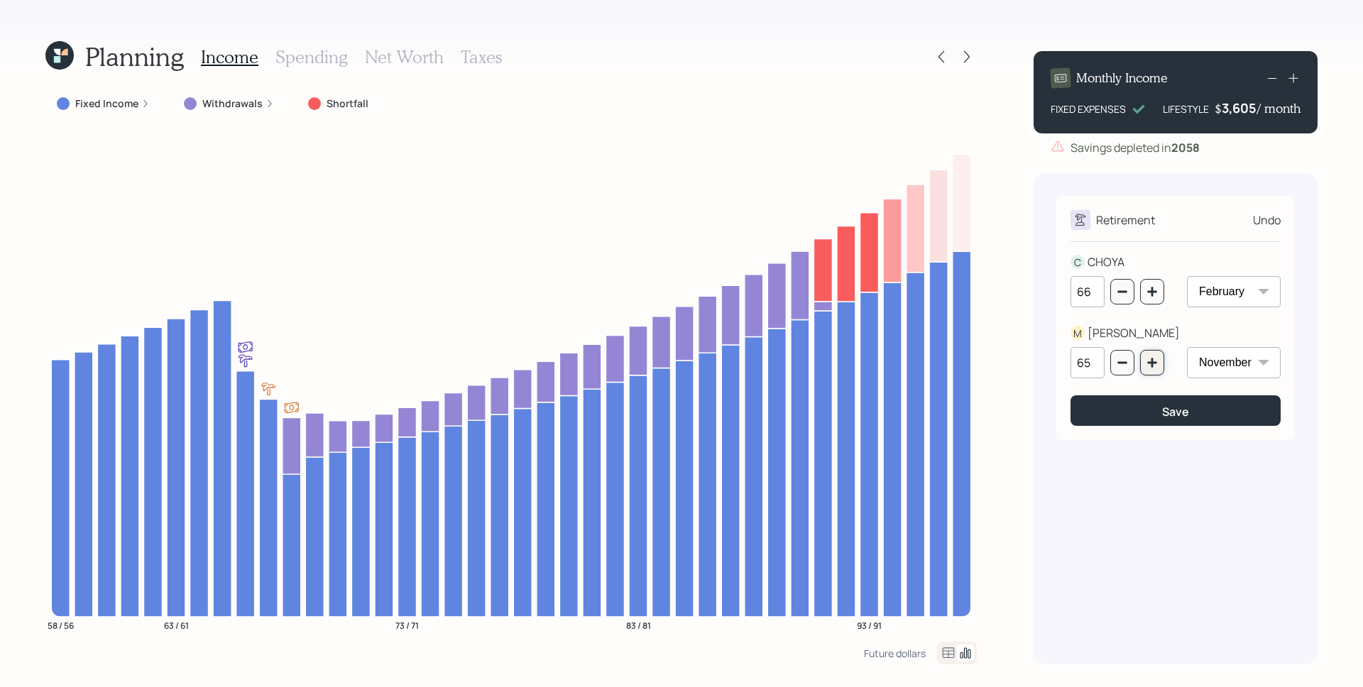
click at [1151, 361] on icon "button" at bounding box center [1151, 362] width 11 height 11
type input "66"
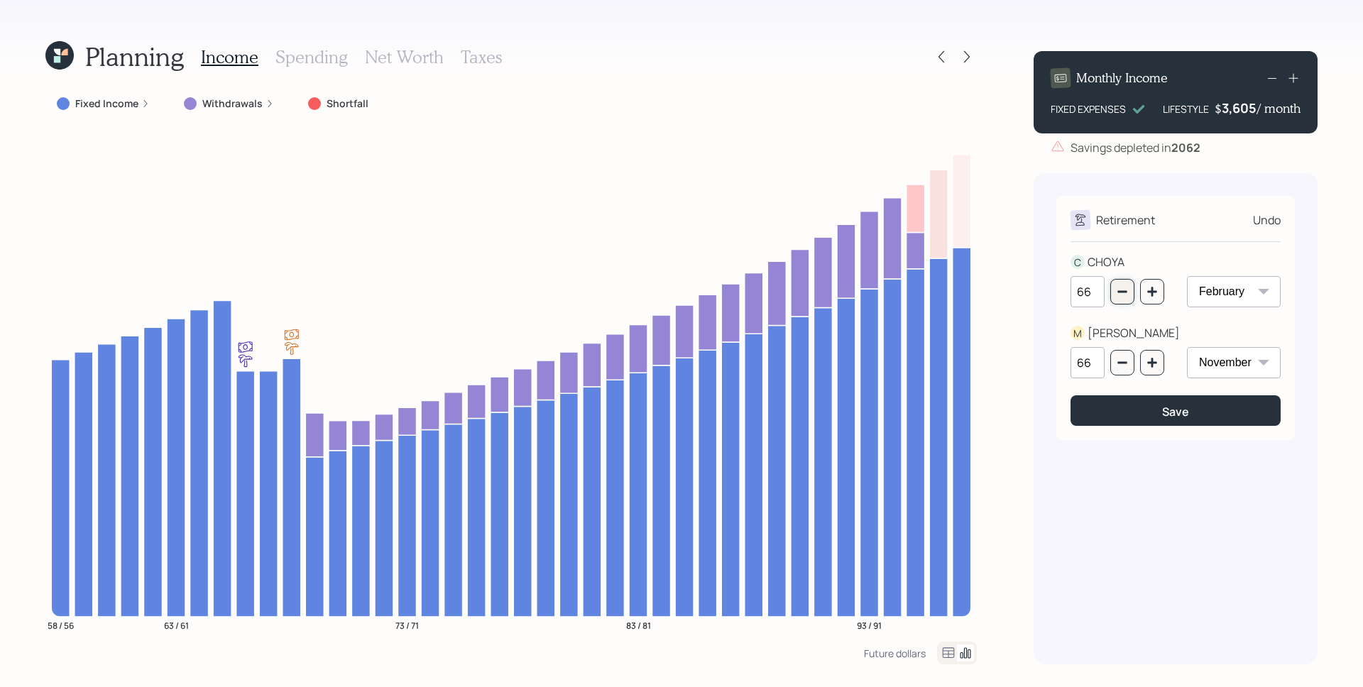
click at [1118, 294] on icon "button" at bounding box center [1121, 291] width 11 height 11
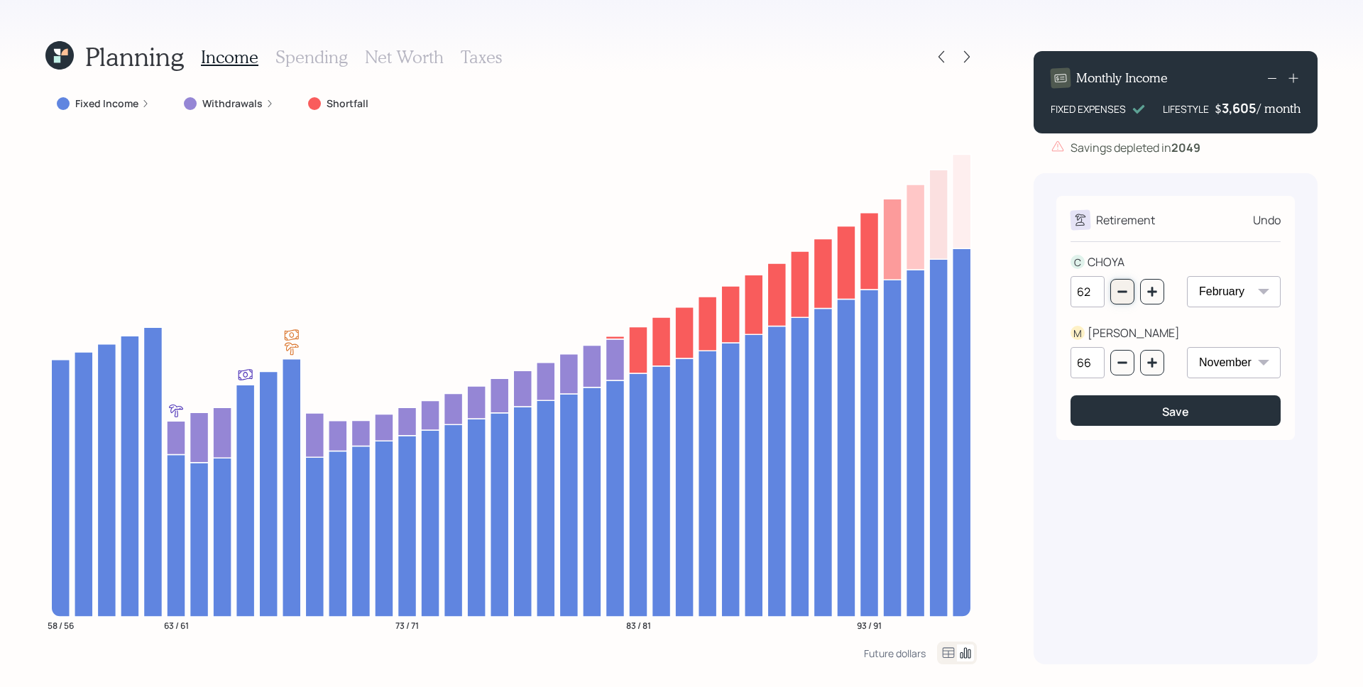
click at [1118, 294] on icon "button" at bounding box center [1121, 291] width 11 height 11
type input "61"
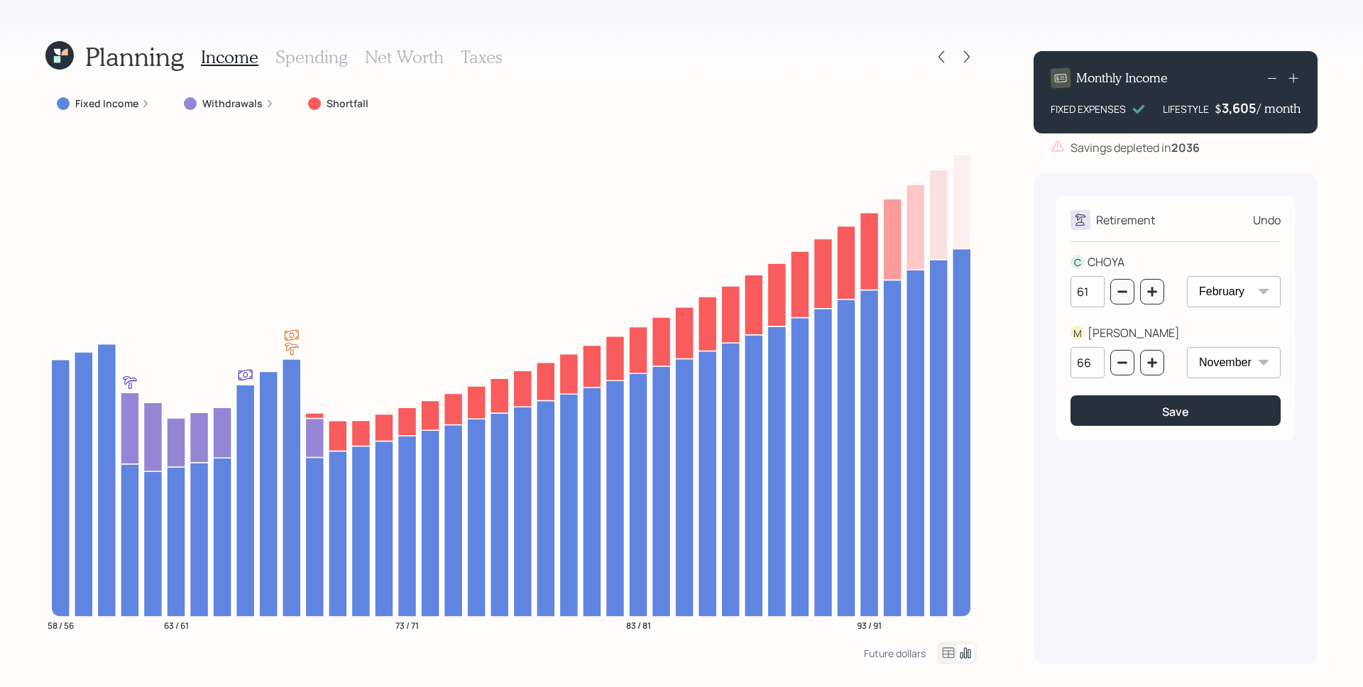
click at [1262, 227] on div "Undo" at bounding box center [1267, 220] width 28 height 17
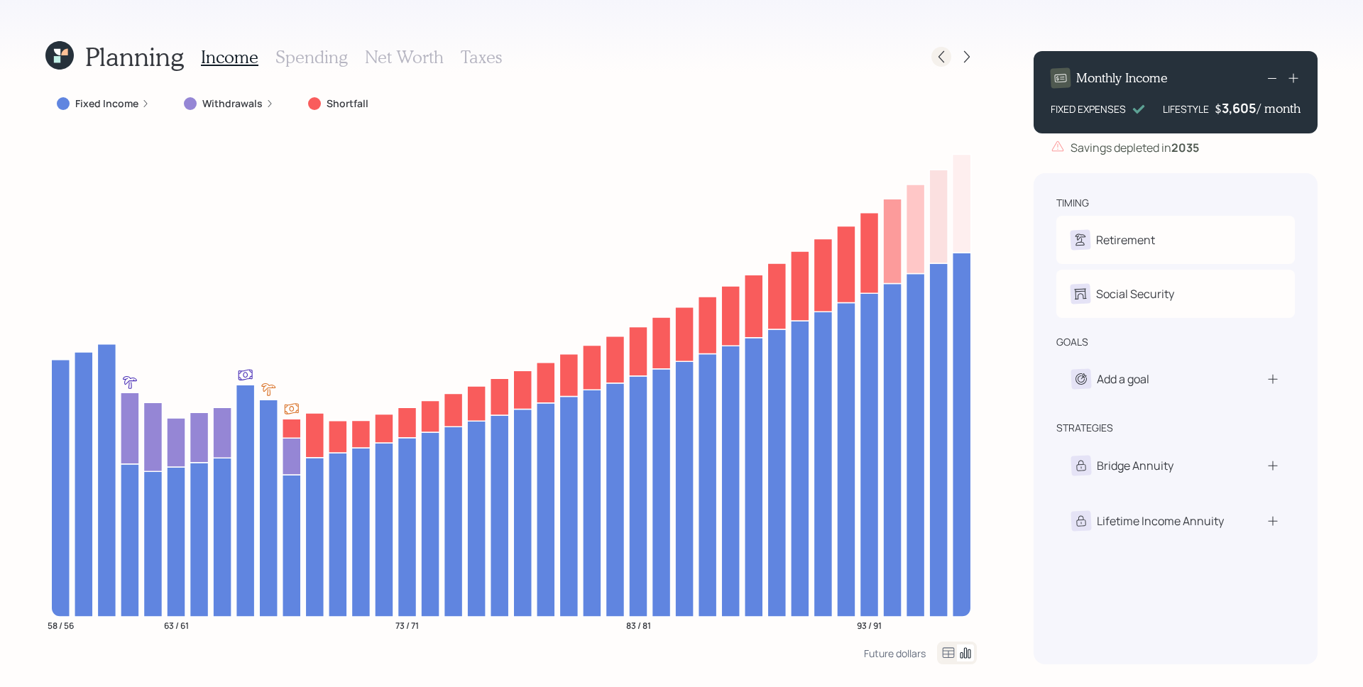
click at [947, 50] on icon at bounding box center [941, 57] width 14 height 14
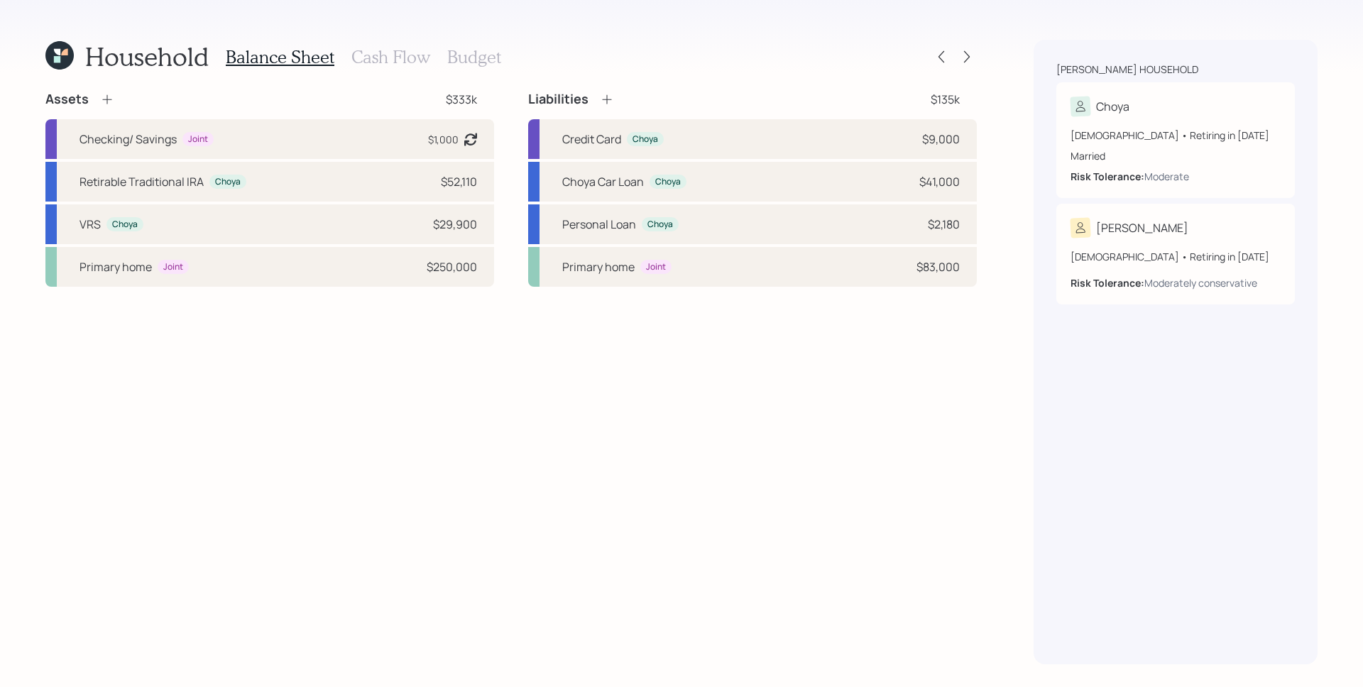
click at [371, 57] on h3 "Cash Flow" at bounding box center [390, 57] width 79 height 21
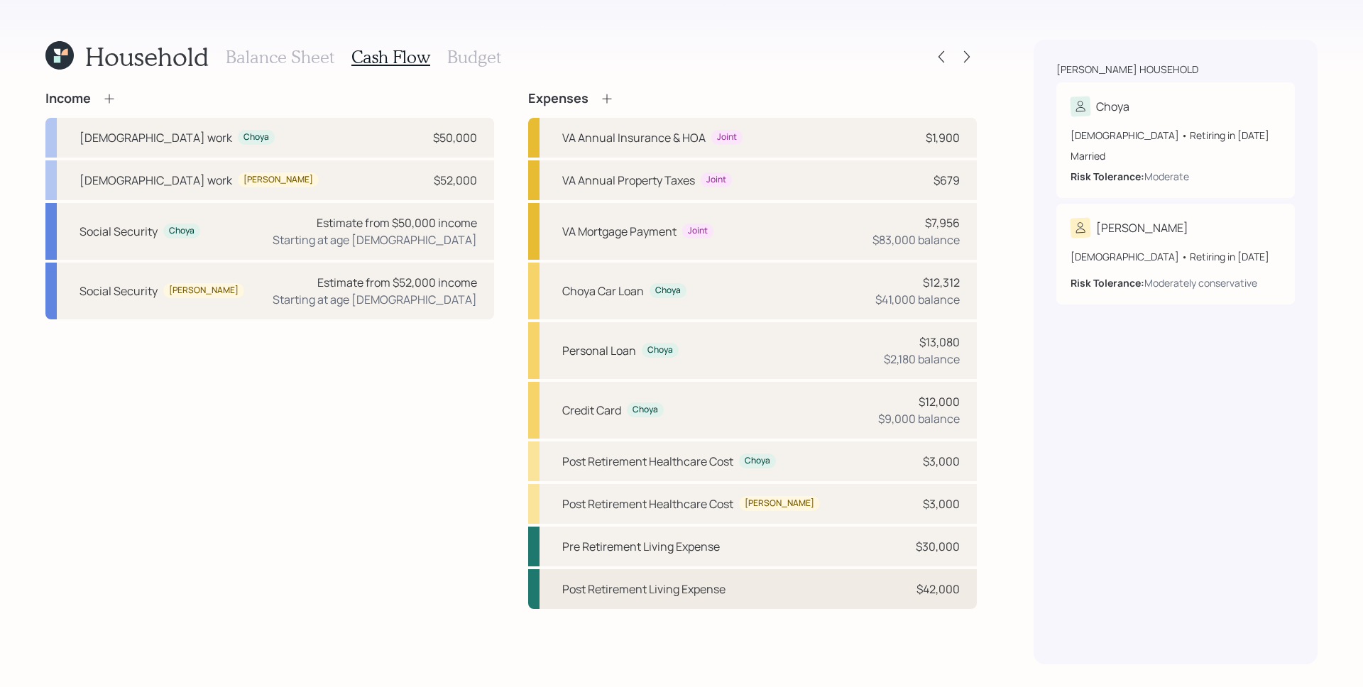
click at [865, 571] on div "Post Retirement Living Expense $42,000" at bounding box center [752, 589] width 449 height 40
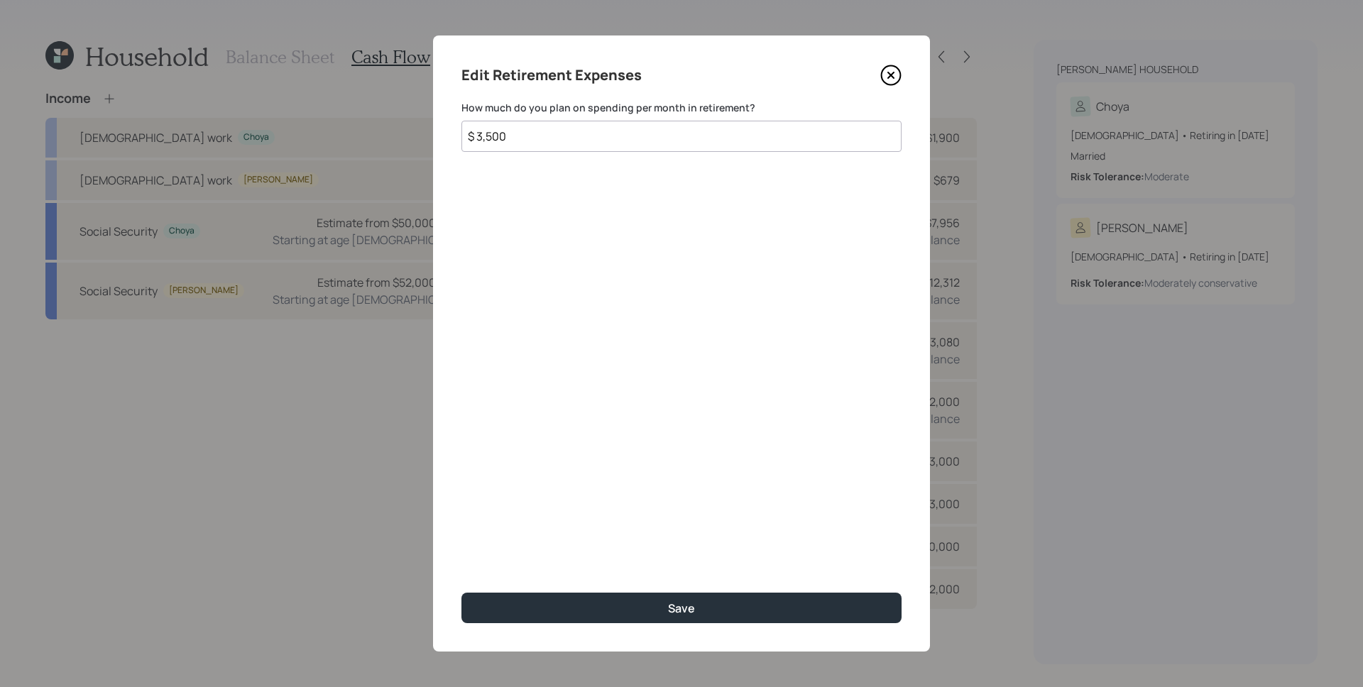
click at [888, 67] on icon at bounding box center [890, 75] width 21 height 21
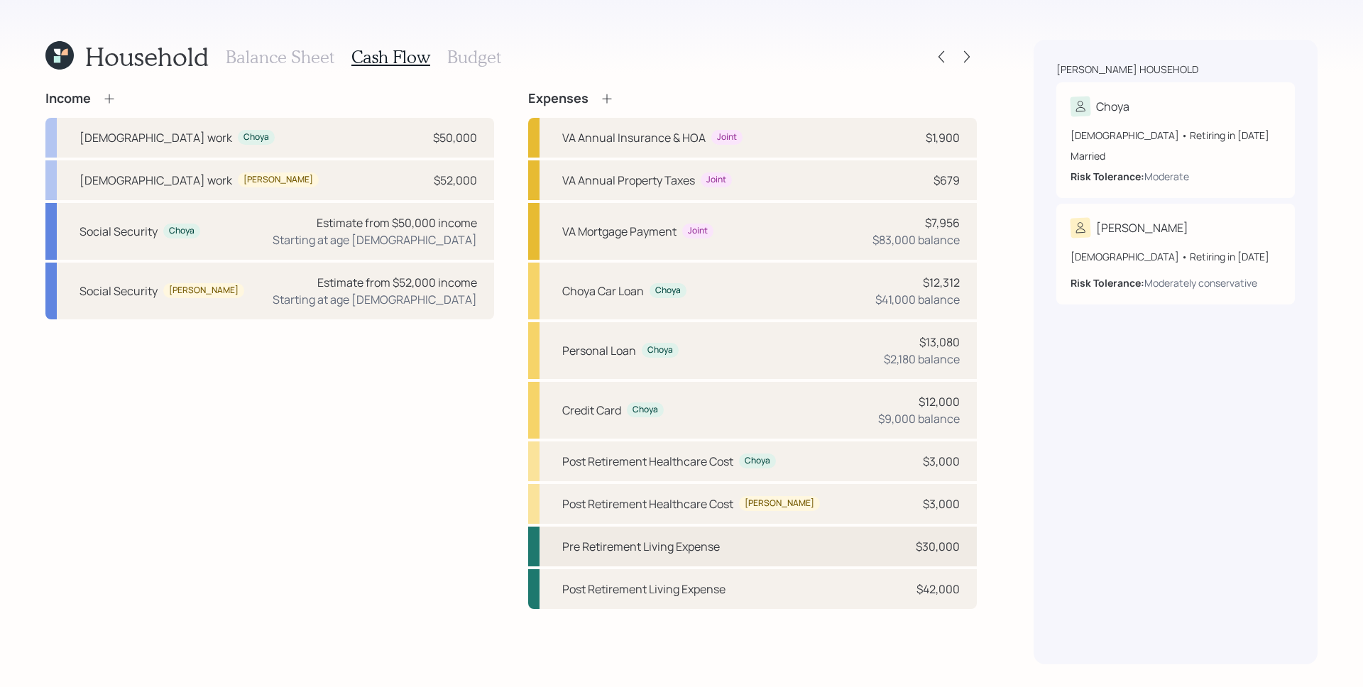
click at [854, 557] on div "Pre Retirement Living Expense $30,000" at bounding box center [752, 547] width 449 height 40
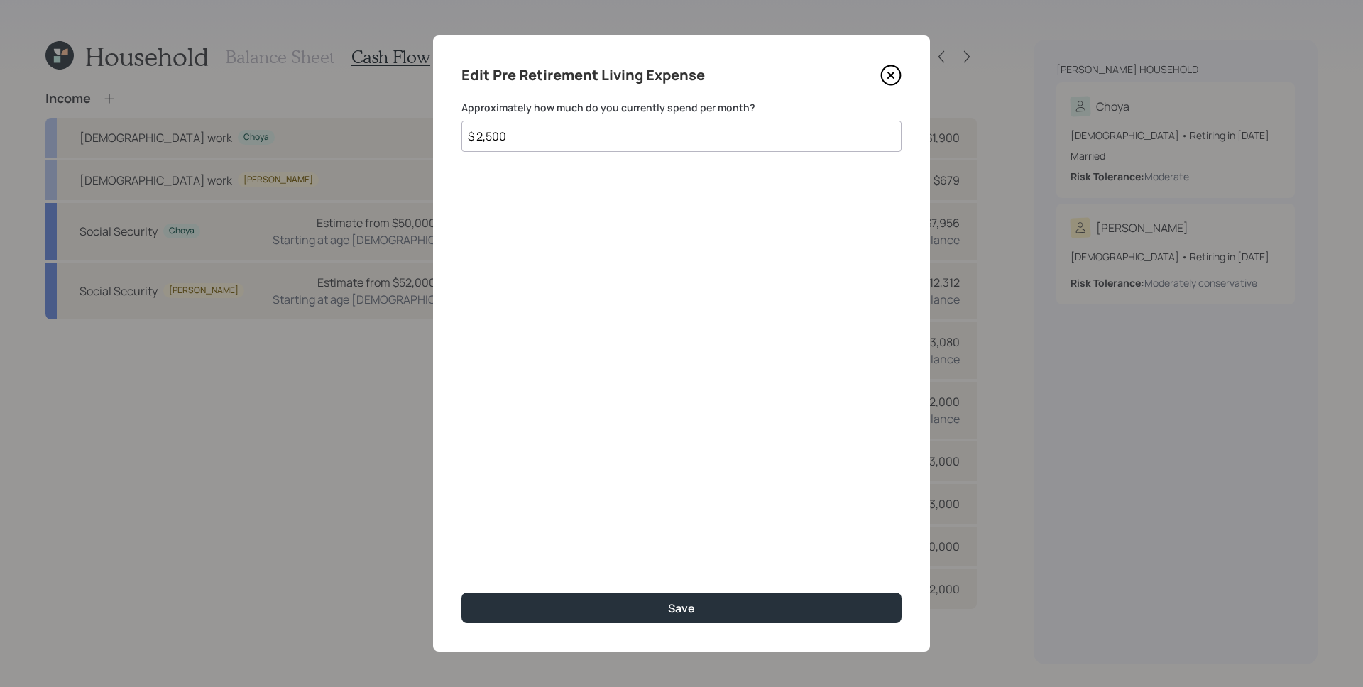
click at [891, 72] on icon at bounding box center [890, 75] width 21 height 21
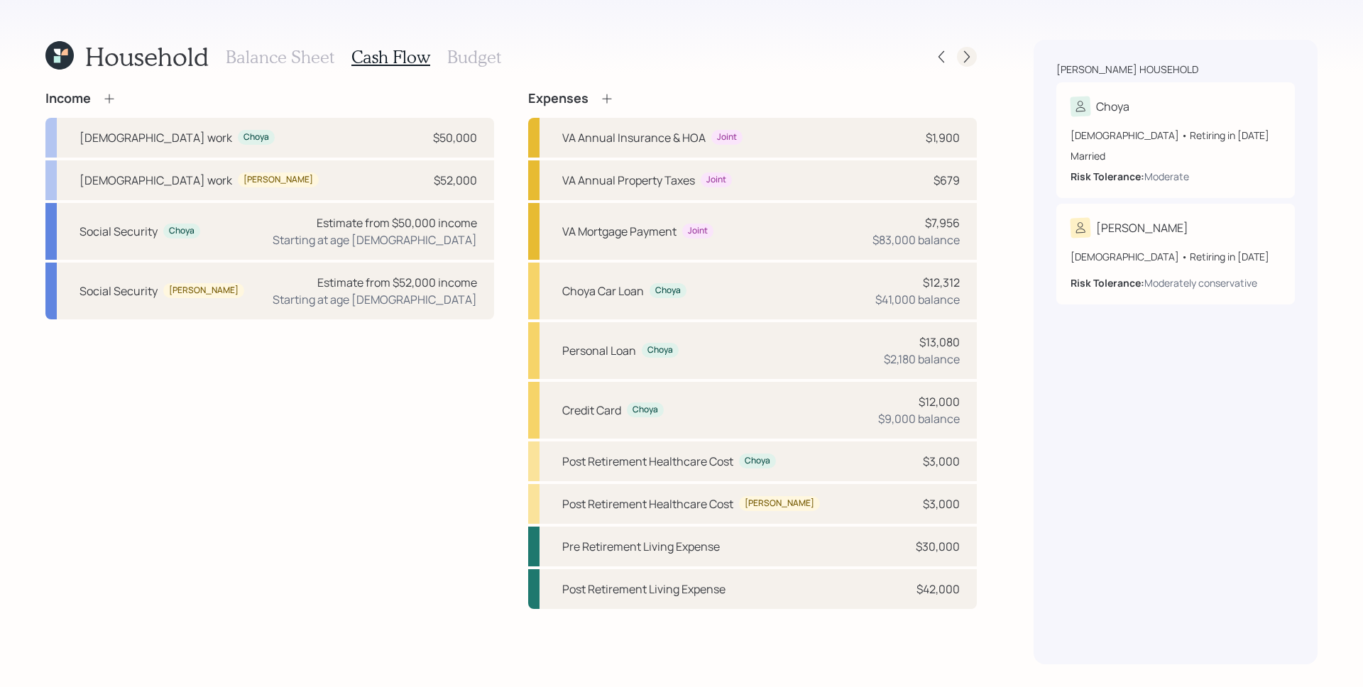
click at [966, 48] on div at bounding box center [967, 57] width 20 height 20
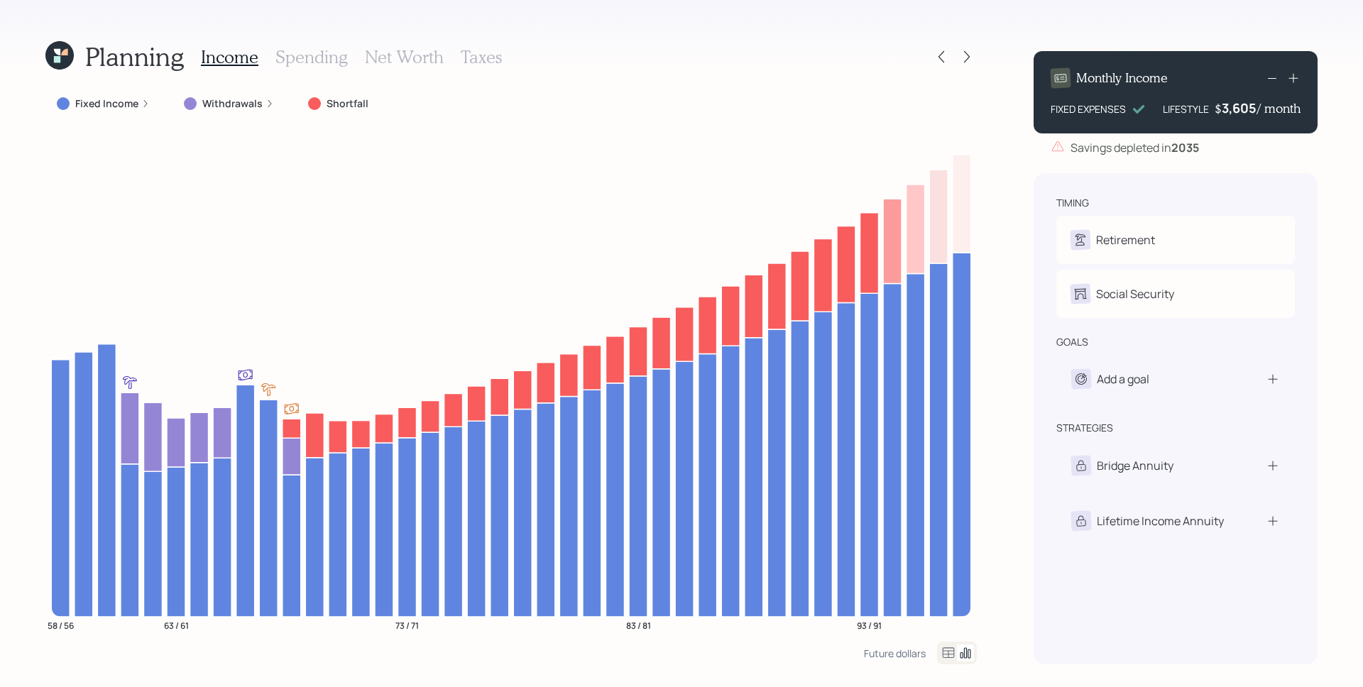
click at [1278, 79] on icon at bounding box center [1271, 78] width 17 height 17
click at [1278, 78] on icon at bounding box center [1271, 78] width 17 height 17
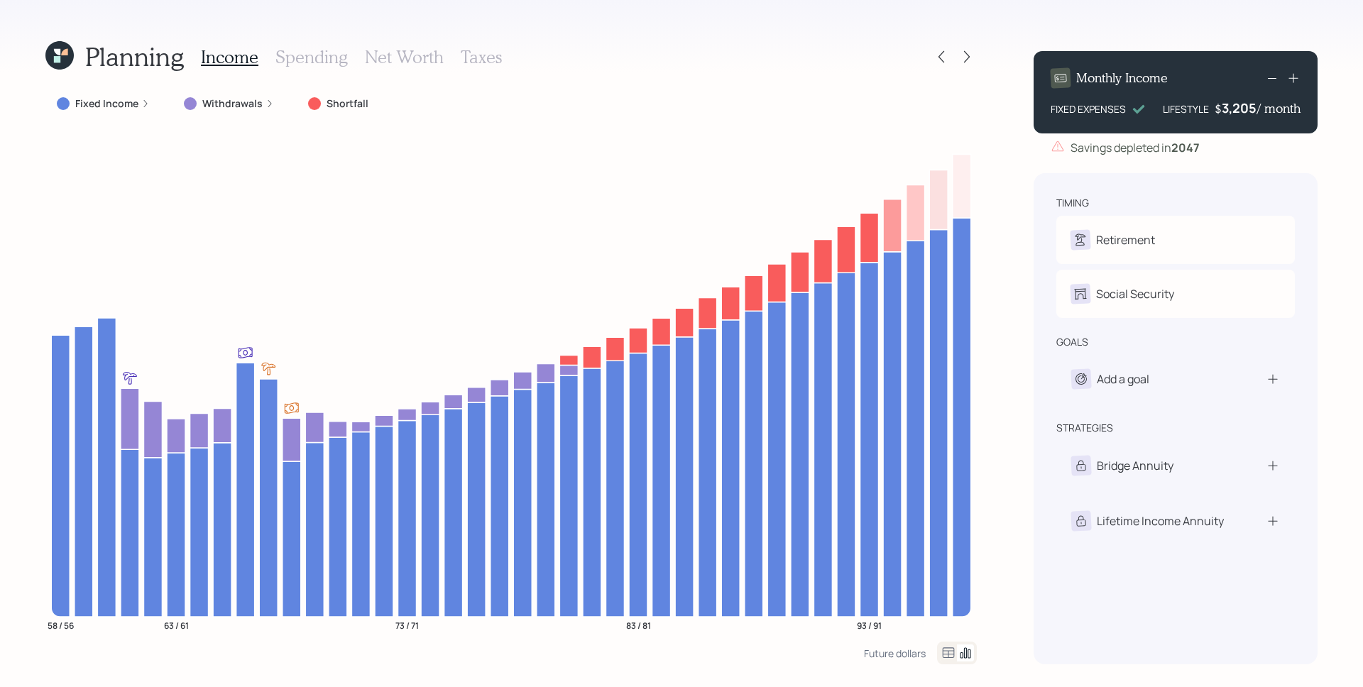
click at [1278, 78] on icon at bounding box center [1271, 78] width 17 height 17
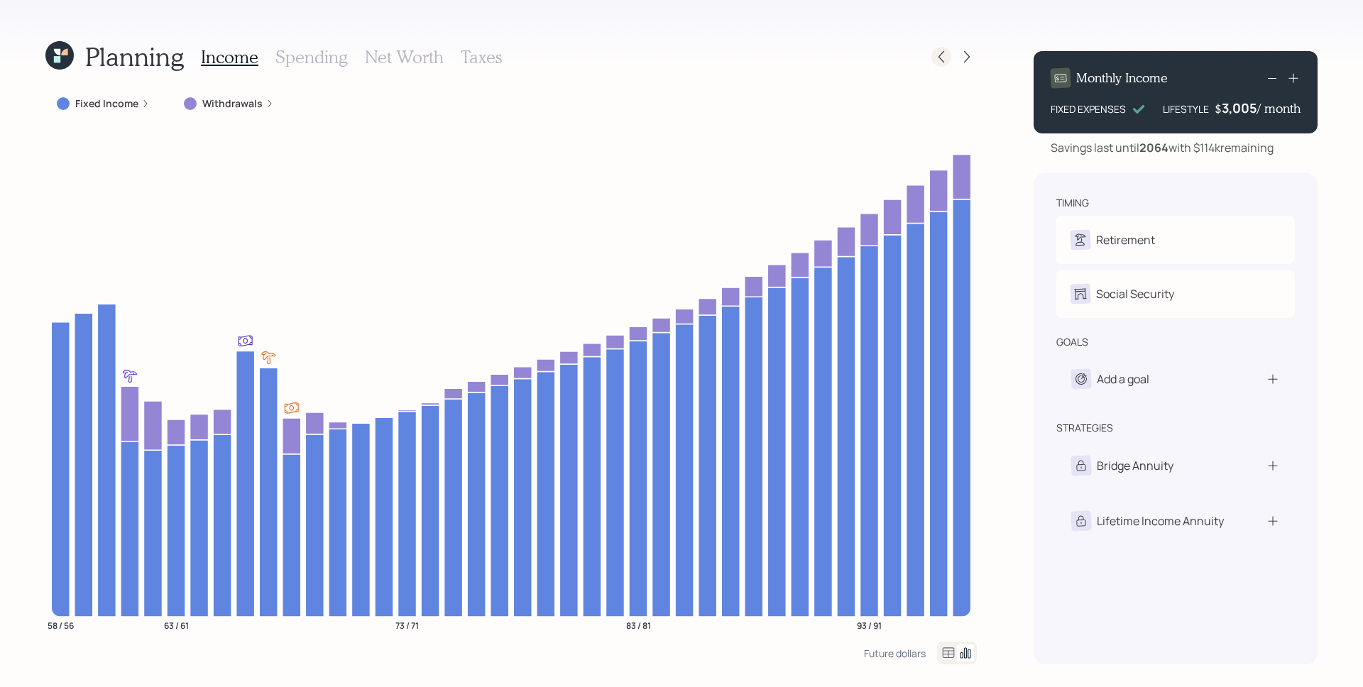
click at [941, 57] on icon at bounding box center [941, 57] width 14 height 14
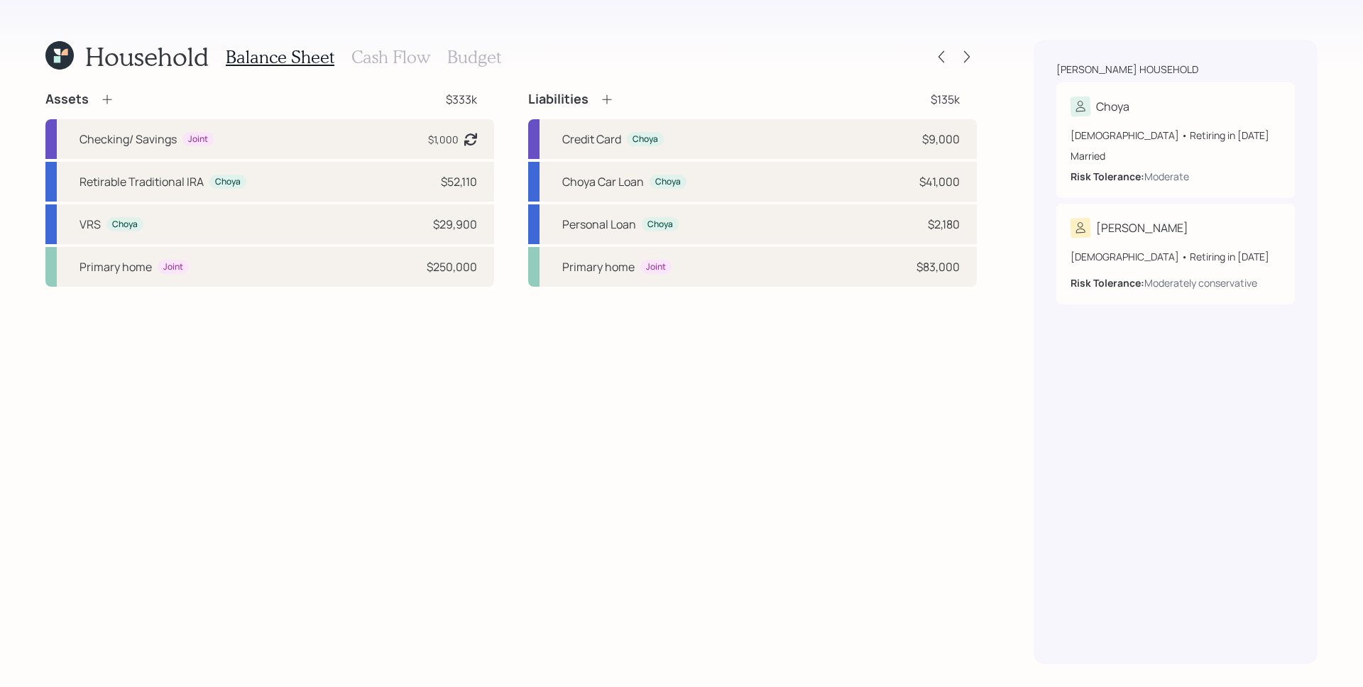
click at [375, 63] on h3 "Cash Flow" at bounding box center [390, 57] width 79 height 21
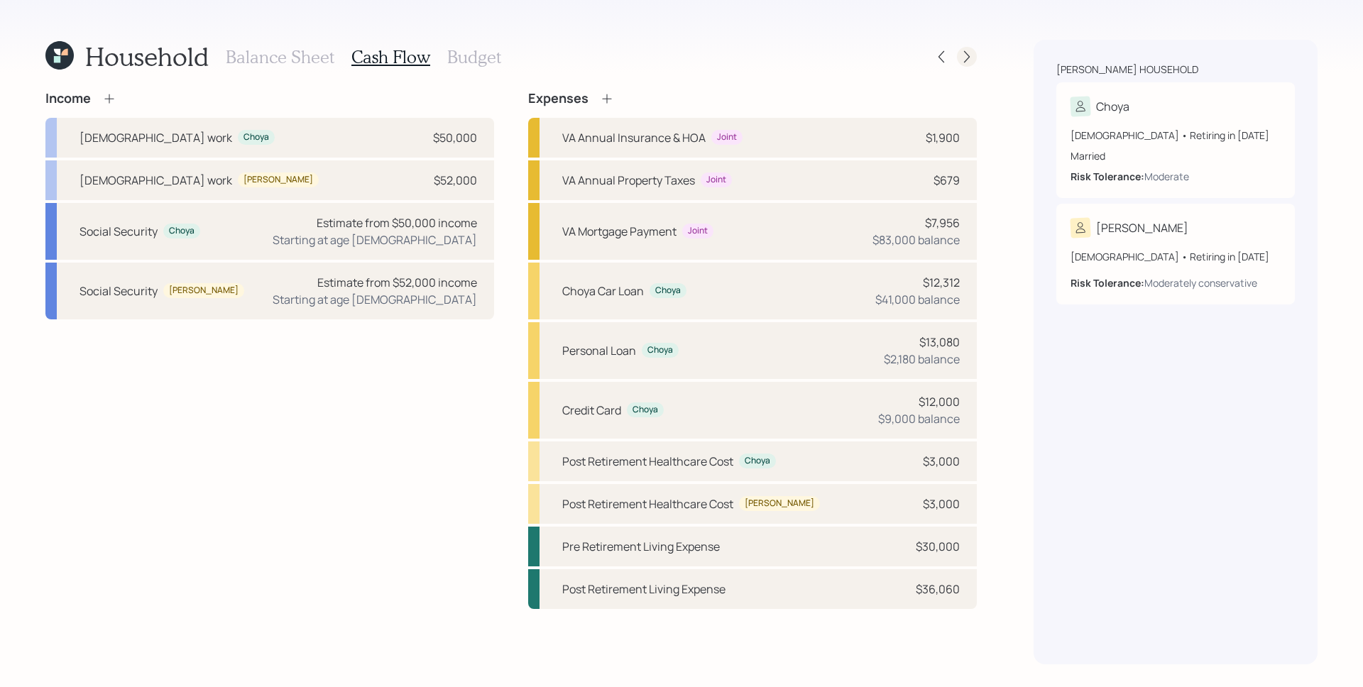
click at [962, 60] on icon at bounding box center [967, 57] width 14 height 14
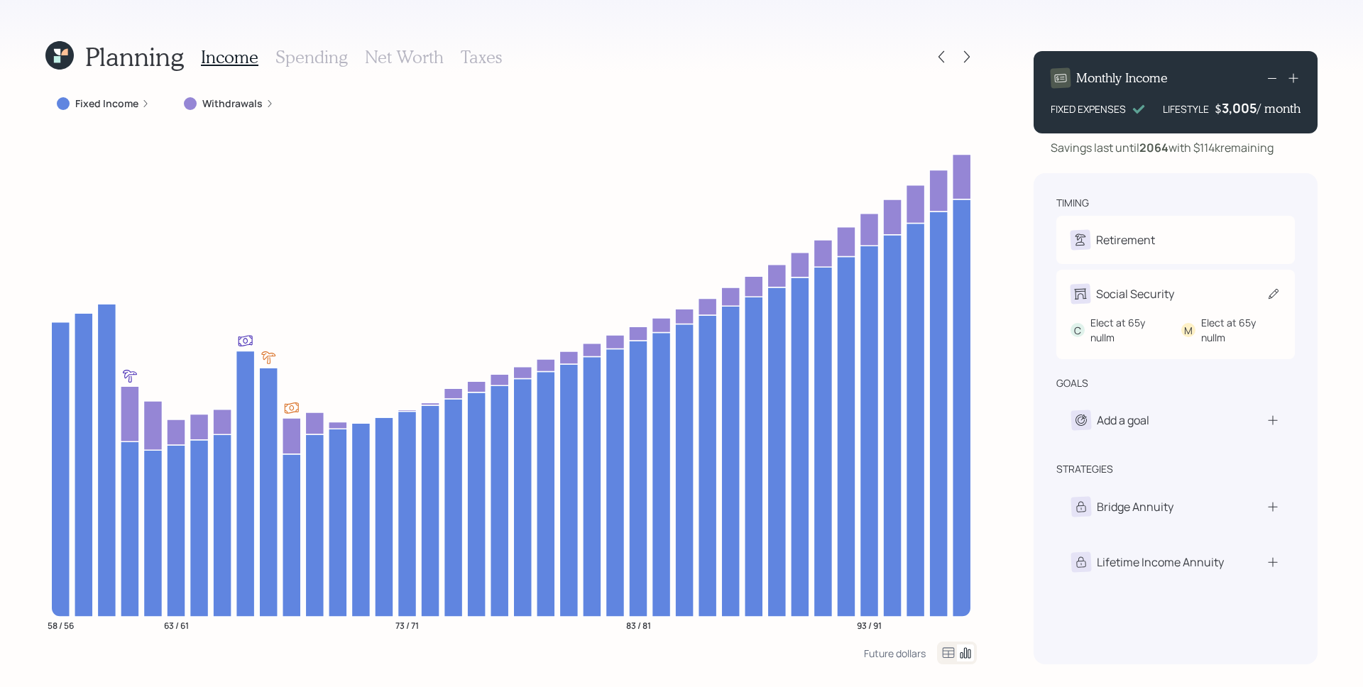
click at [1192, 294] on div "Social Security" at bounding box center [1175, 294] width 210 height 20
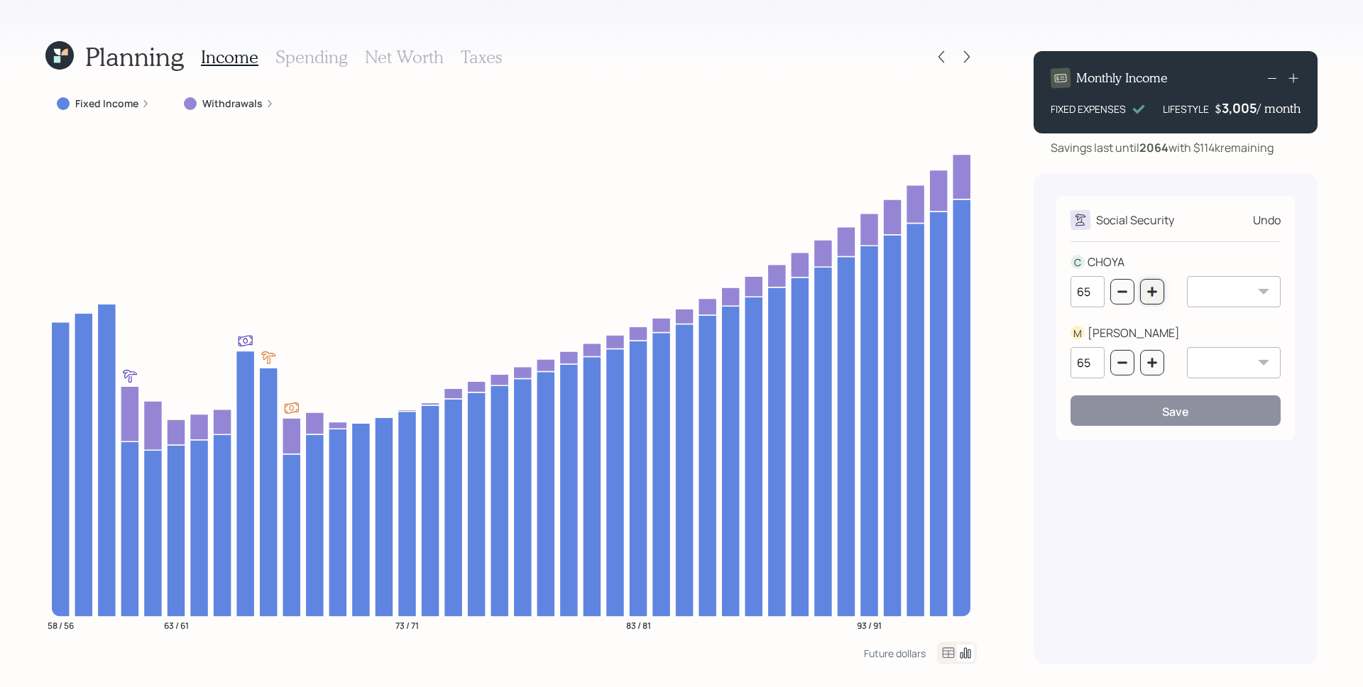
click at [1158, 292] on button "button" at bounding box center [1152, 292] width 24 height 26
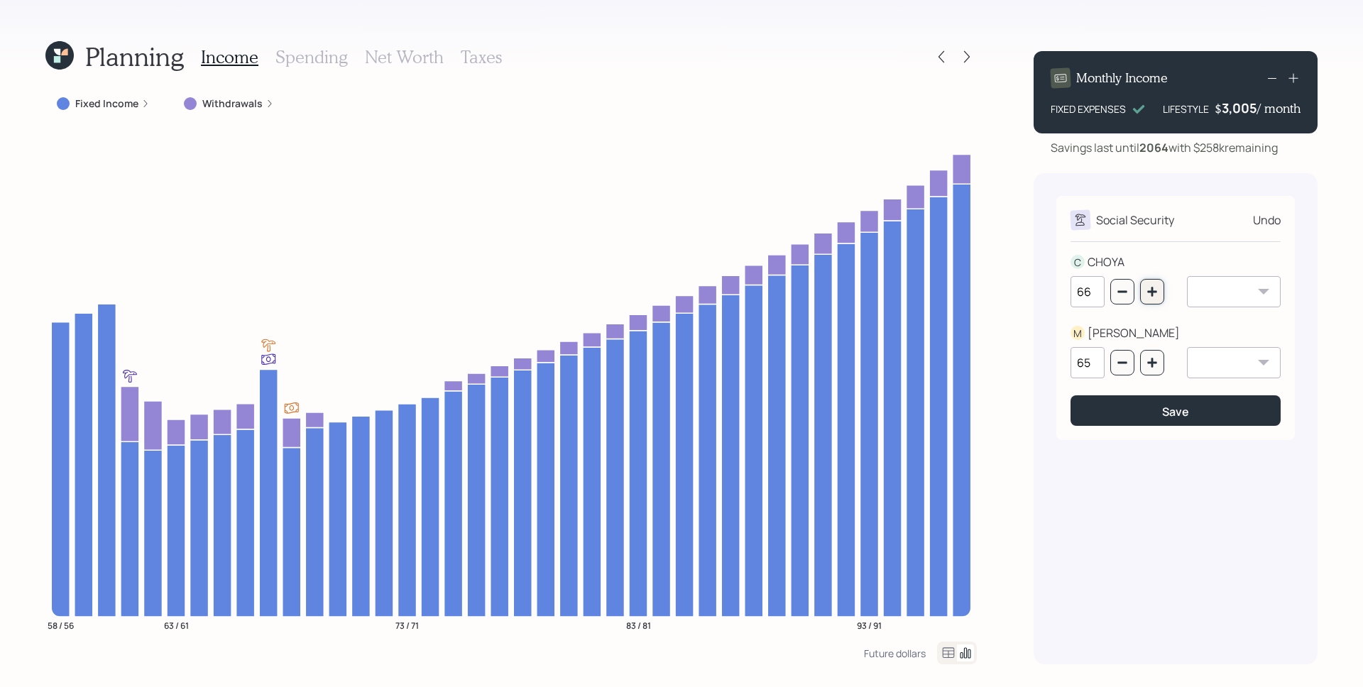
click at [1158, 292] on button "button" at bounding box center [1152, 292] width 24 height 26
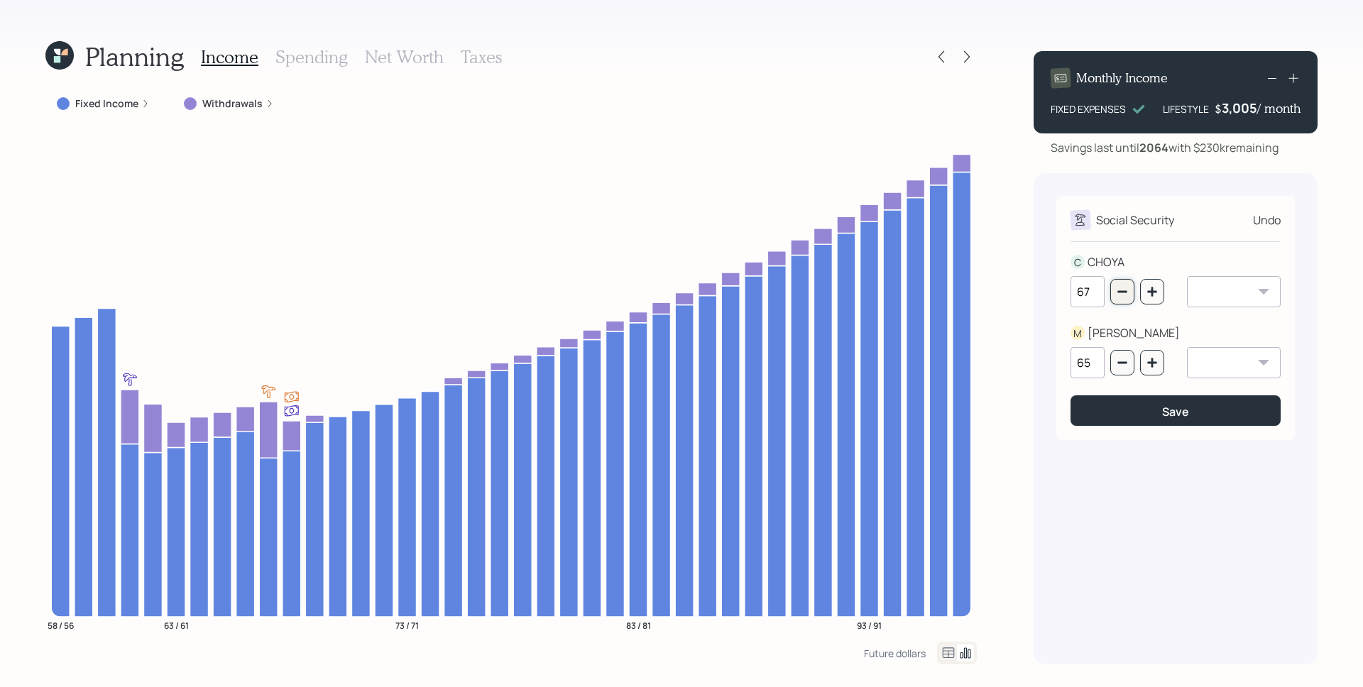
click at [1114, 295] on button "button" at bounding box center [1122, 292] width 24 height 26
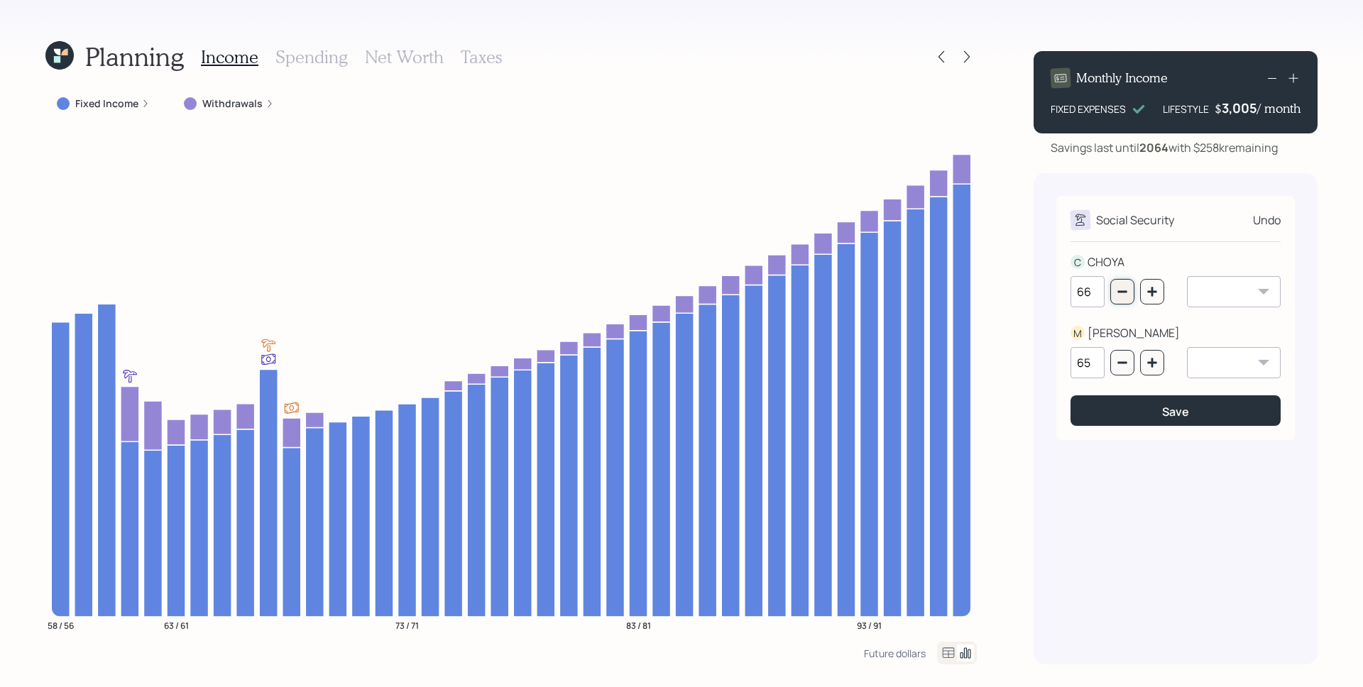
click at [1114, 295] on button "button" at bounding box center [1122, 292] width 24 height 26
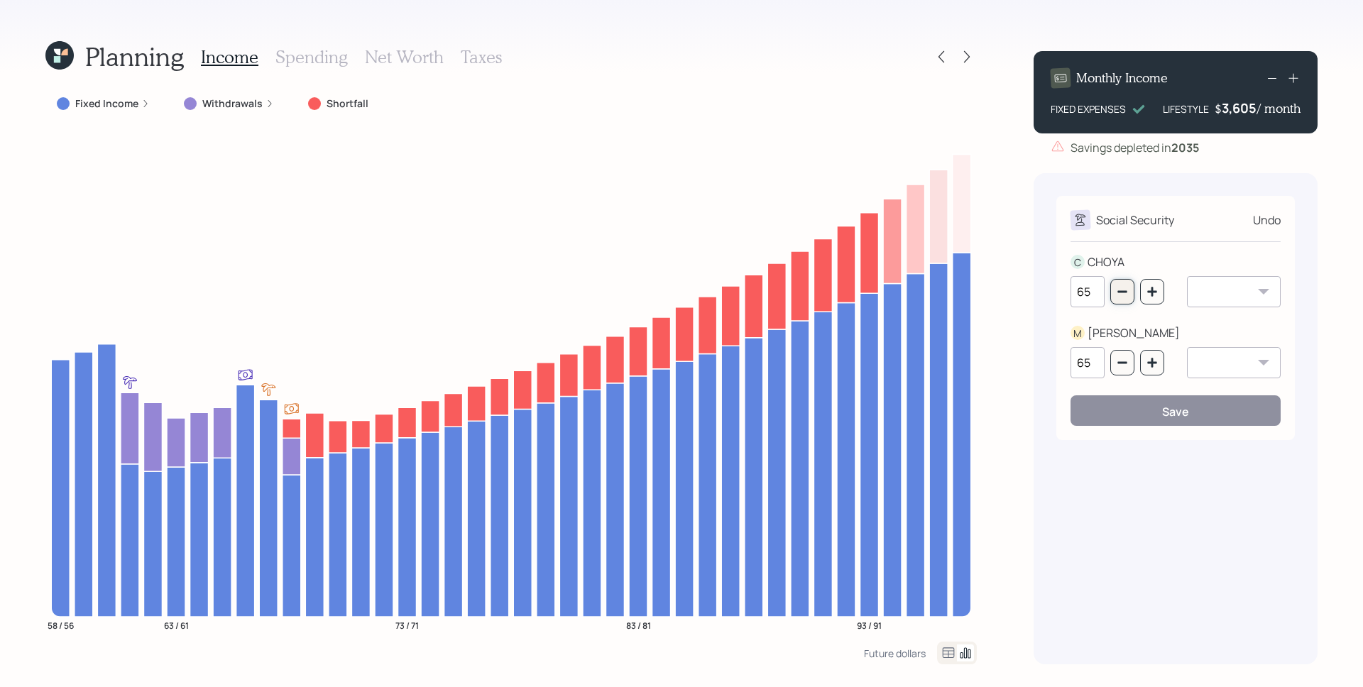
click at [1114, 294] on button "button" at bounding box center [1122, 292] width 24 height 26
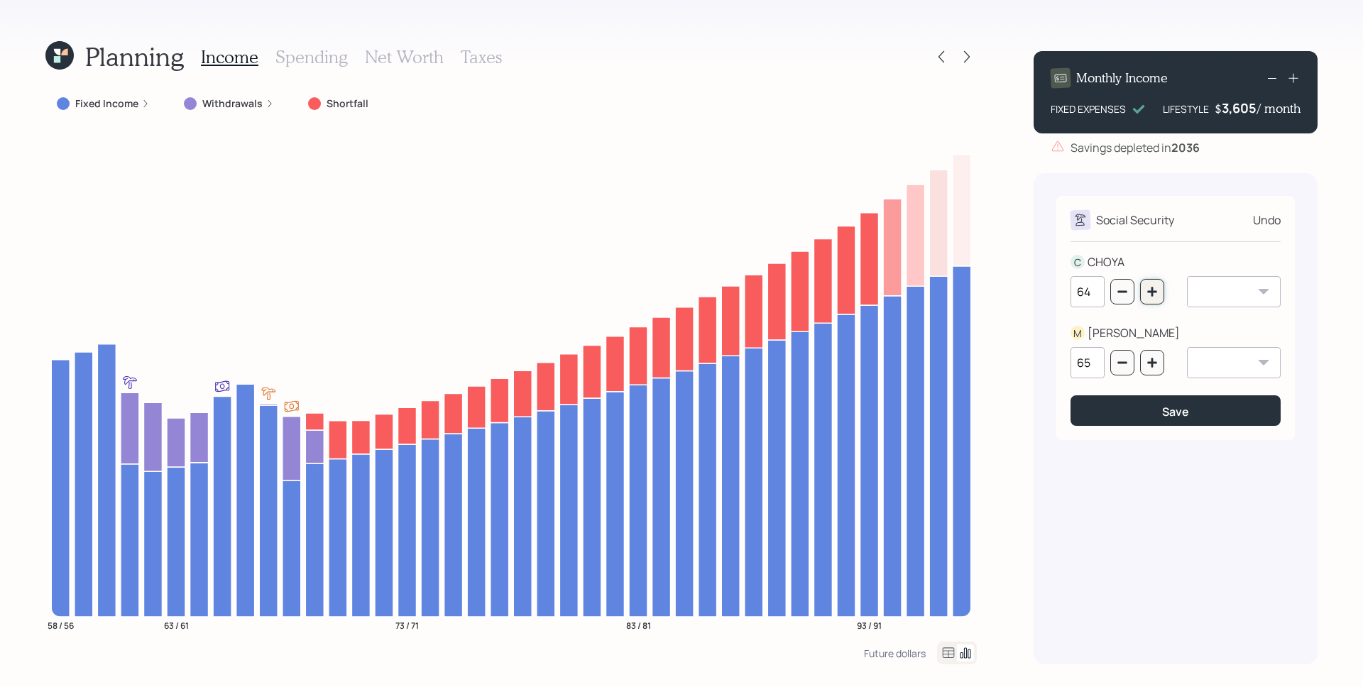
click at [1141, 290] on button "button" at bounding box center [1152, 292] width 24 height 26
type input "65"
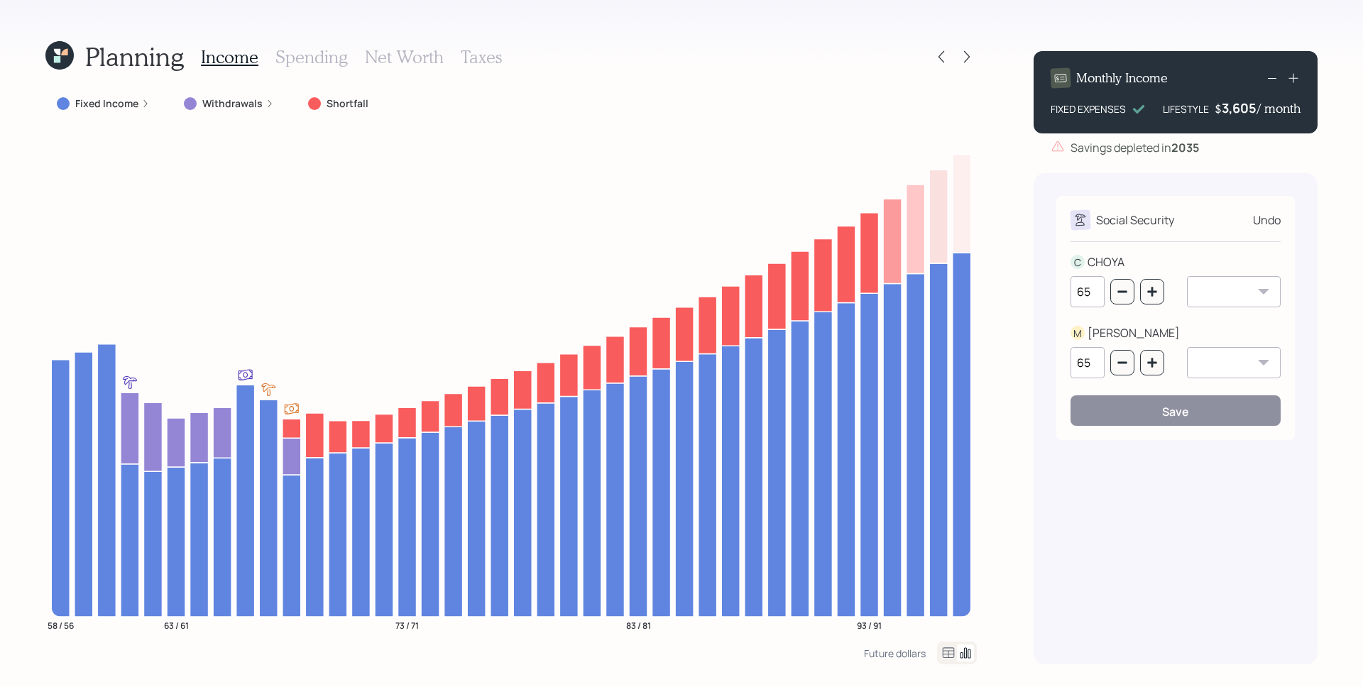
click at [1273, 219] on div "Undo" at bounding box center [1267, 220] width 28 height 17
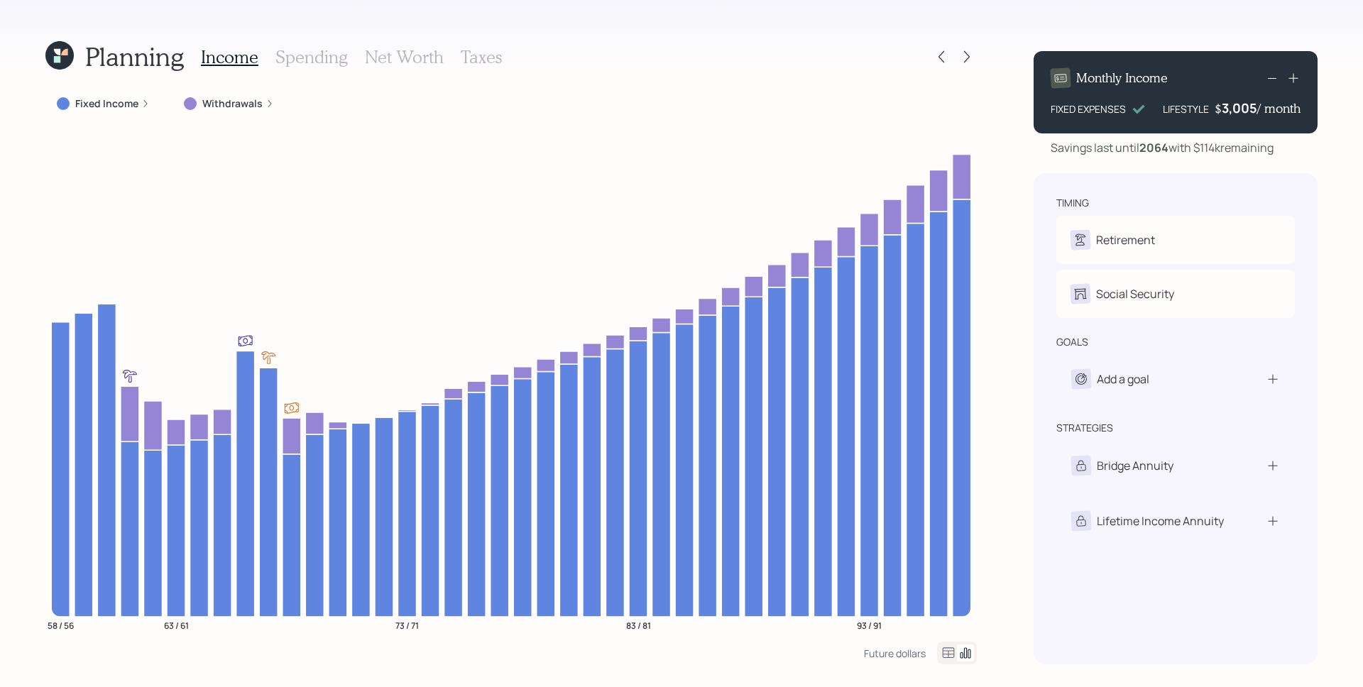
click at [1197, 232] on div "Retirement" at bounding box center [1175, 240] width 210 height 20
select select "2"
select select "11"
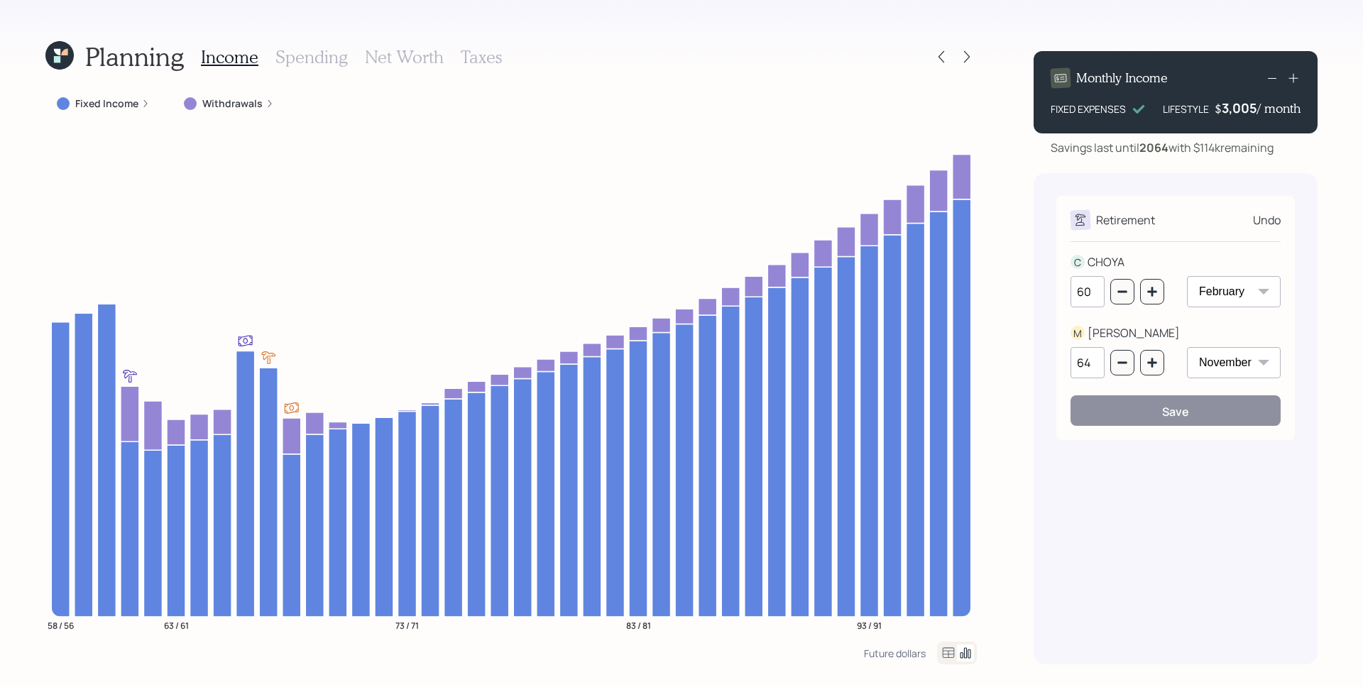
click at [1266, 217] on div "Undo" at bounding box center [1267, 220] width 28 height 17
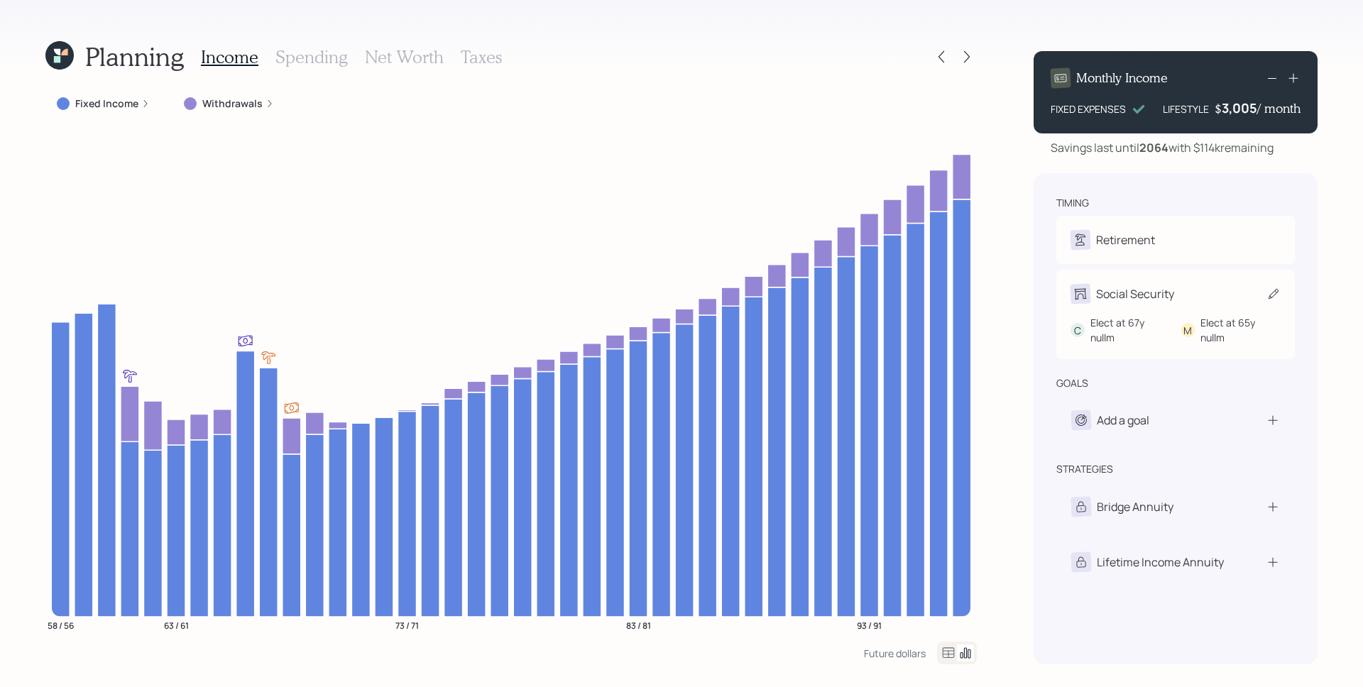
click at [1143, 290] on div "Social Security" at bounding box center [1135, 293] width 78 height 17
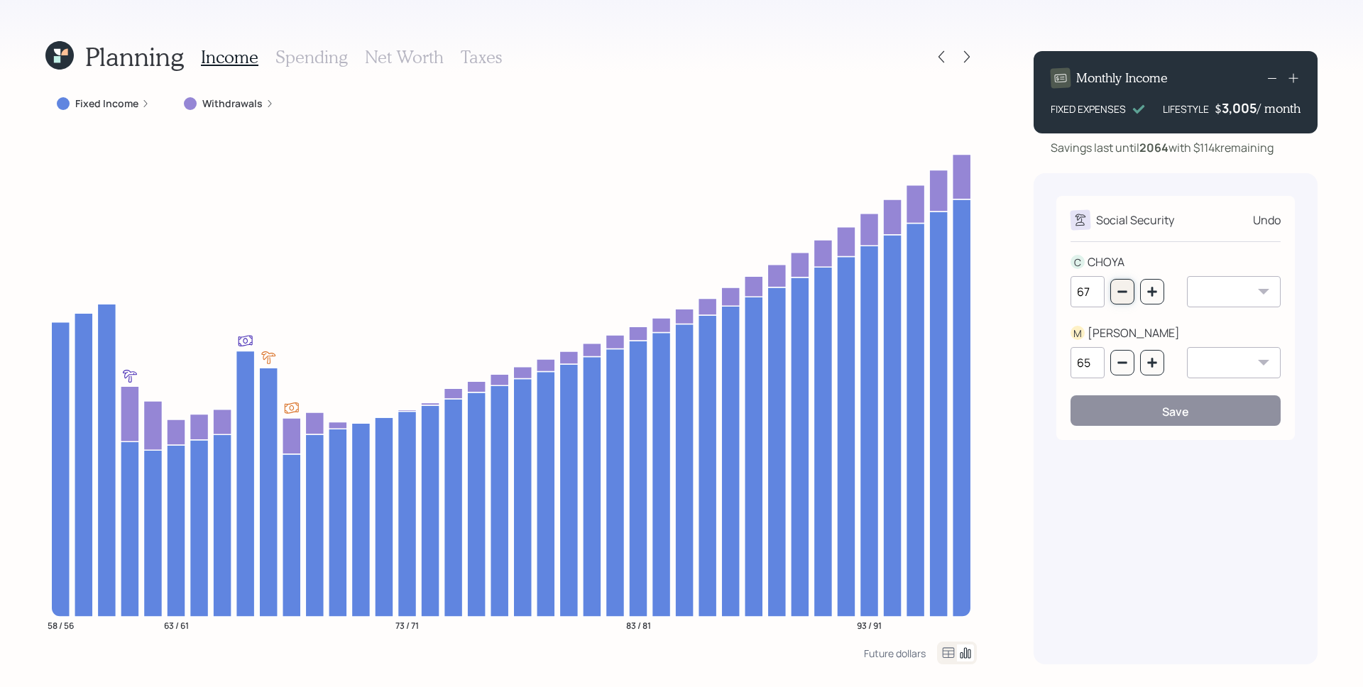
click at [1124, 288] on icon "button" at bounding box center [1121, 291] width 11 height 11
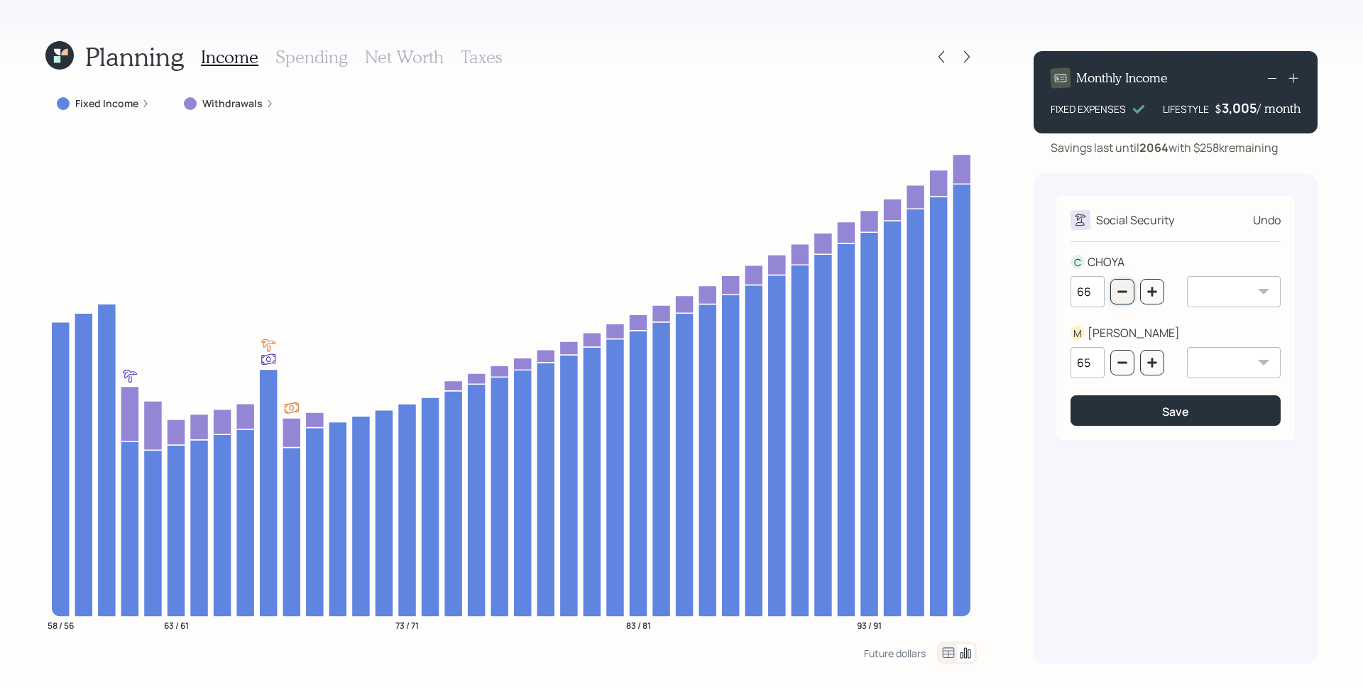
click at [1124, 288] on icon "button" at bounding box center [1121, 291] width 11 height 11
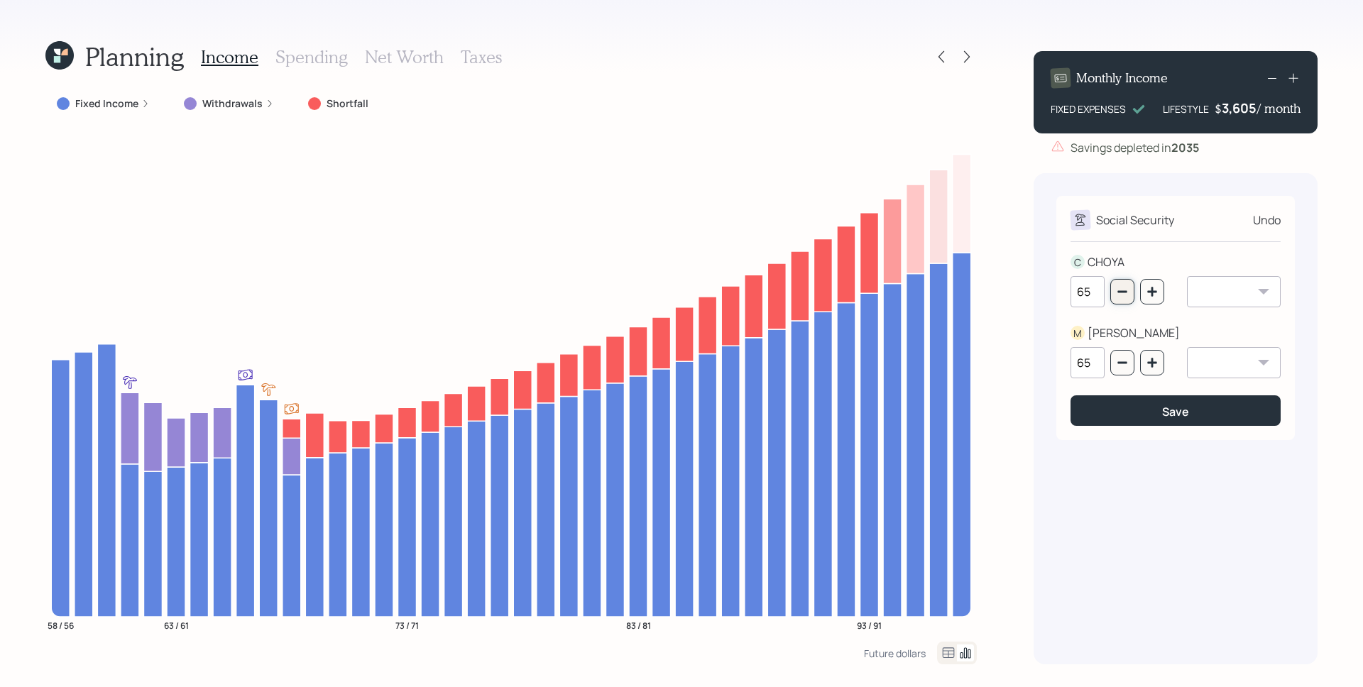
click at [1124, 288] on icon "button" at bounding box center [1121, 291] width 11 height 11
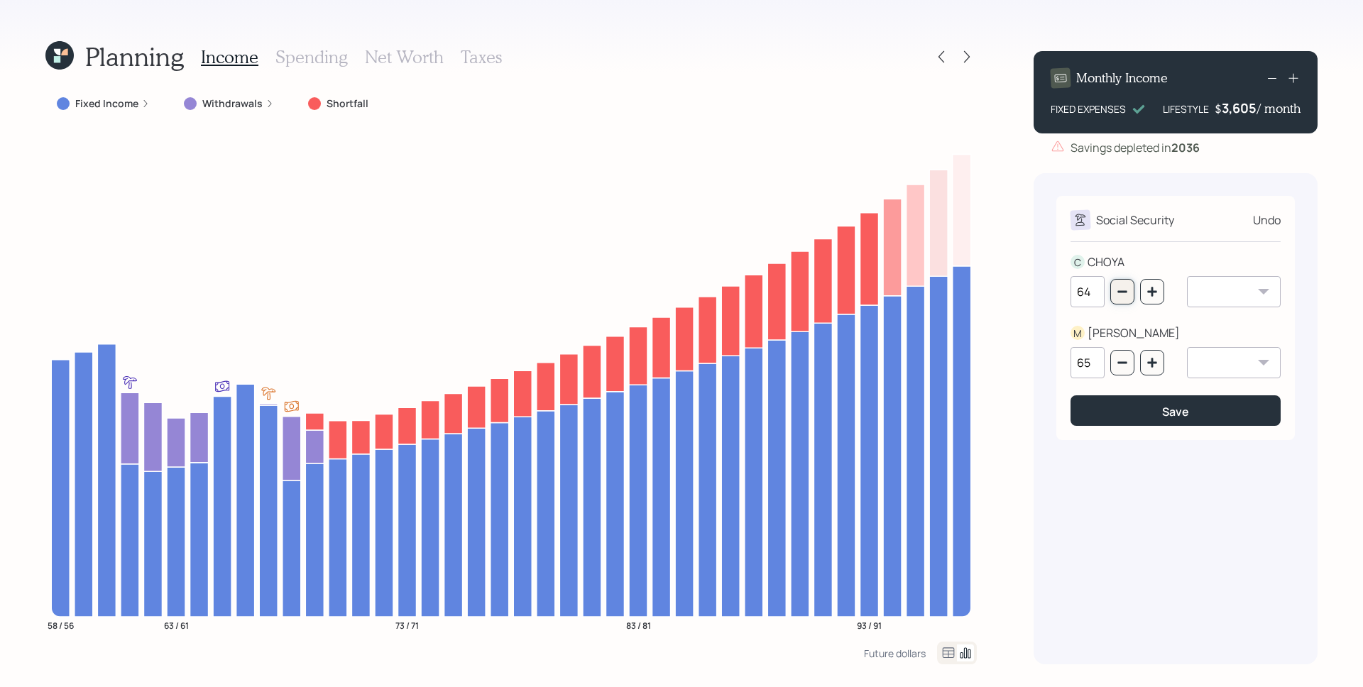
click at [1124, 288] on icon "button" at bounding box center [1121, 291] width 11 height 11
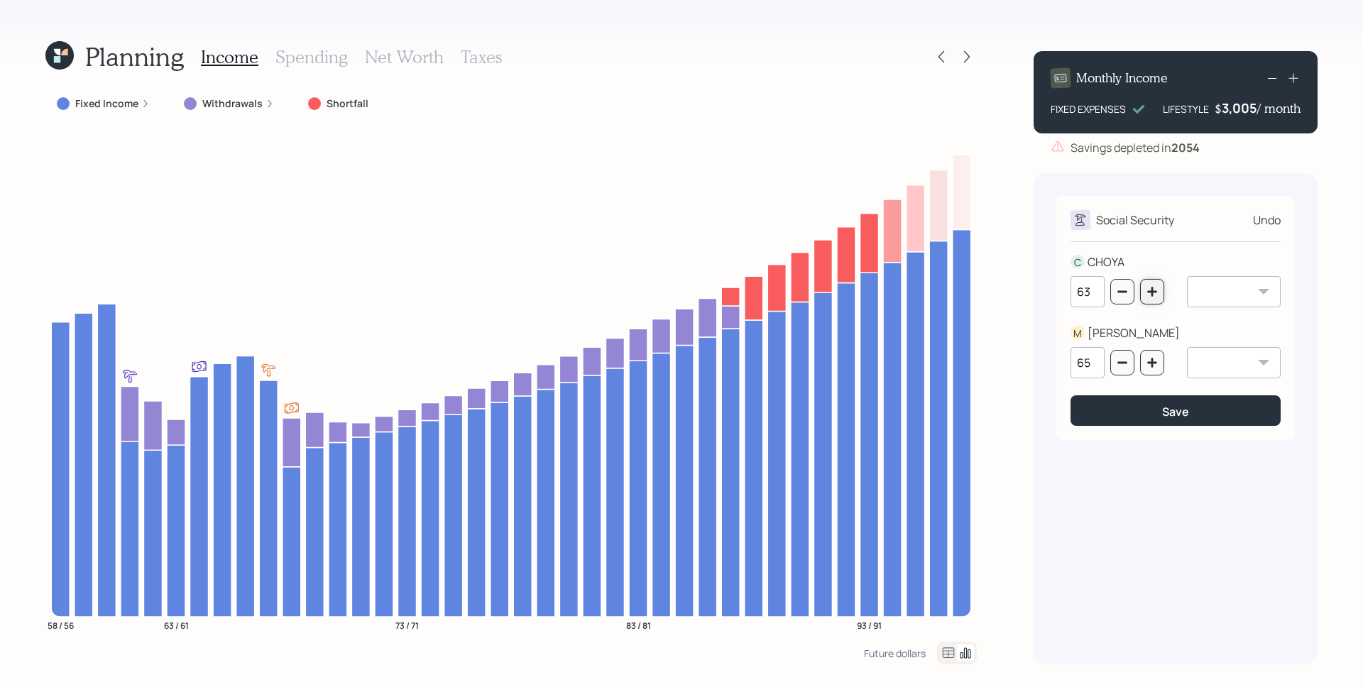
click at [1156, 285] on button "button" at bounding box center [1152, 292] width 24 height 26
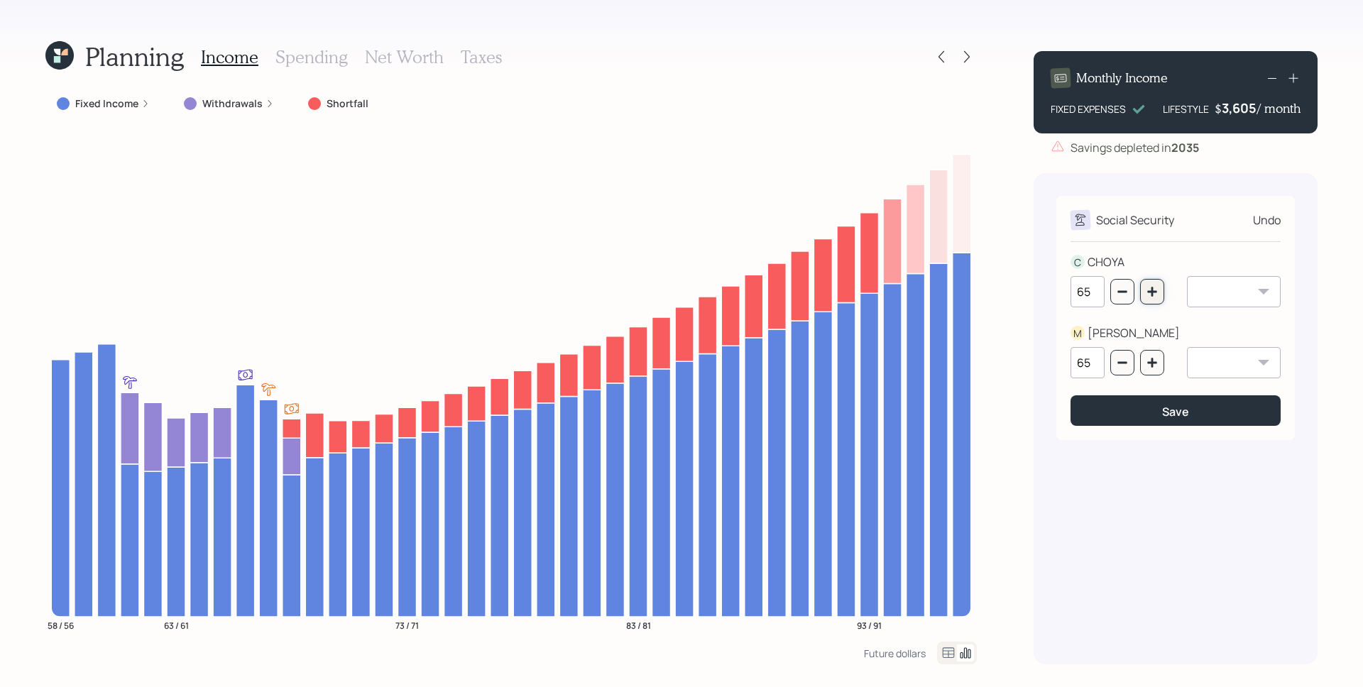
click at [1154, 286] on icon "button" at bounding box center [1151, 291] width 11 height 11
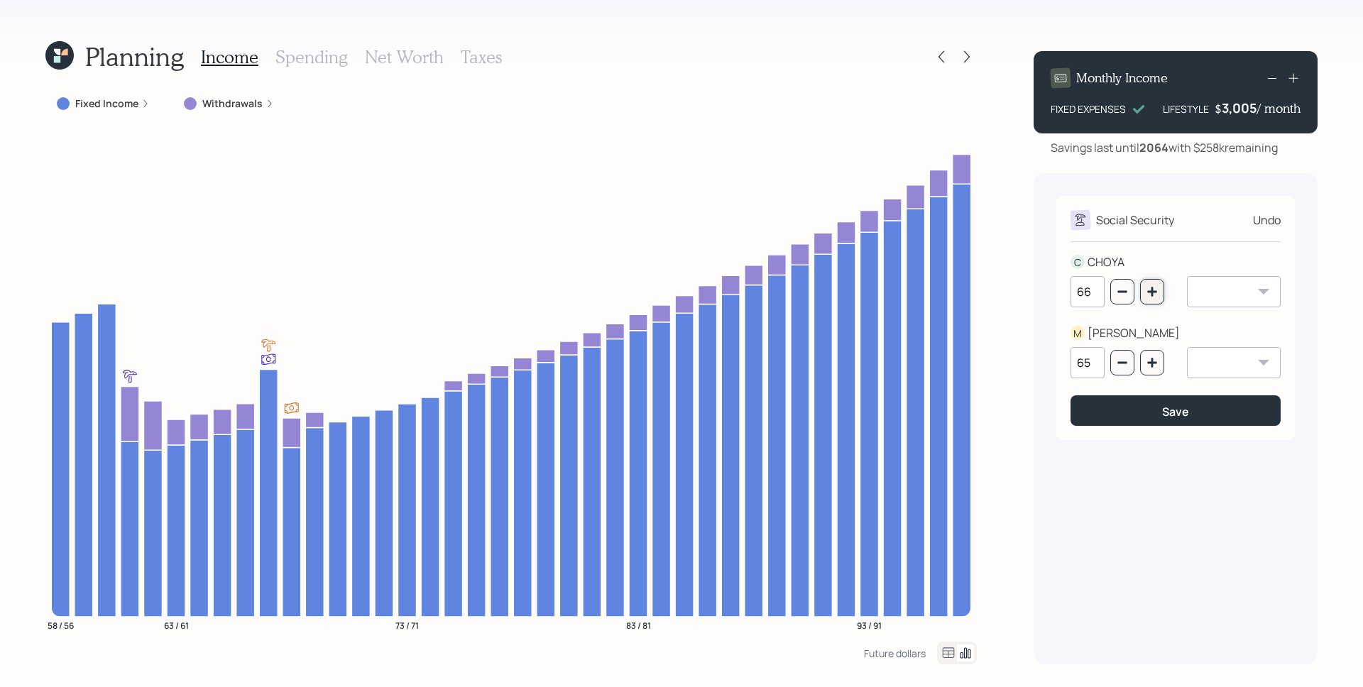
click at [1154, 286] on icon "button" at bounding box center [1151, 291] width 11 height 11
type input "67"
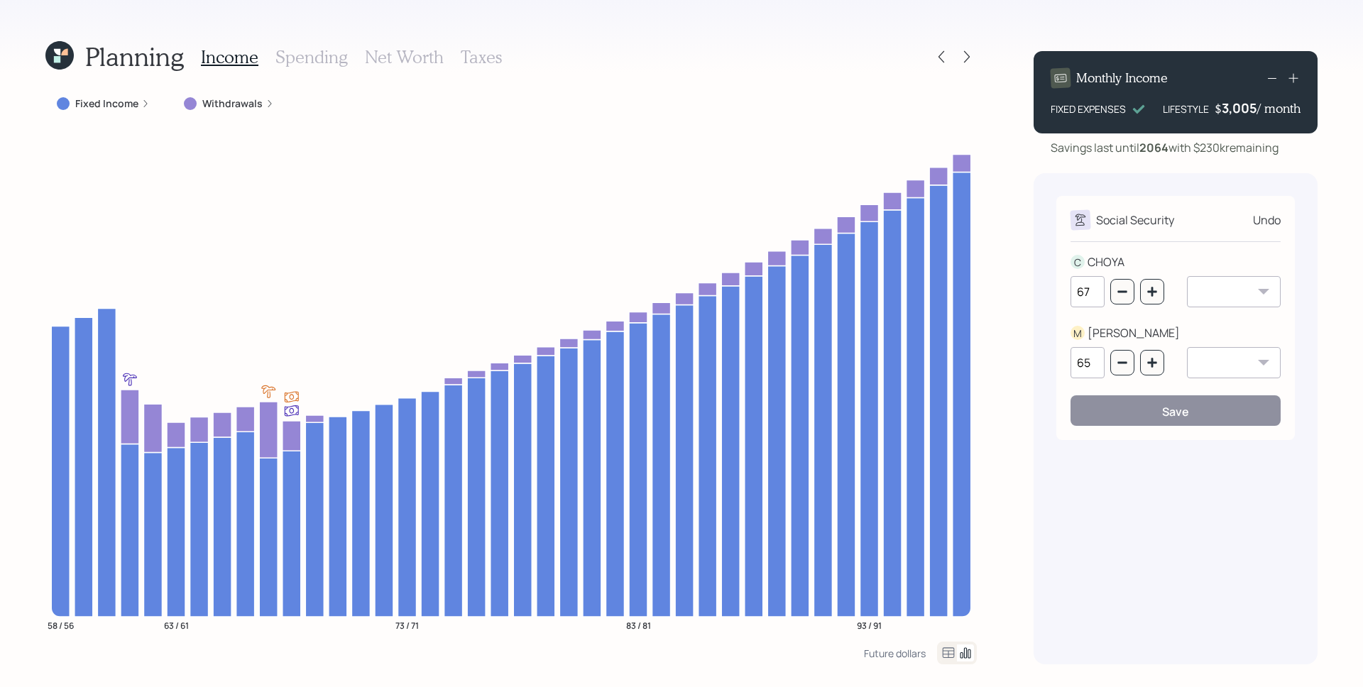
click at [1275, 219] on div "Undo" at bounding box center [1267, 220] width 28 height 17
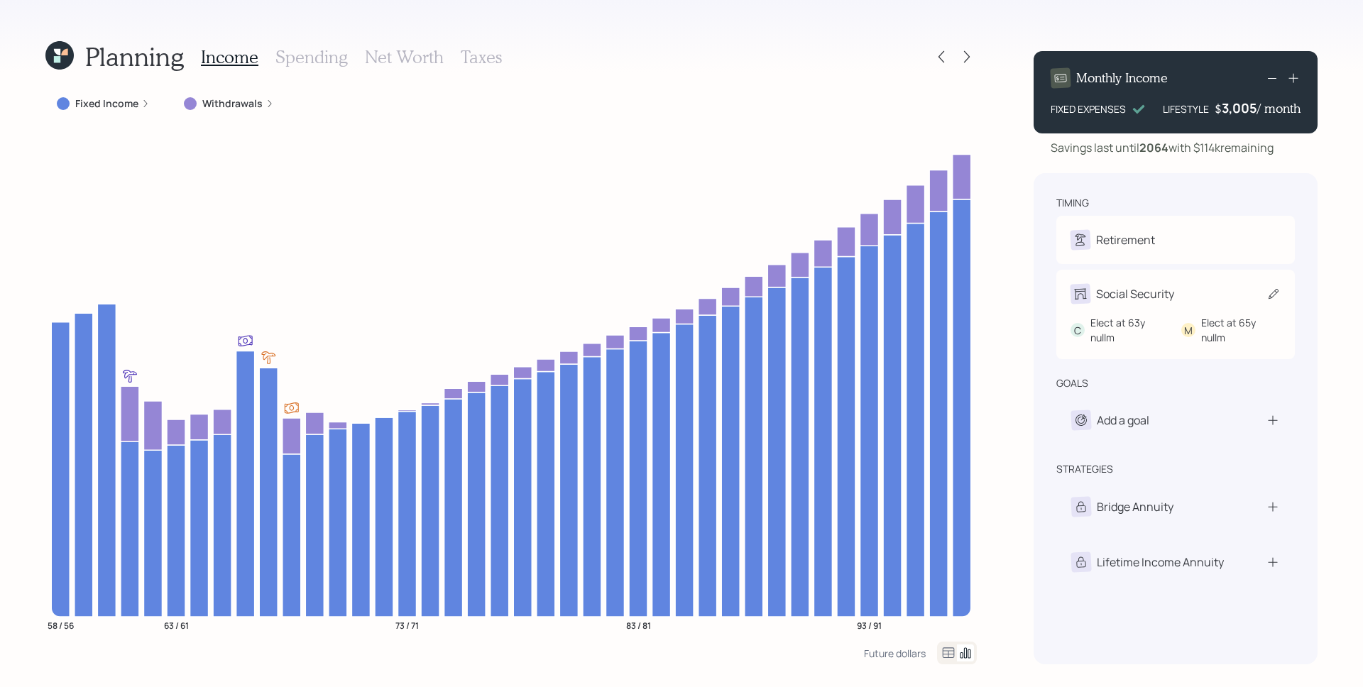
click at [1178, 310] on div "Social Security C Elect at 63y nullm M Elect at 65y nullm" at bounding box center [1175, 314] width 238 height 89
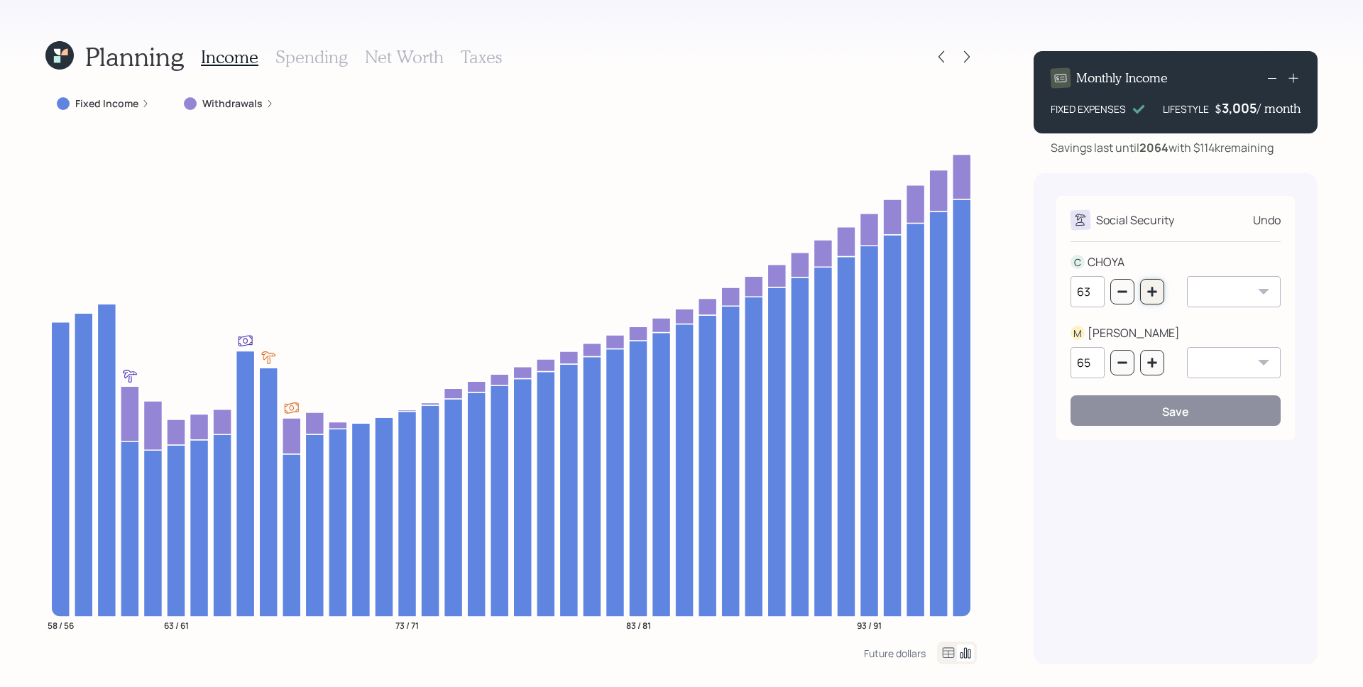
click at [1151, 297] on button "button" at bounding box center [1152, 292] width 24 height 26
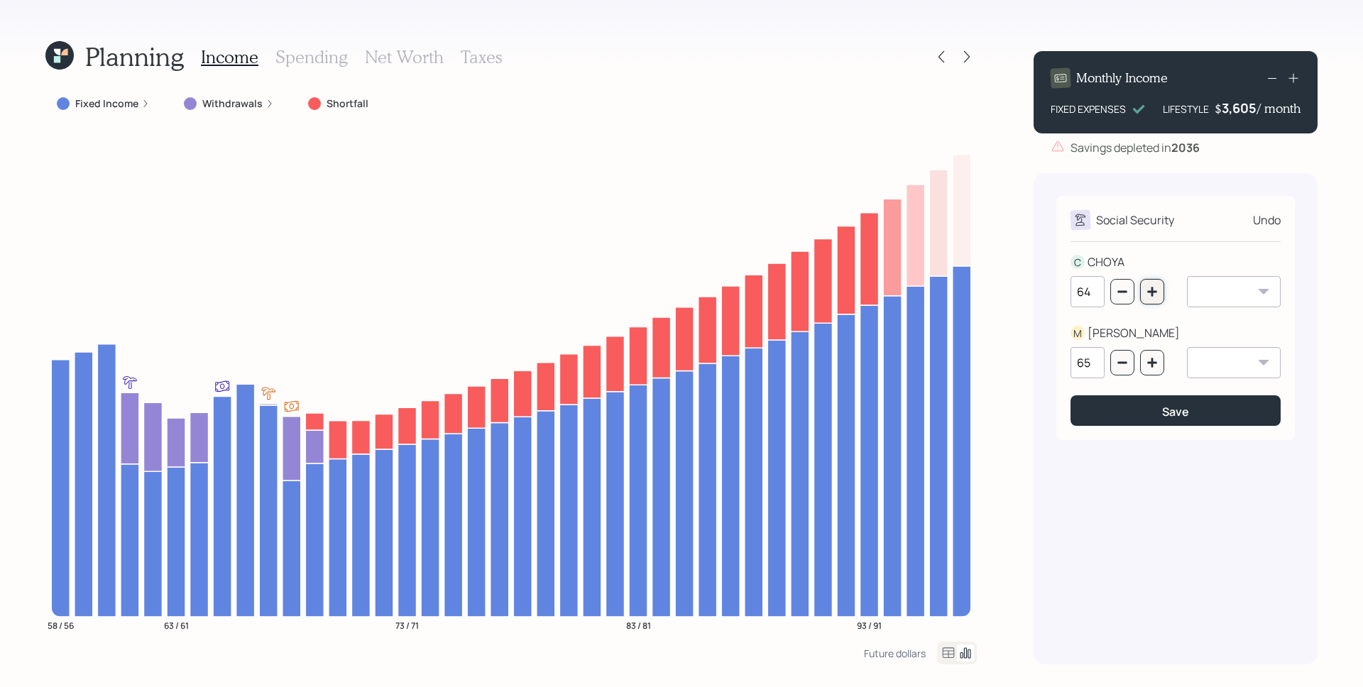
click at [1151, 297] on button "button" at bounding box center [1152, 292] width 24 height 26
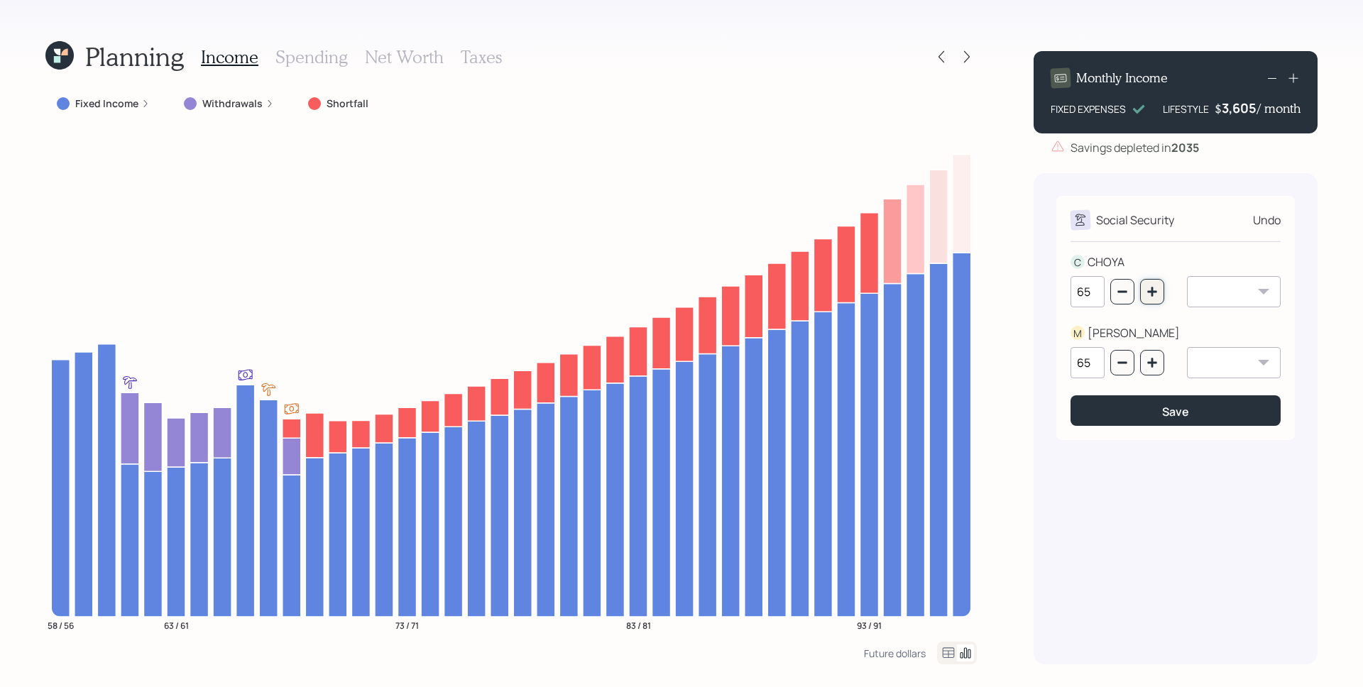
click at [1151, 297] on button "button" at bounding box center [1152, 292] width 24 height 26
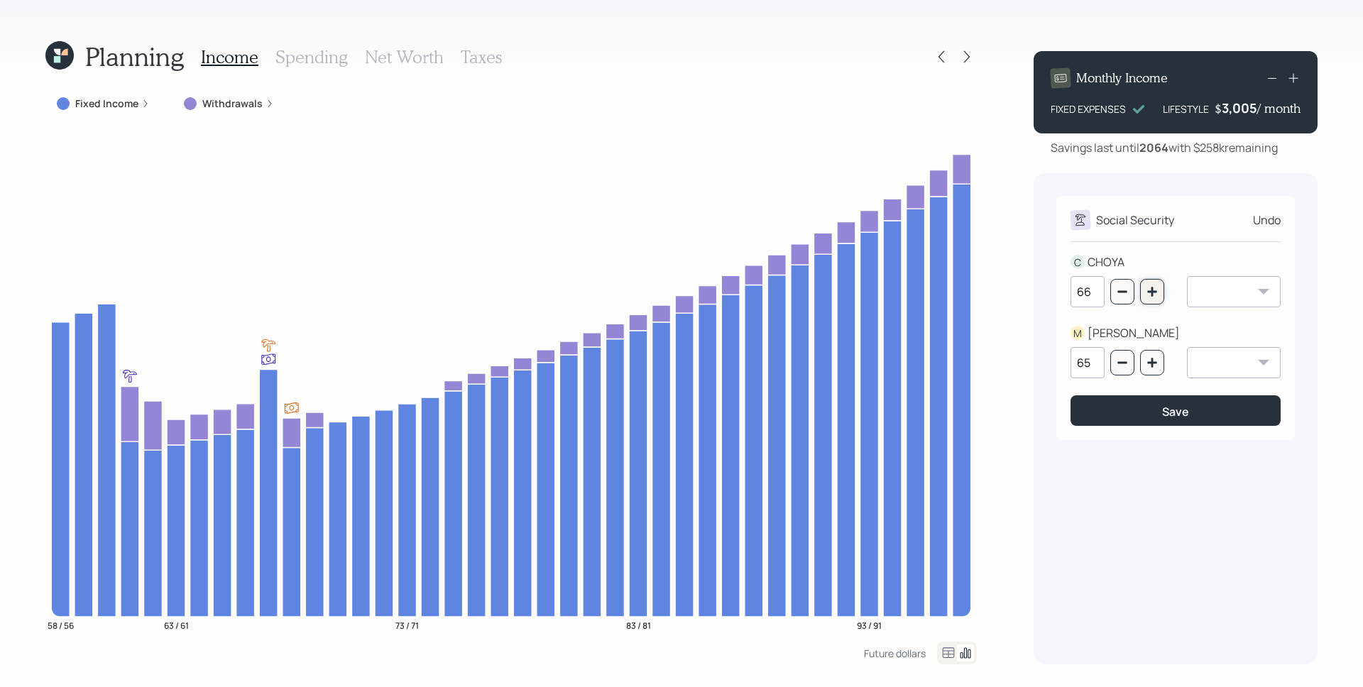
click at [1151, 297] on button "button" at bounding box center [1152, 292] width 24 height 26
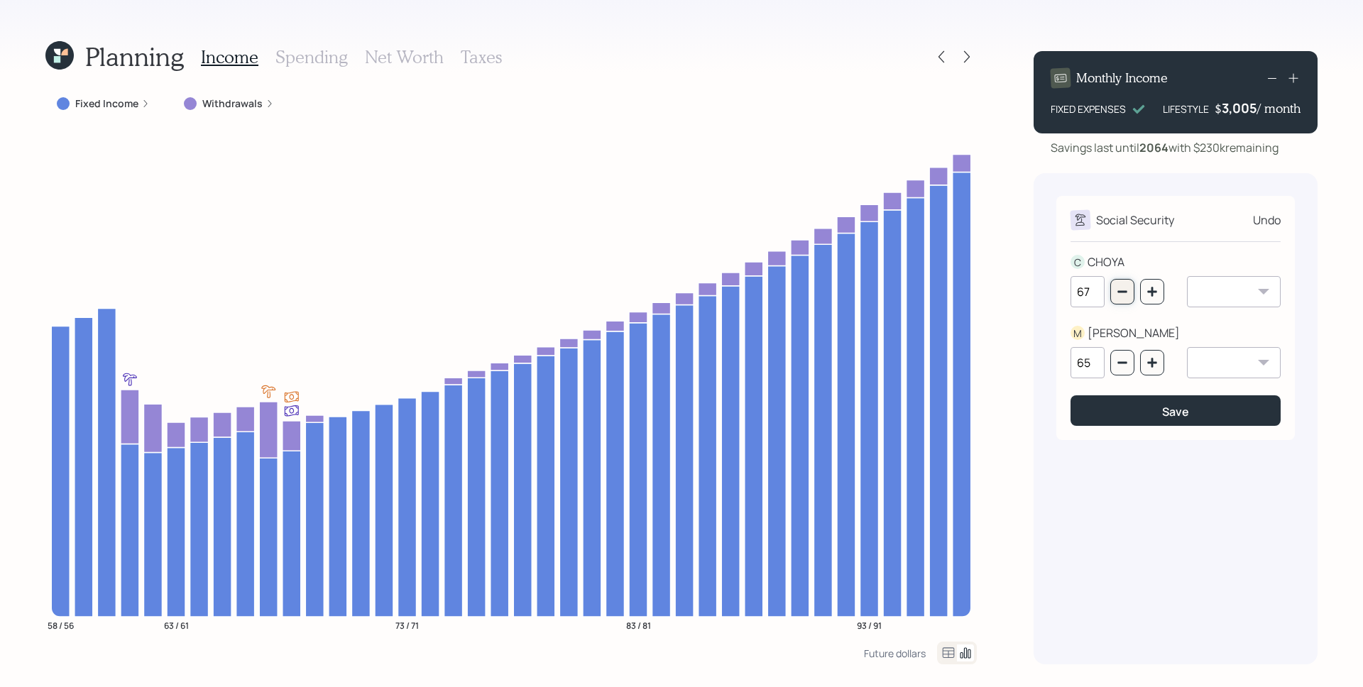
click at [1117, 288] on icon "button" at bounding box center [1121, 291] width 11 height 11
type input "66"
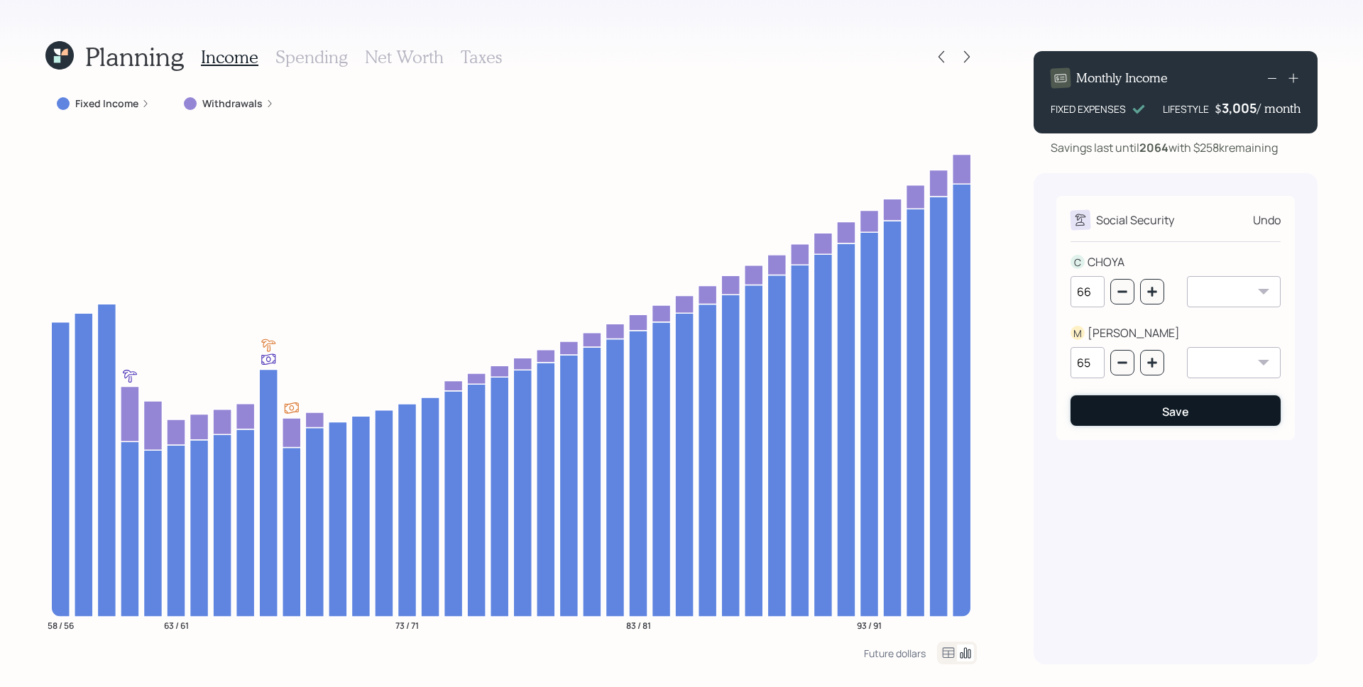
click at [1182, 420] on button "Save" at bounding box center [1175, 410] width 210 height 31
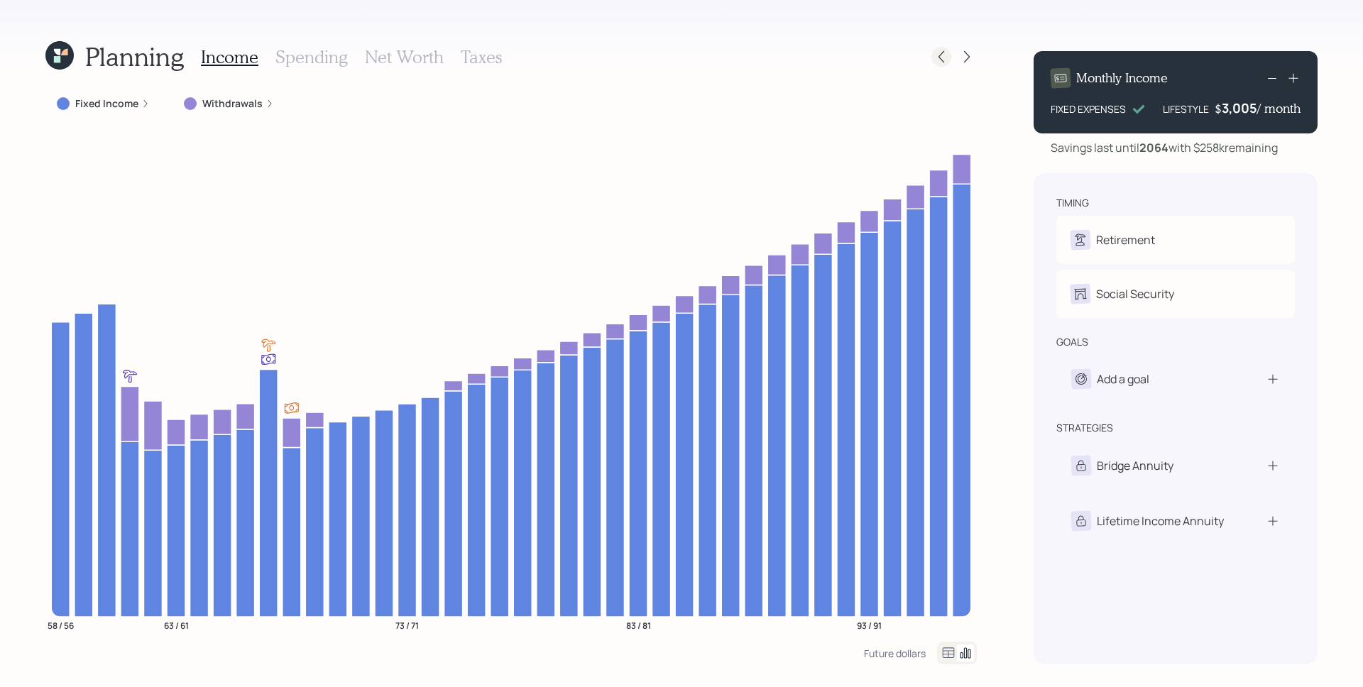
click at [945, 54] on icon at bounding box center [941, 57] width 14 height 14
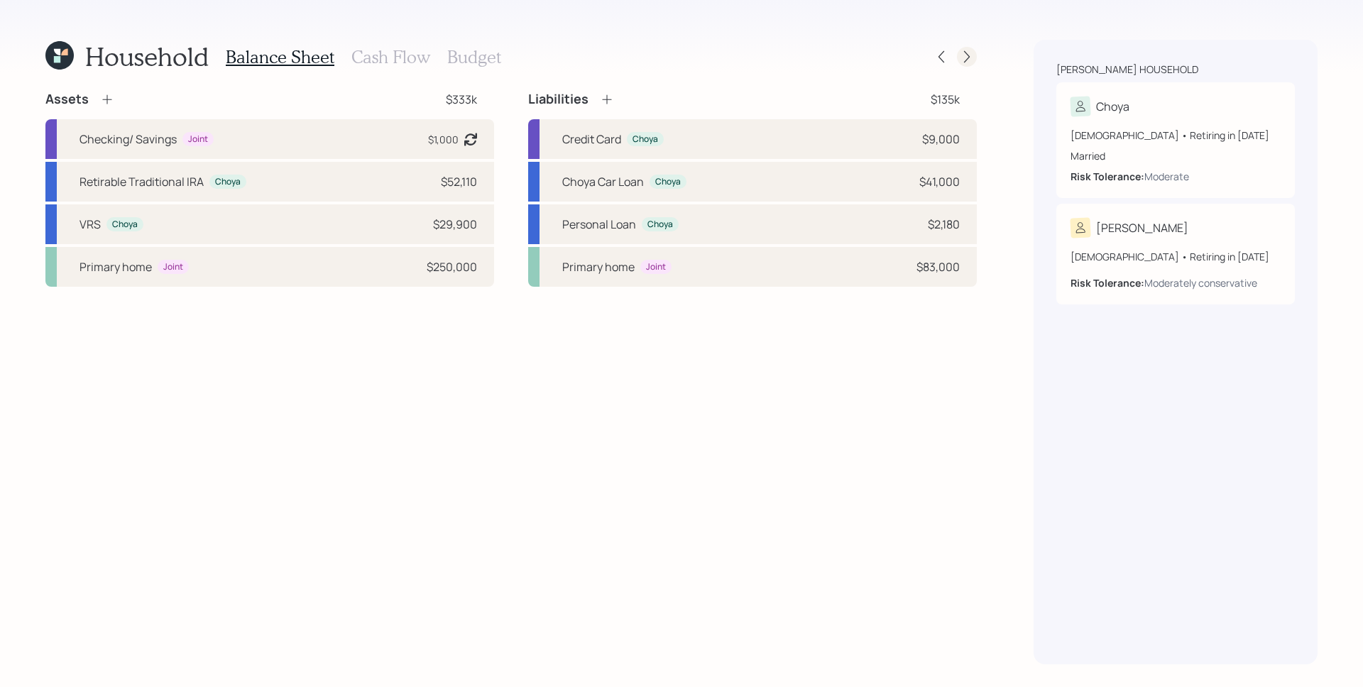
click at [970, 57] on icon at bounding box center [967, 57] width 14 height 14
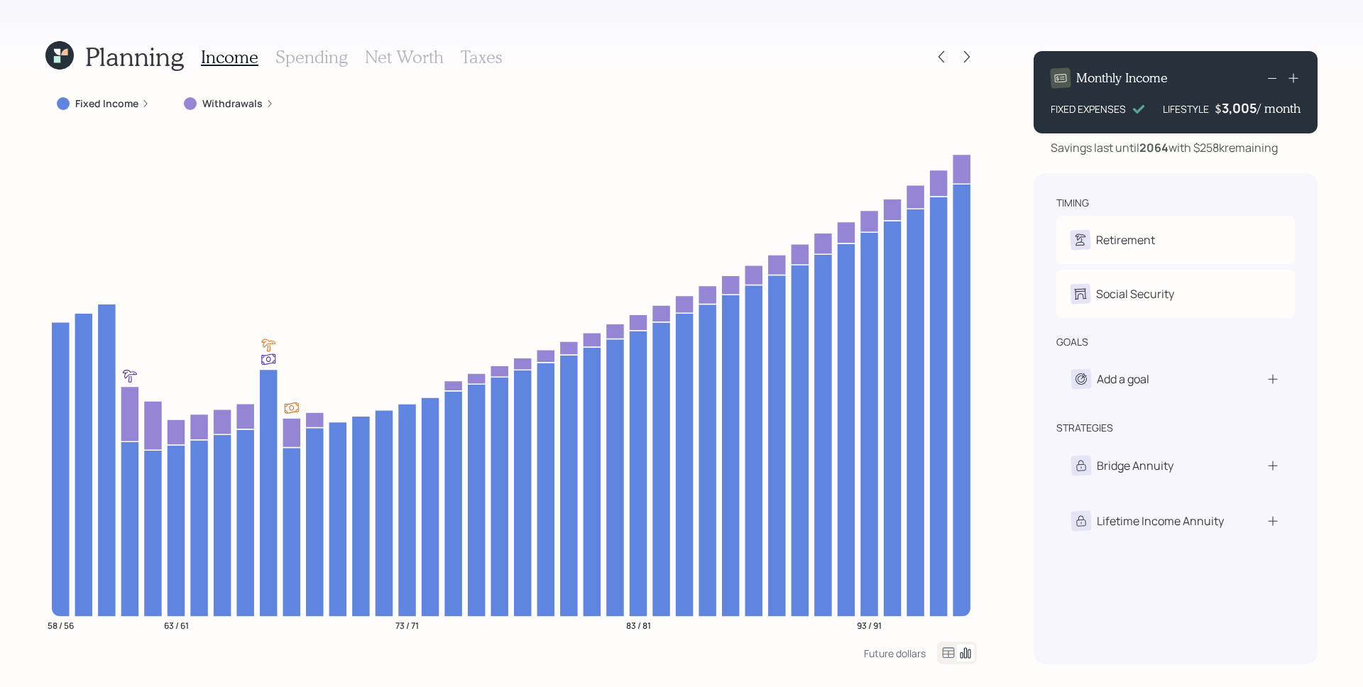
click at [307, 49] on h3 "Spending" at bounding box center [311, 57] width 72 height 21
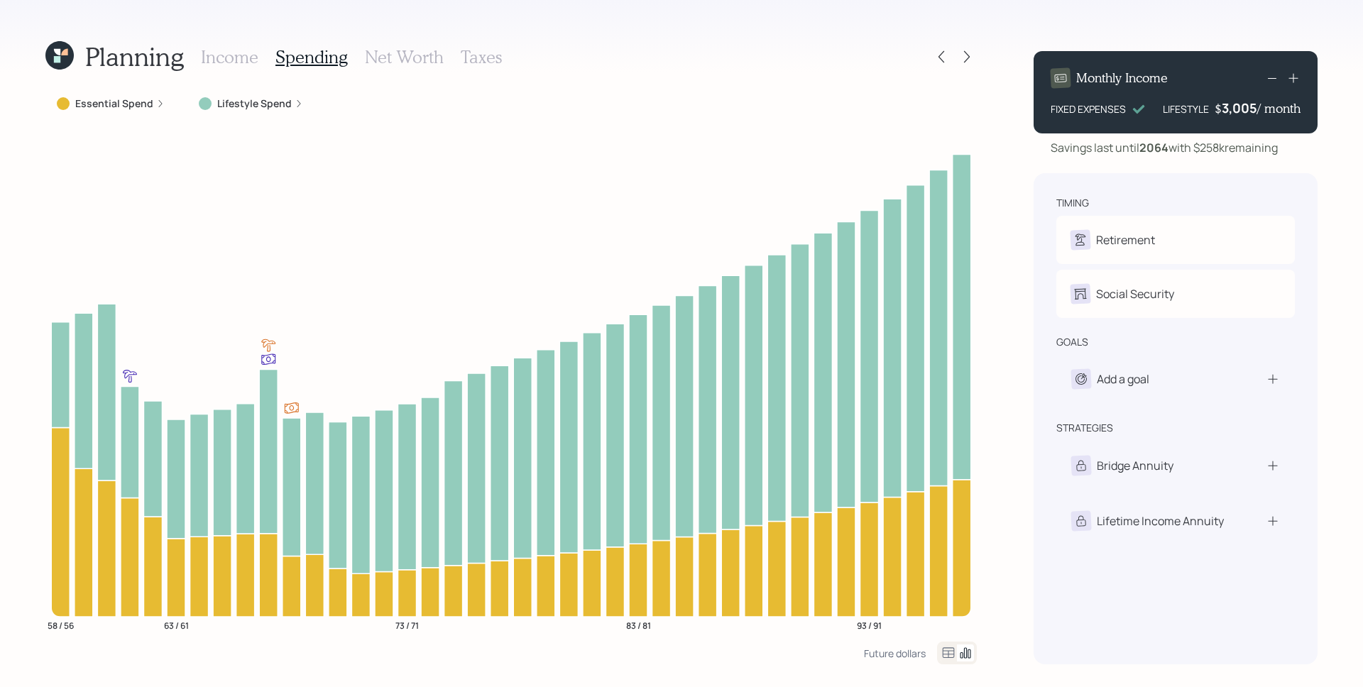
click at [148, 102] on label "Essential Spend" at bounding box center [114, 104] width 78 height 14
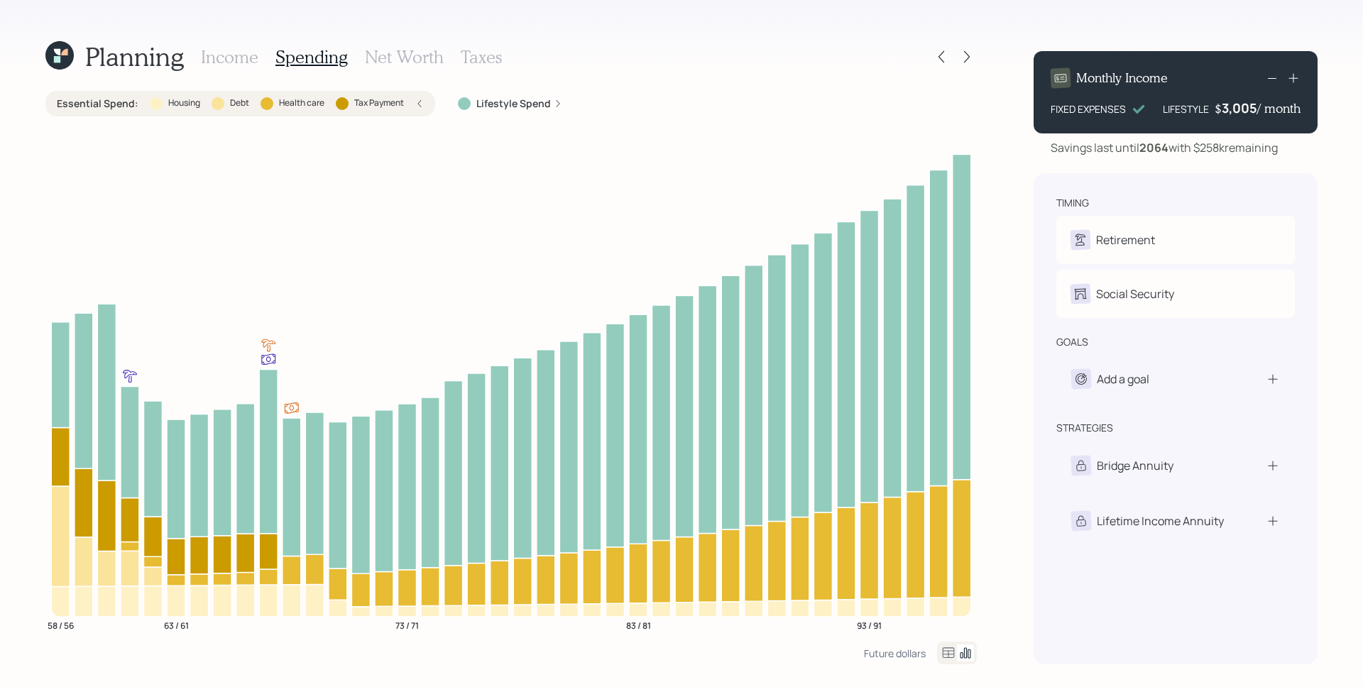
click at [541, 107] on label "Lifestyle Spend" at bounding box center [513, 104] width 75 height 14
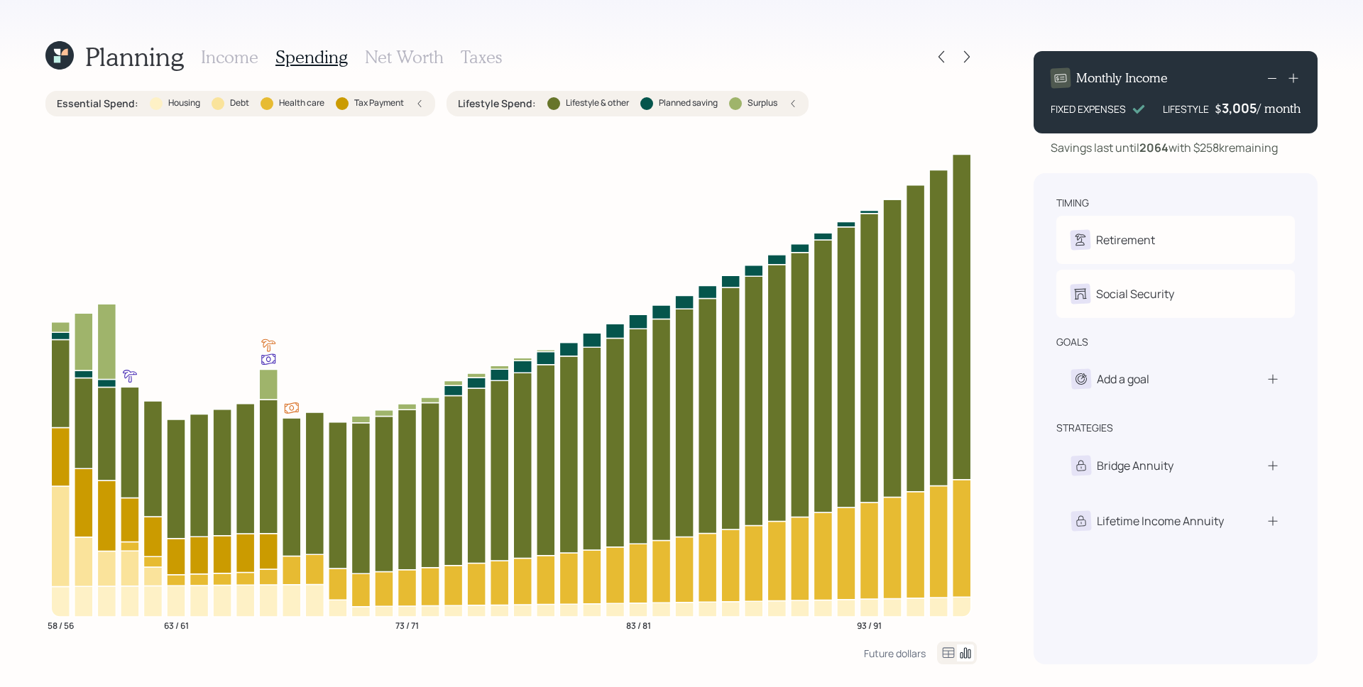
click at [254, 56] on h3 "Income" at bounding box center [229, 57] width 57 height 21
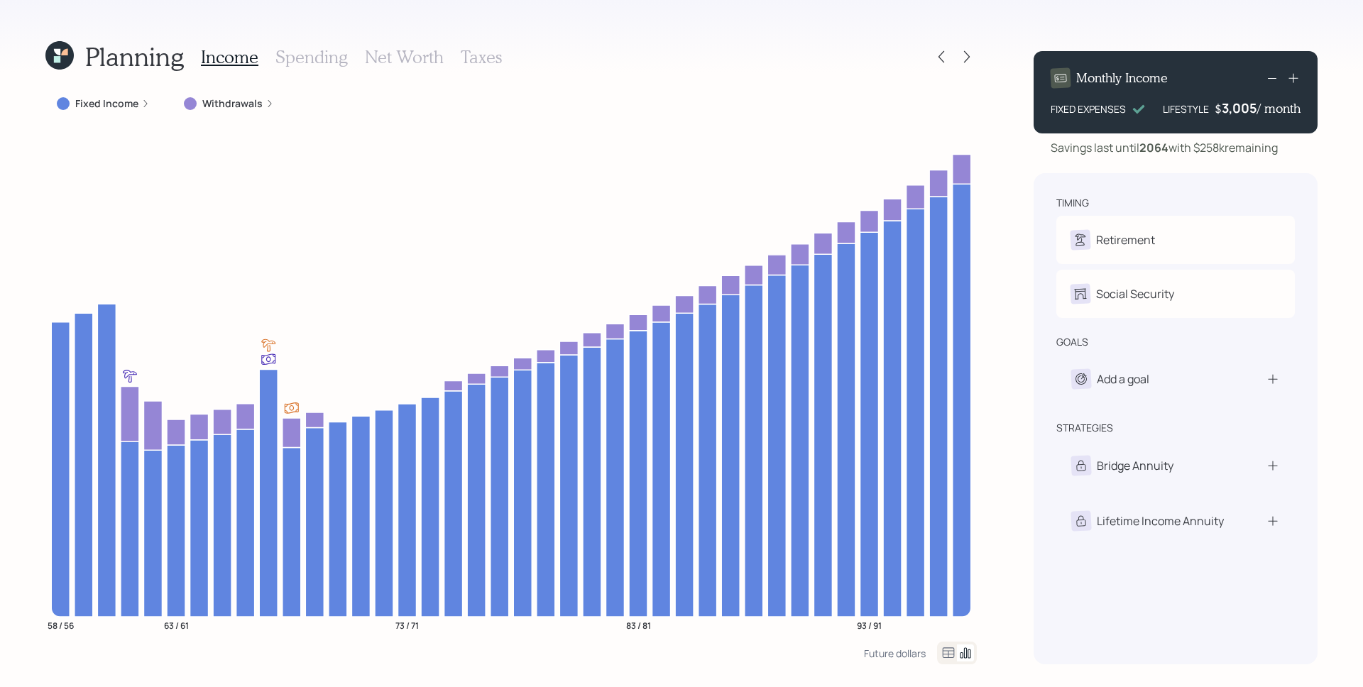
click at [146, 101] on icon at bounding box center [145, 103] width 9 height 9
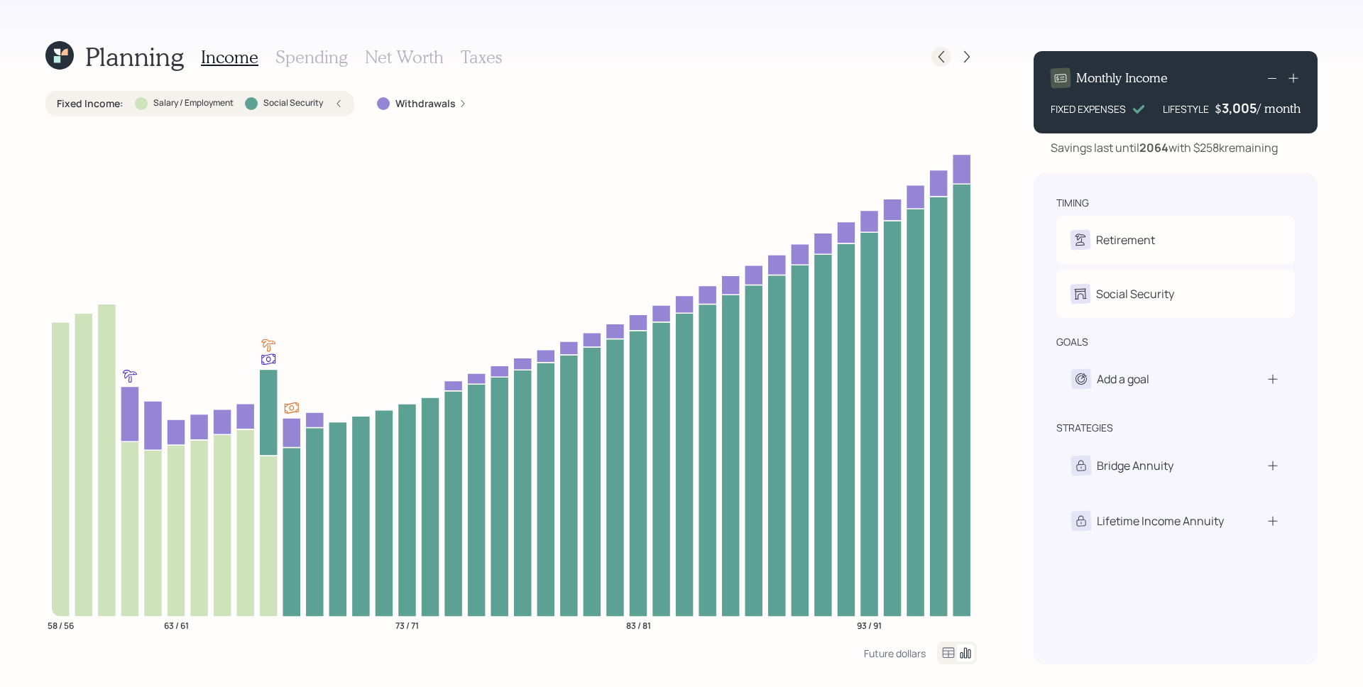
click at [935, 56] on icon at bounding box center [941, 57] width 14 height 14
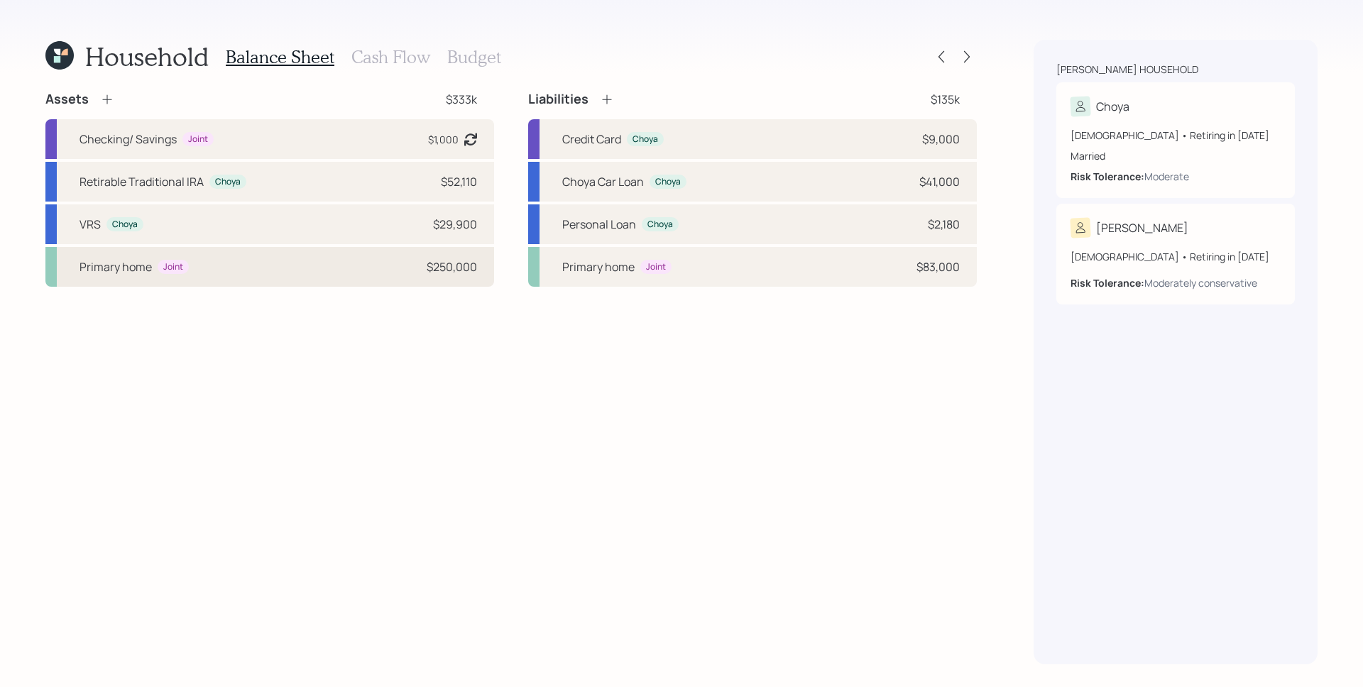
click at [311, 273] on div "Primary home Joint $250,000" at bounding box center [269, 267] width 449 height 40
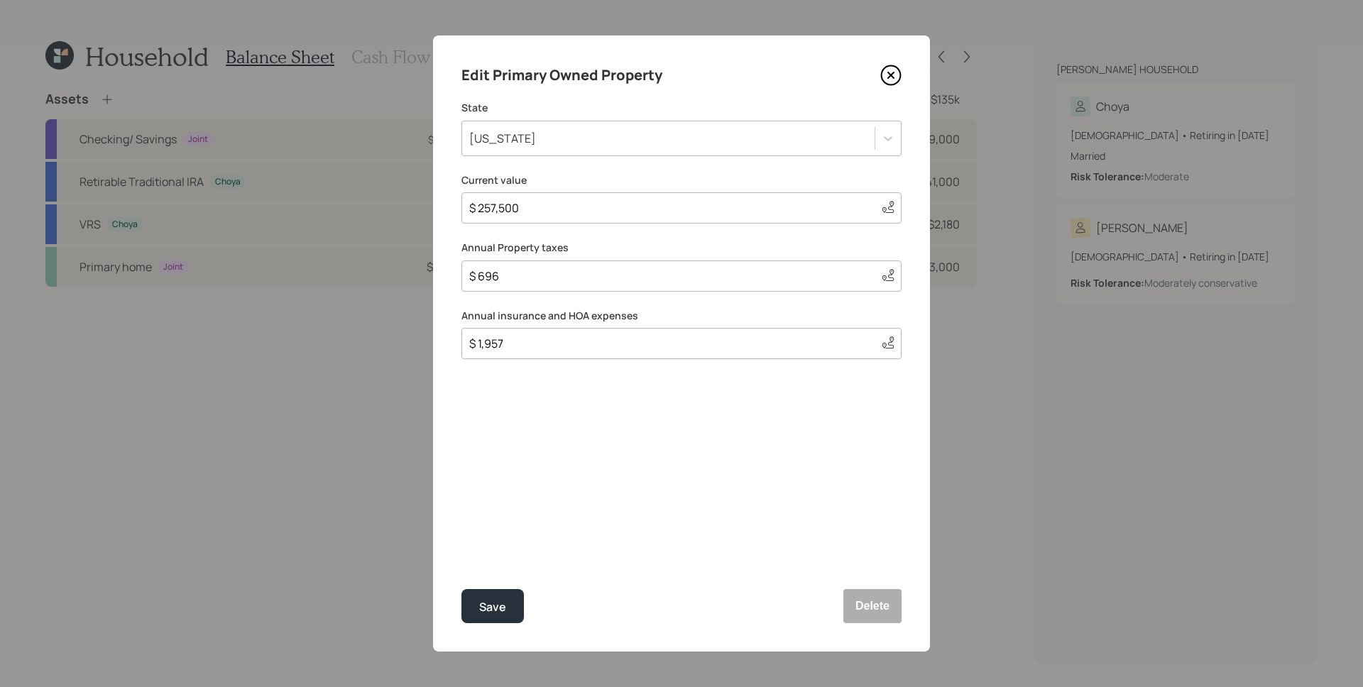
click at [893, 70] on icon at bounding box center [890, 75] width 21 height 21
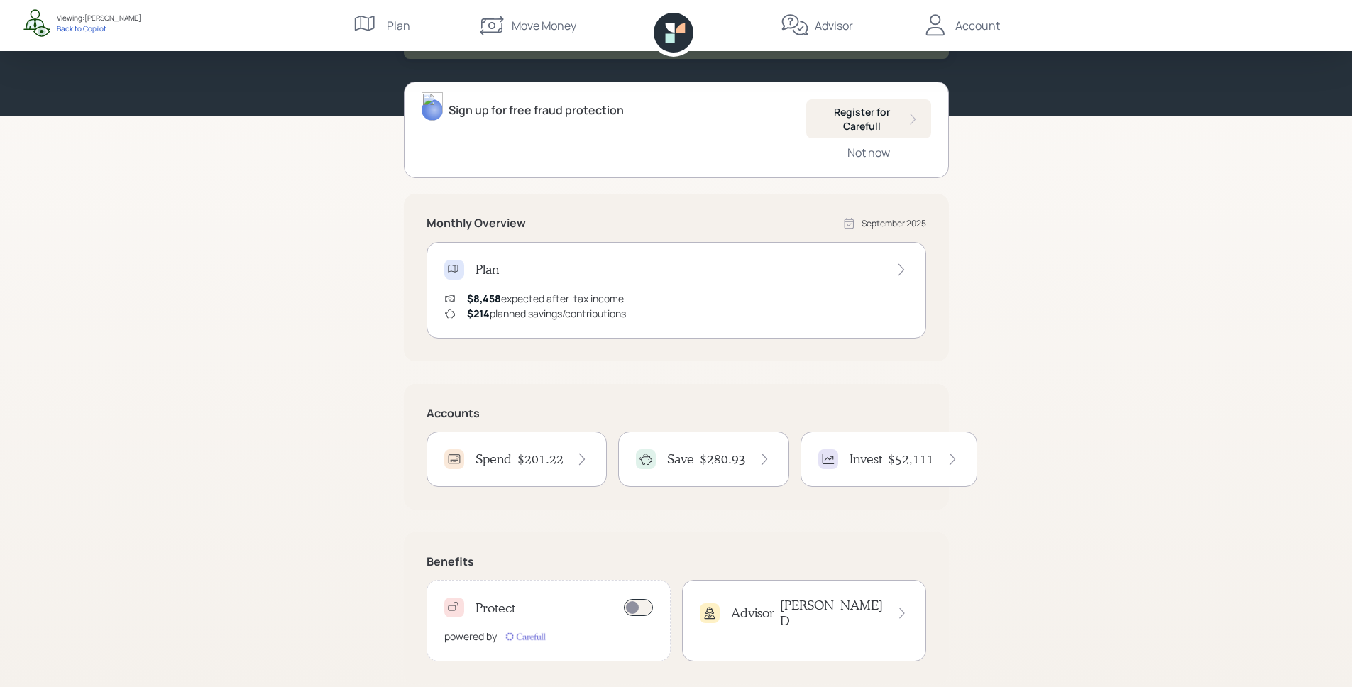
scroll to position [139, 0]
